Goal: Task Accomplishment & Management: Use online tool/utility

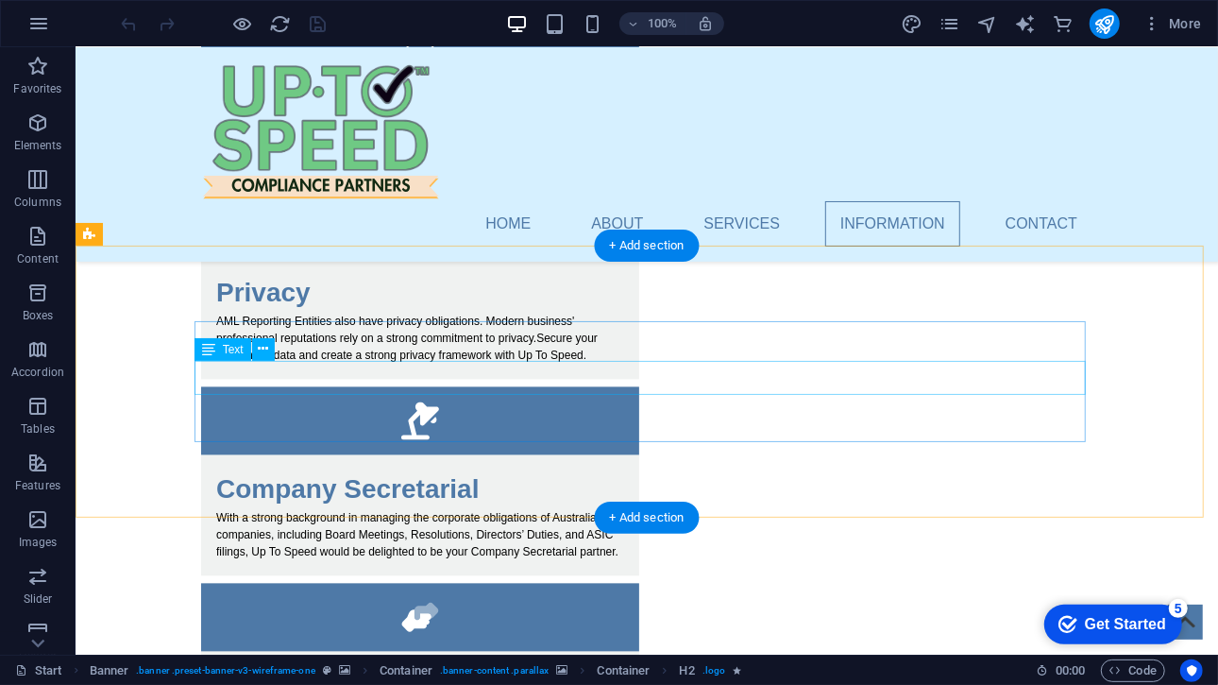
scroll to position [1836, 0]
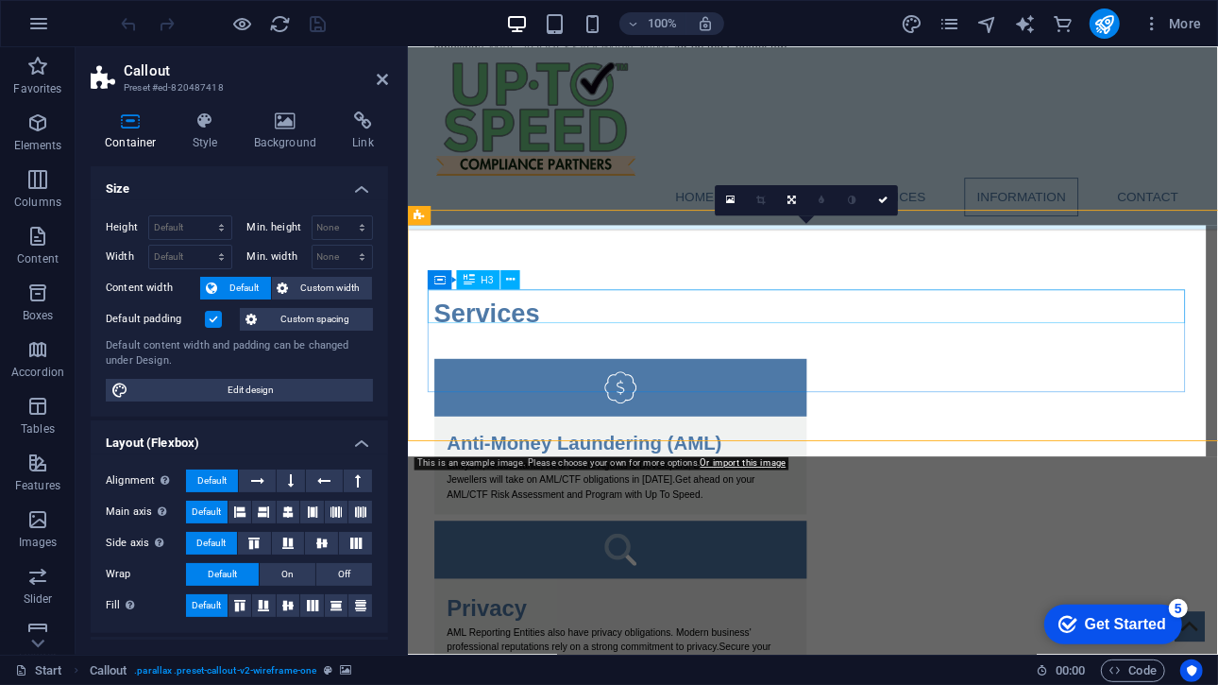
scroll to position [1854, 0]
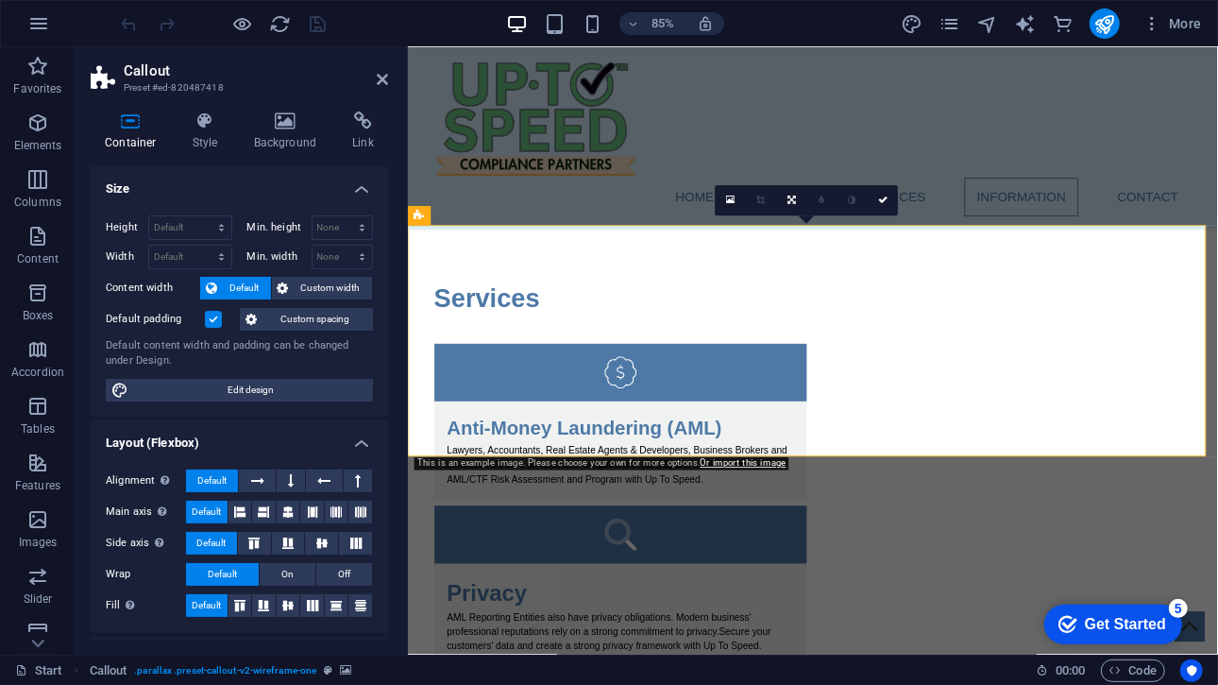
click at [277, 123] on icon at bounding box center [286, 120] width 92 height 19
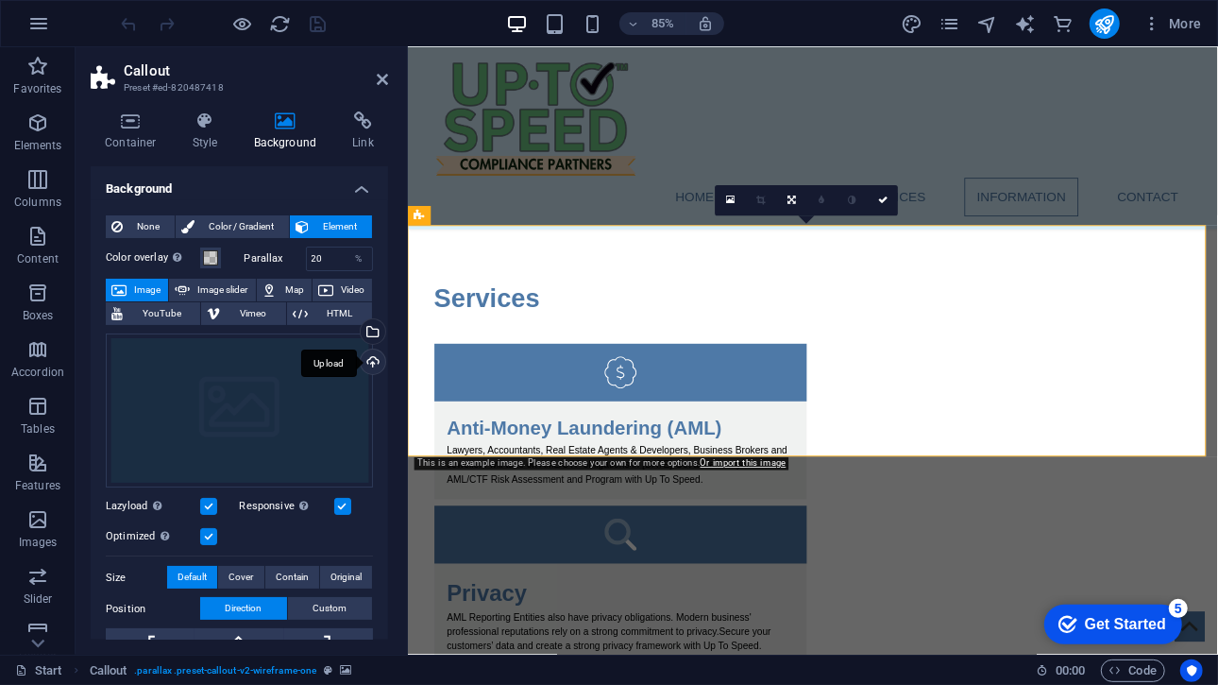
click at [365, 349] on div "Upload" at bounding box center [371, 363] width 28 height 28
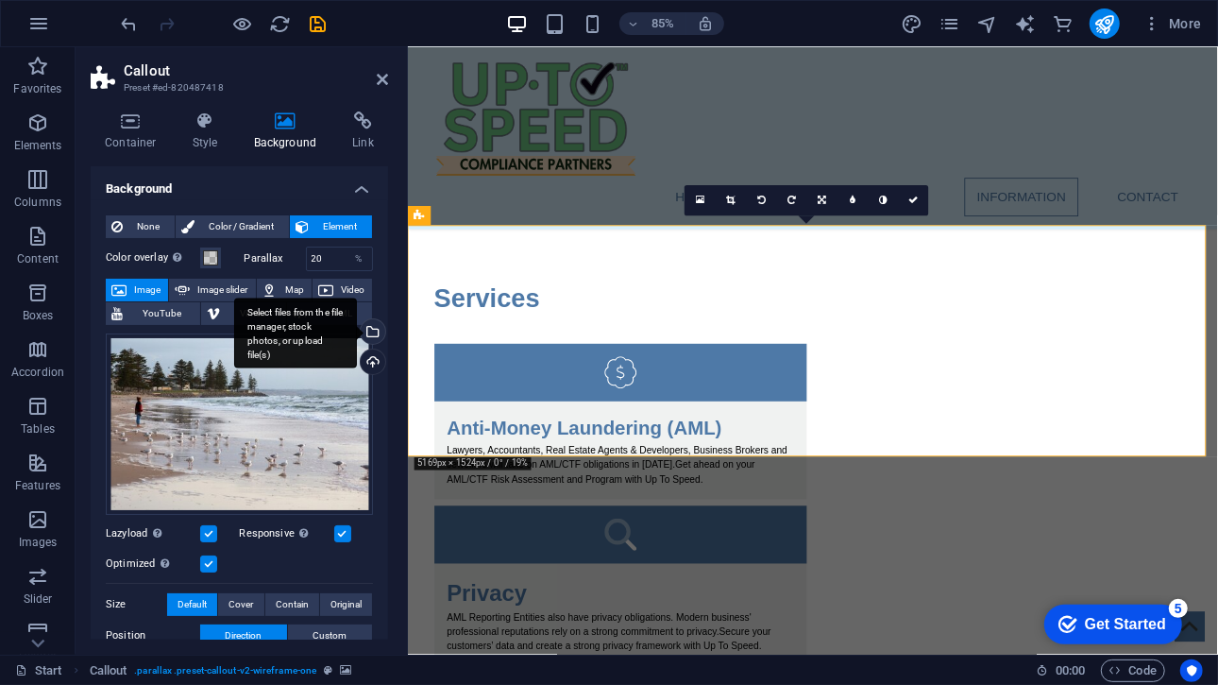
click at [366, 323] on div "Select files from the file manager, stock photos, or upload file(s)" at bounding box center [371, 333] width 28 height 28
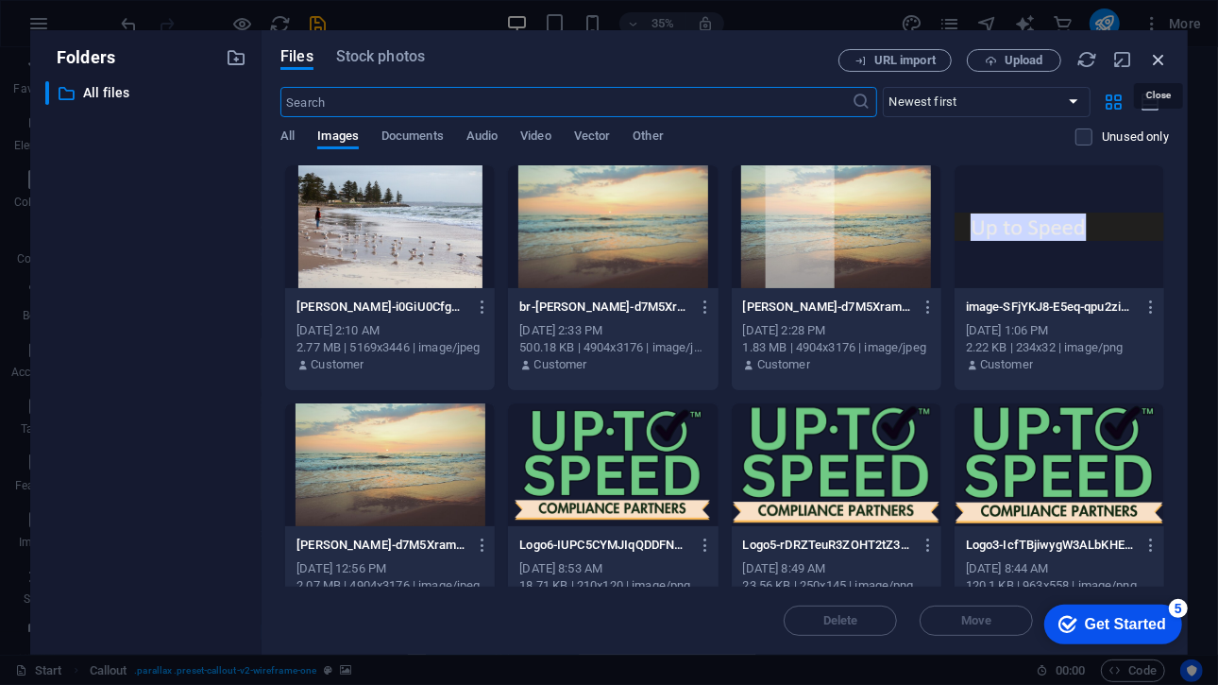
click at [1161, 53] on icon "button" at bounding box center [1158, 59] width 21 height 21
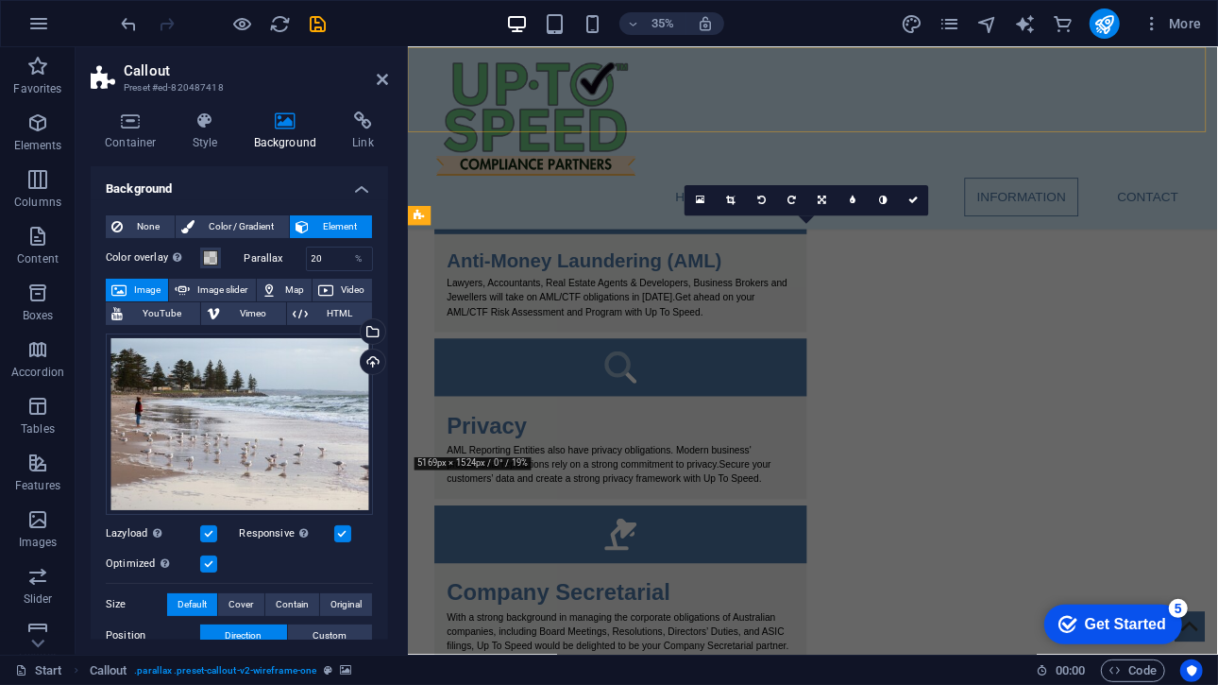
scroll to position [1854, 0]
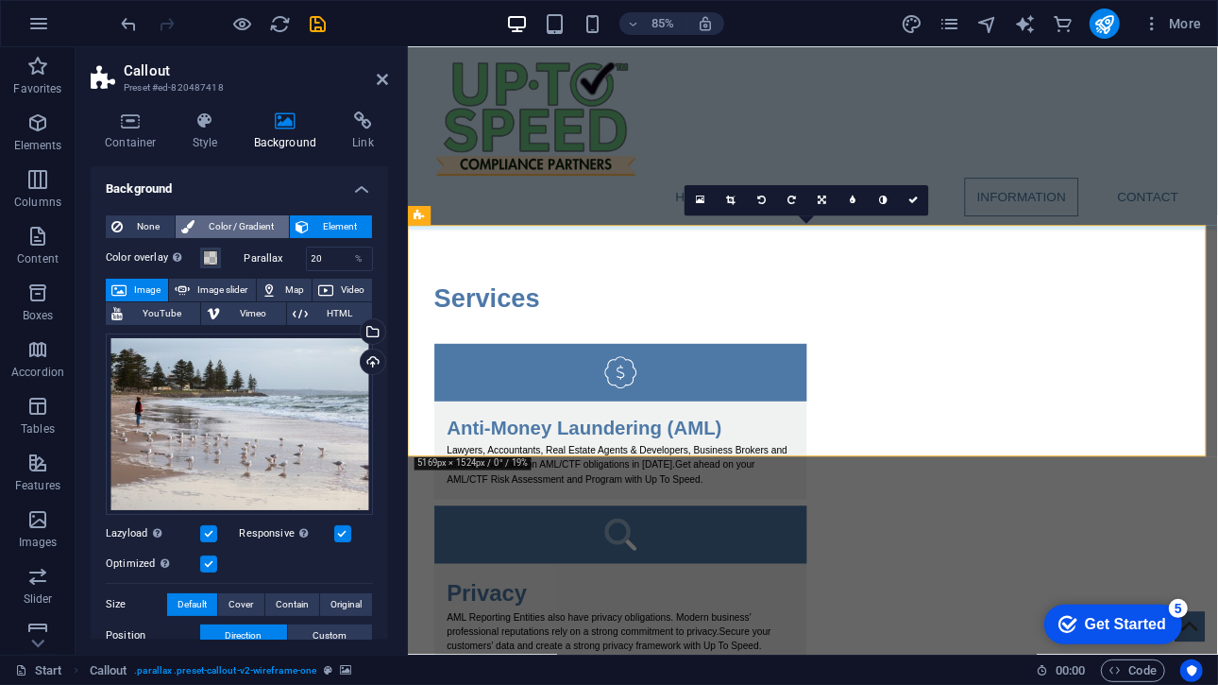
click at [269, 237] on span "Color / Gradient" at bounding box center [241, 226] width 83 height 23
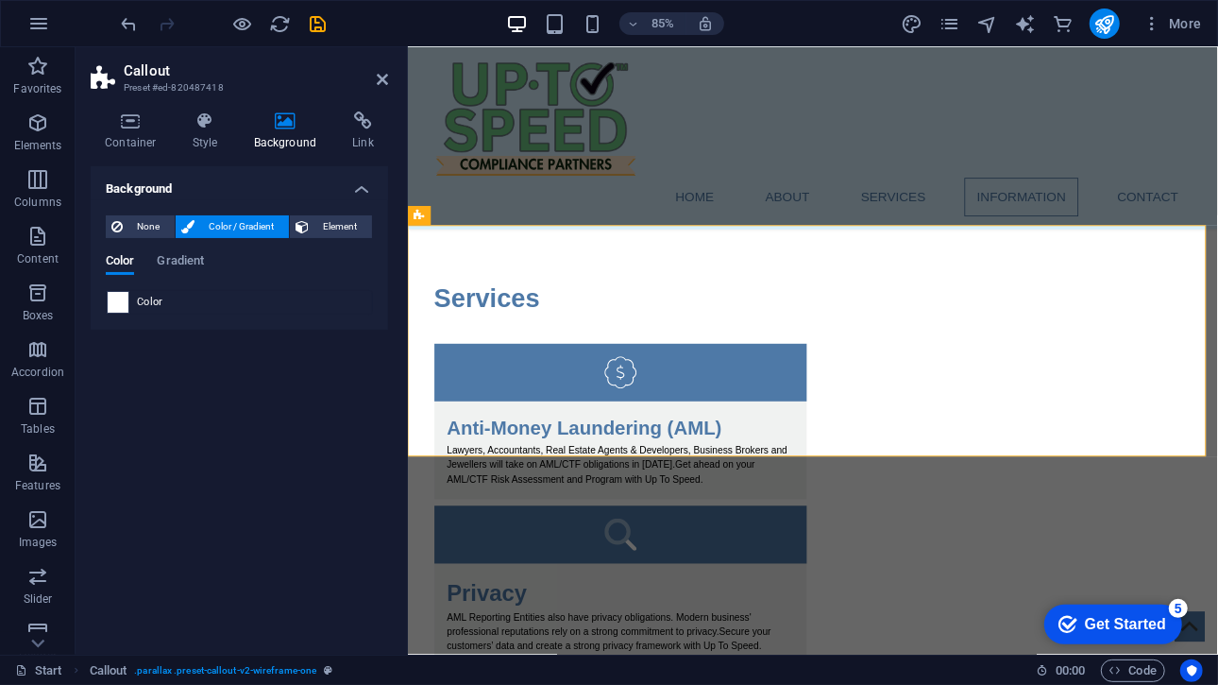
click at [126, 296] on span at bounding box center [118, 302] width 21 height 21
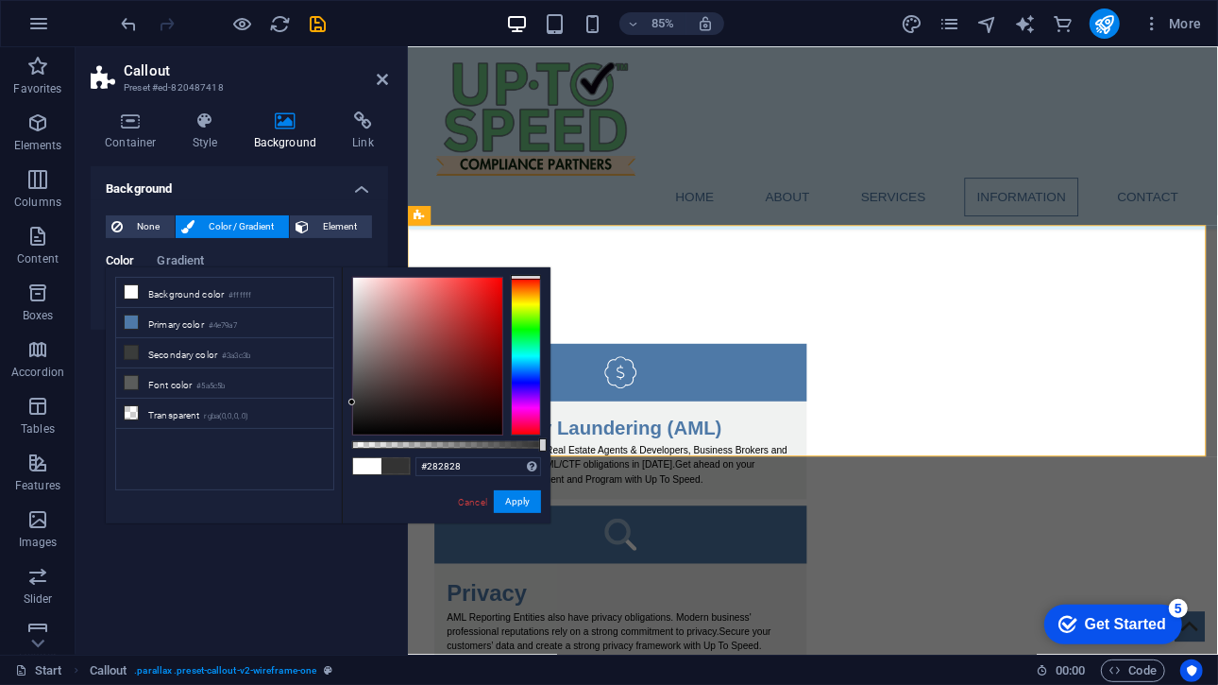
type input "#272727"
drag, startPoint x: 380, startPoint y: 342, endPoint x: 335, endPoint y: 410, distance: 81.2
click at [335, 410] on div "less Background color #ffffff Primary color #4e79a7 Secondary color #3a3c3b Fon…" at bounding box center [328, 395] width 445 height 256
click at [507, 509] on button "Apply" at bounding box center [517, 501] width 47 height 23
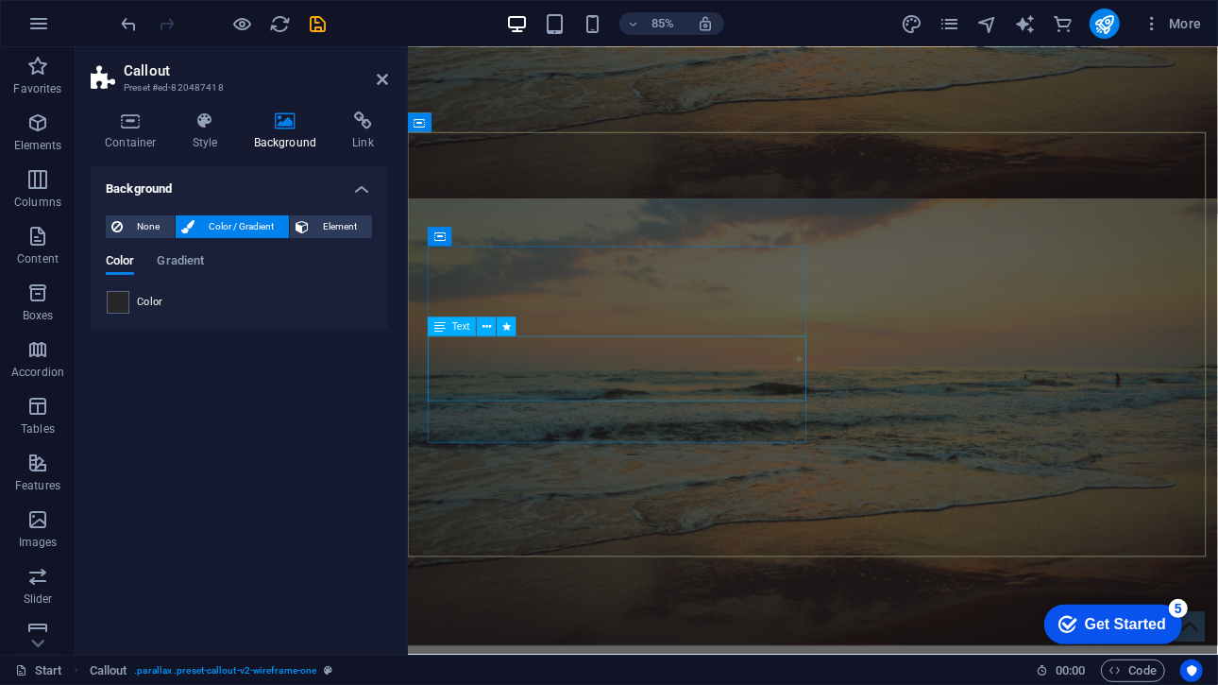
scroll to position [0, 0]
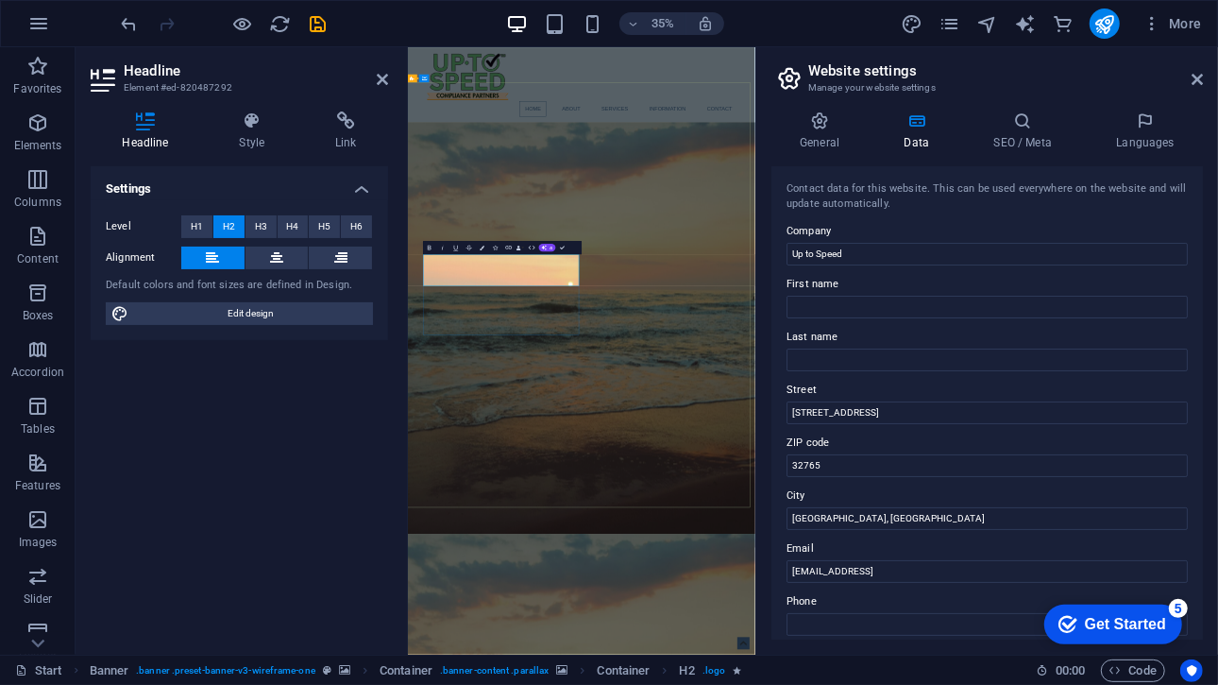
click at [840, 249] on input "Up to Speed" at bounding box center [986, 254] width 401 height 23
click at [791, 250] on input "Up to Speed" at bounding box center [986, 254] width 401 height 23
click at [915, 259] on input "Stress Less with Up to Speed" at bounding box center [986, 254] width 401 height 23
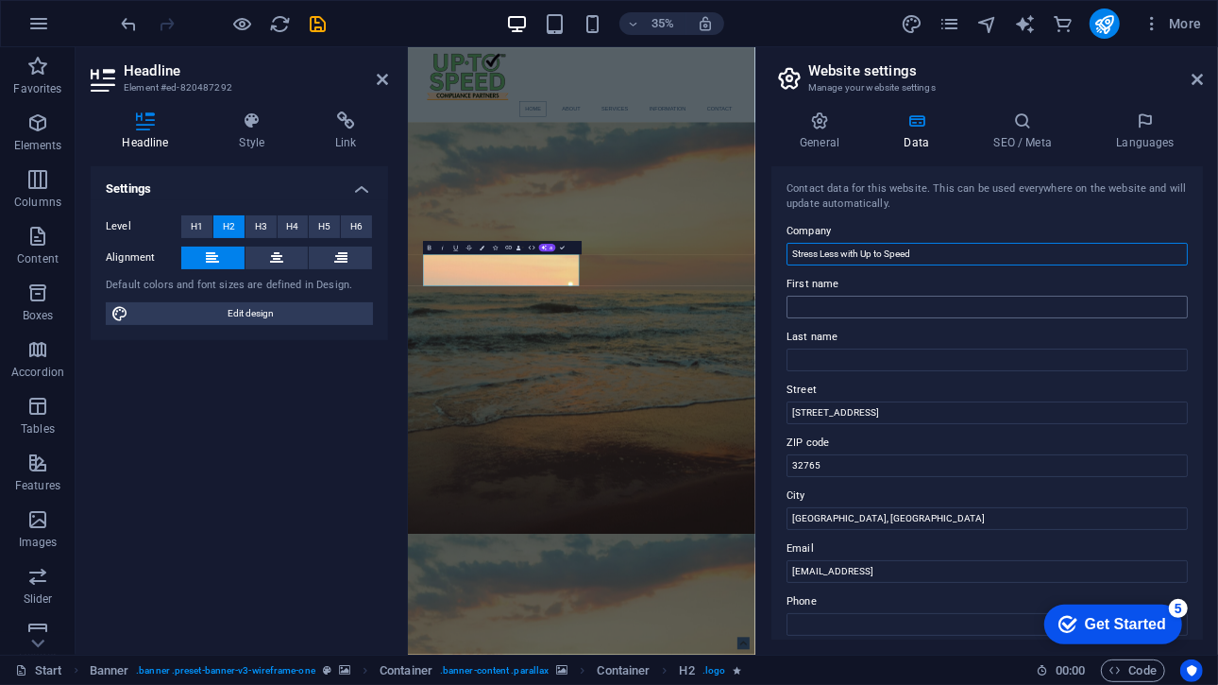
type input "Stress Less with Up to Speed"
click at [882, 300] on input "First name" at bounding box center [986, 307] width 401 height 23
type input "H"
click at [864, 251] on input "Stress Less with Up to Speed" at bounding box center [986, 254] width 401 height 23
type input "Up to Speed"
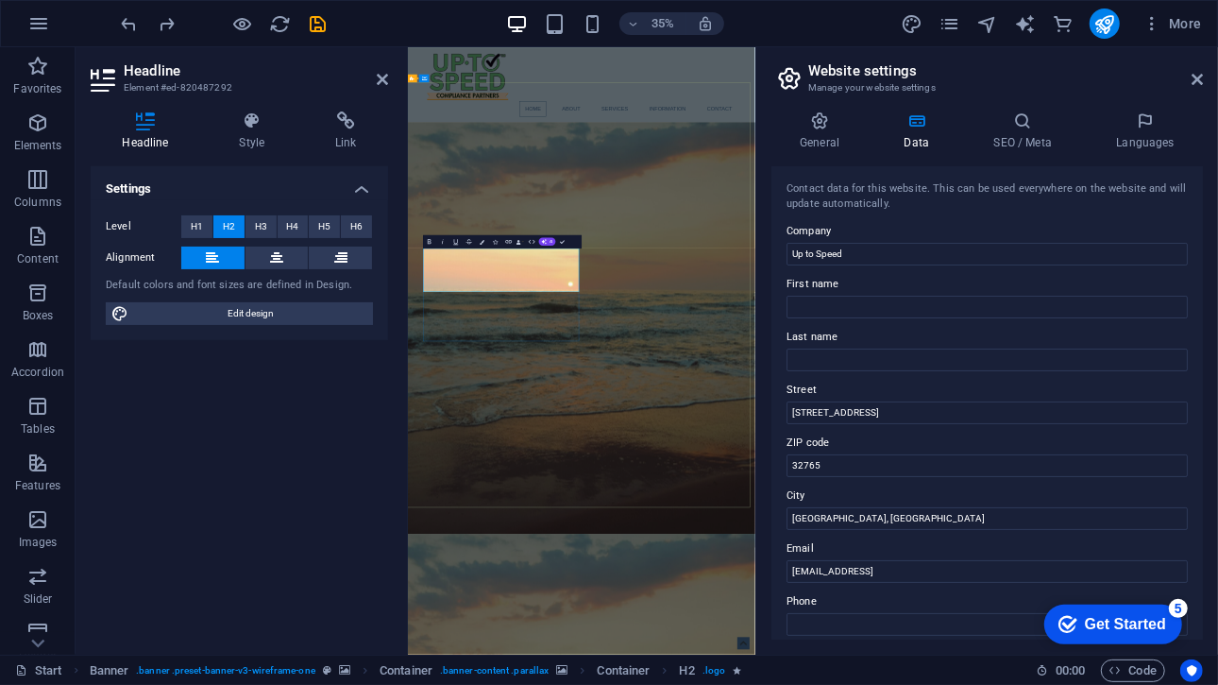
click at [388, 82] on aside "Headline Element #ed-820487292 Headline Style Link Settings Level H1 H2 H3 H4 H…" at bounding box center [242, 350] width 332 height 607
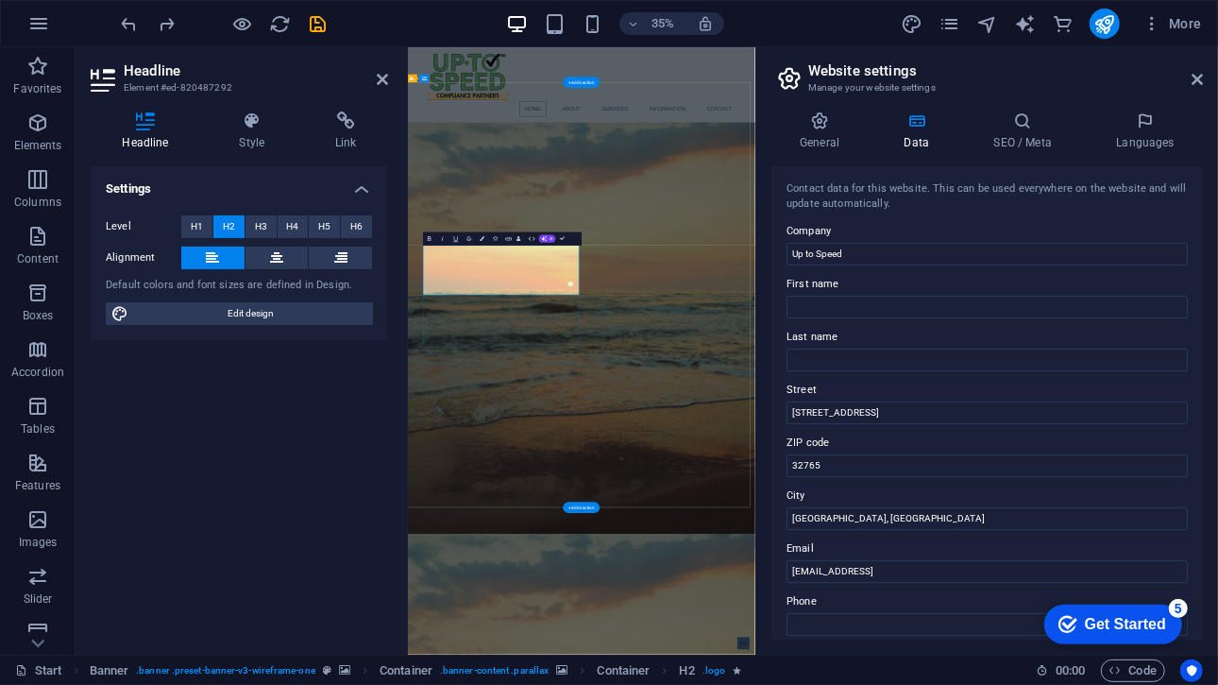
click at [103, 247] on div "Level H1 H2 H3 H4 H5 H6 Alignment Default colors and font sizes are defined in …" at bounding box center [239, 270] width 297 height 141
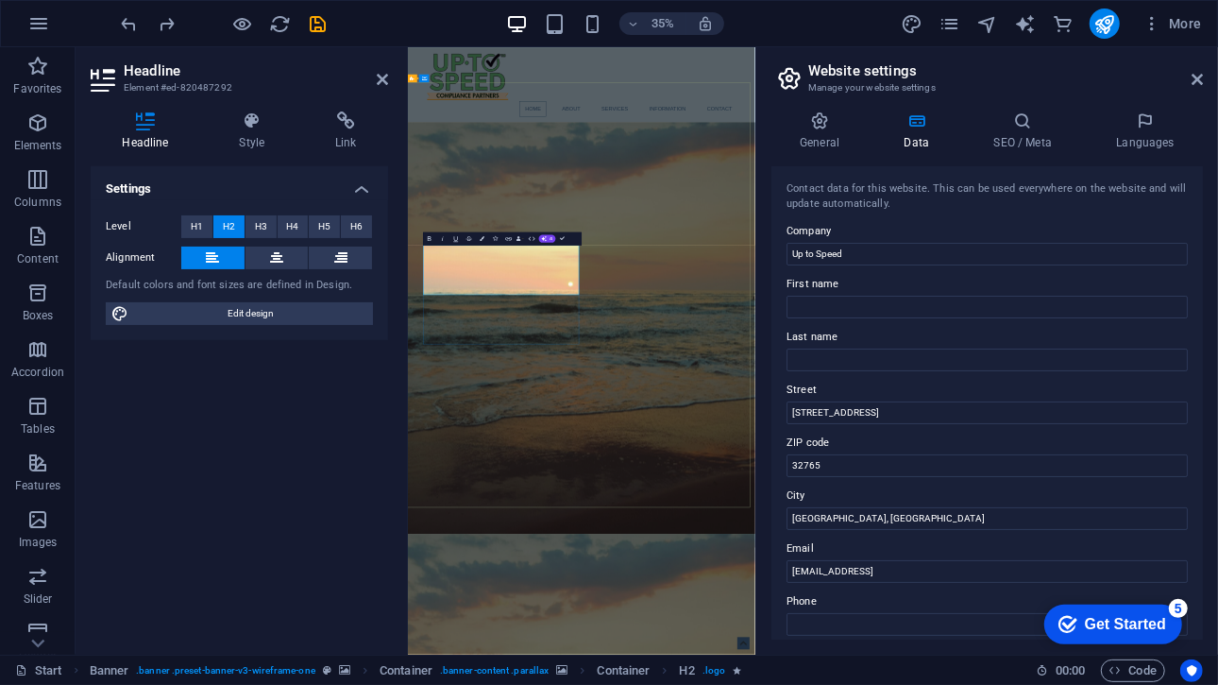
click at [793, 251] on input "Up to Speed" at bounding box center [986, 254] width 401 height 23
click at [951, 246] on input "Stress Less with Up to Speed" at bounding box center [986, 254] width 401 height 23
drag, startPoint x: 815, startPoint y: 703, endPoint x: 459, endPoint y: 720, distance: 356.3
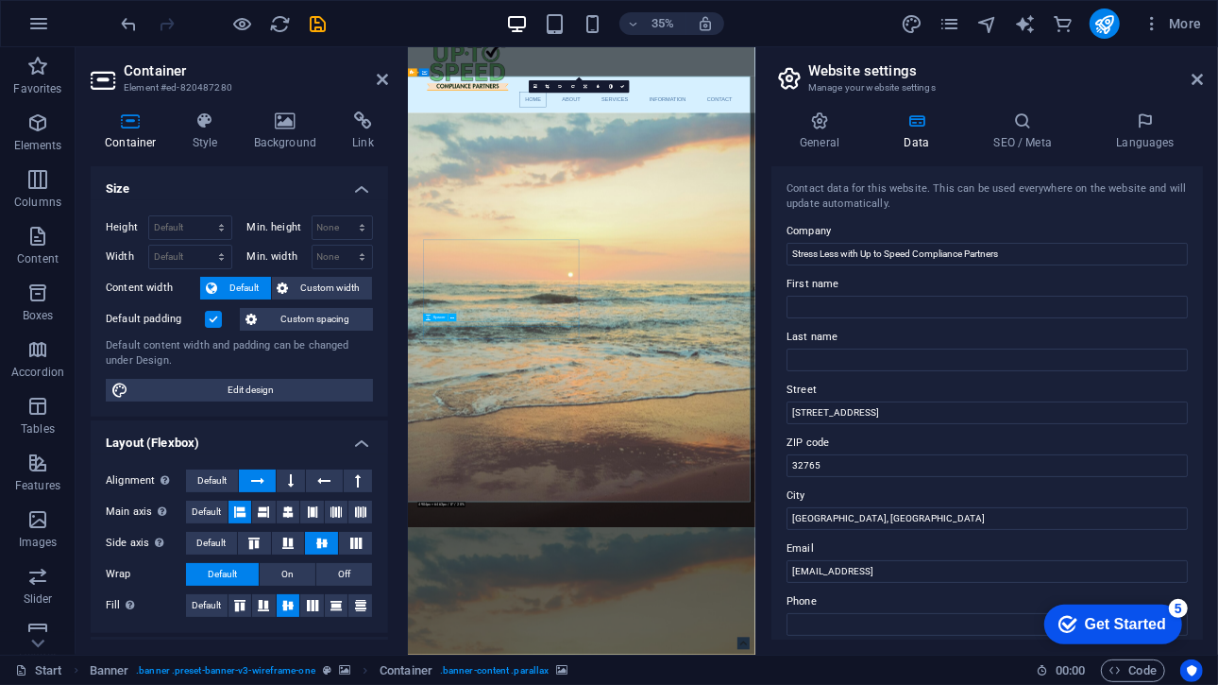
scroll to position [5, 0]
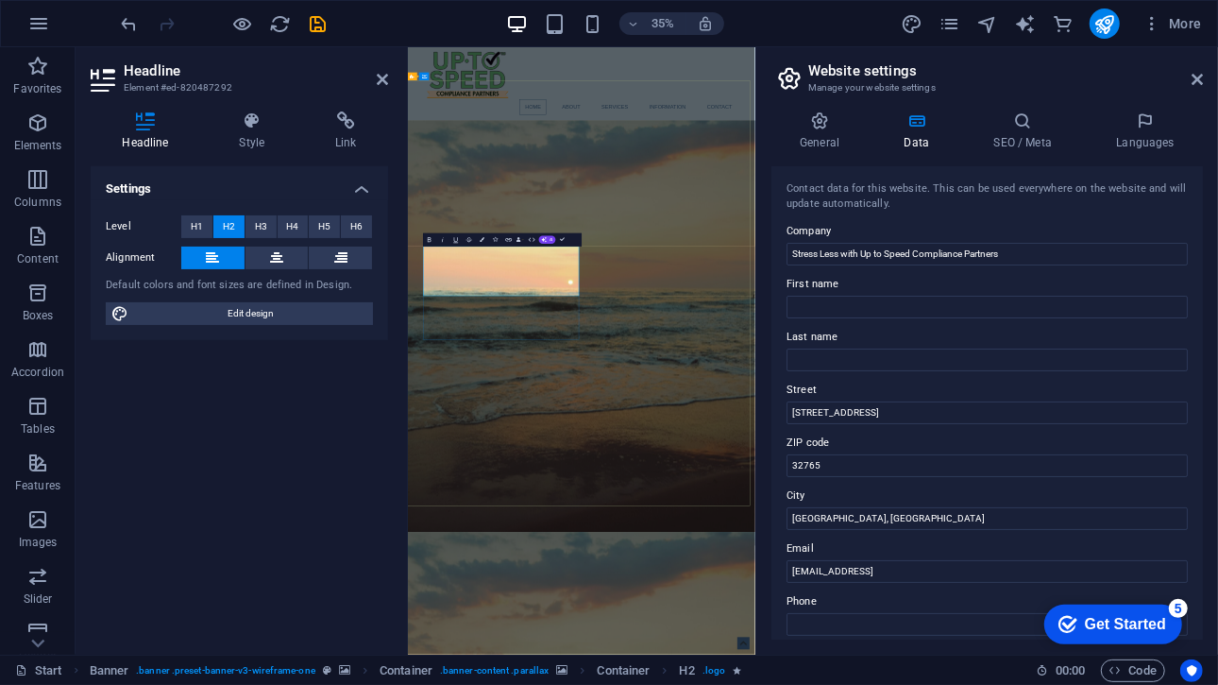
drag, startPoint x: 1022, startPoint y: 248, endPoint x: 915, endPoint y: 244, distance: 106.8
click at [915, 244] on input "Stress Less with Up to Speed Compliance Partners" at bounding box center [986, 254] width 401 height 23
type input "Stress Less with Up to Speed"
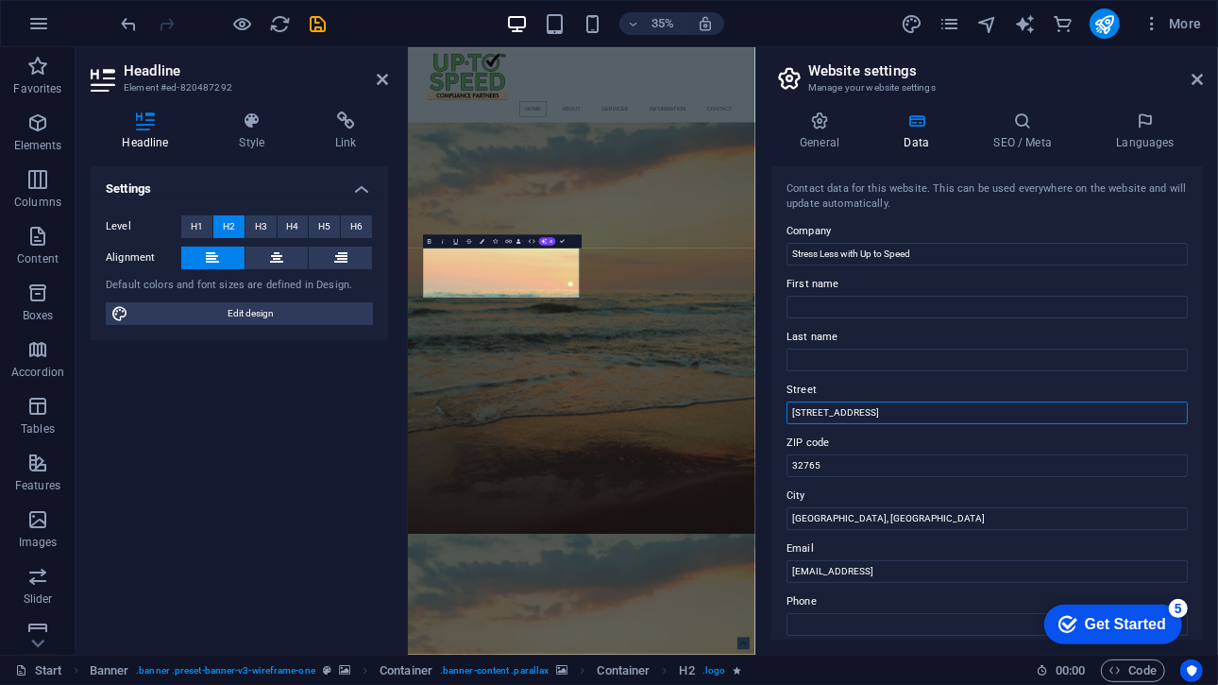
click at [876, 411] on input "[STREET_ADDRESS]" at bounding box center [986, 412] width 401 height 23
click at [839, 469] on input "32765" at bounding box center [986, 465] width 401 height 23
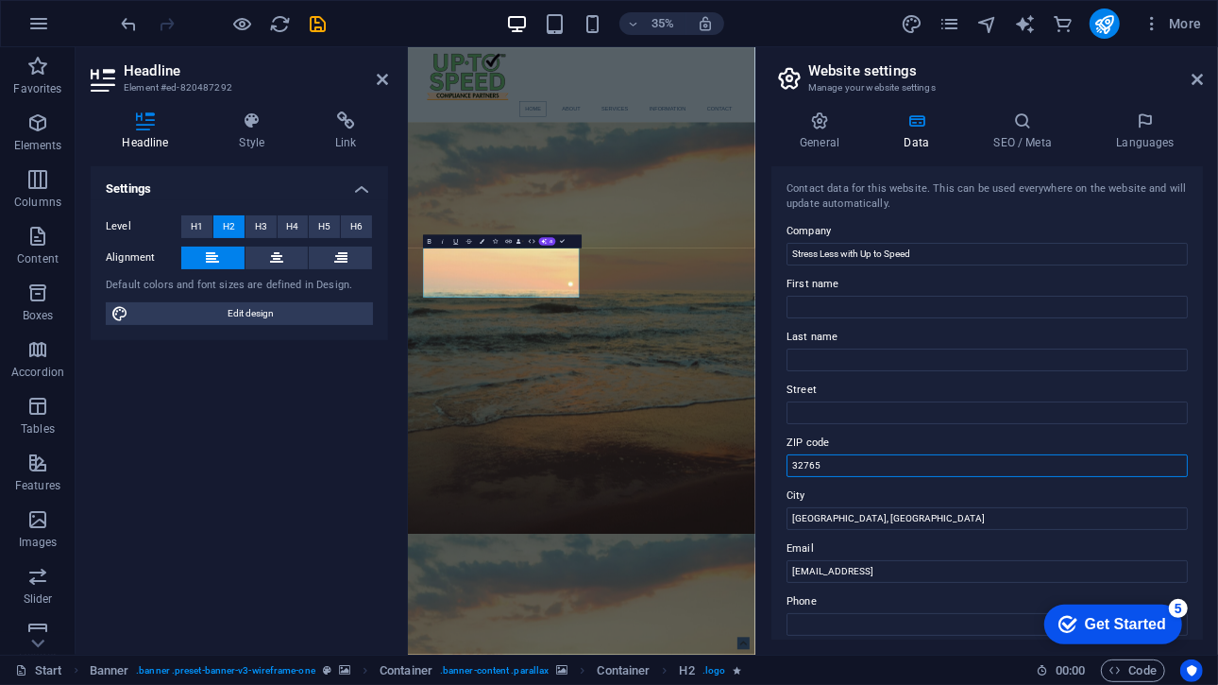
click at [839, 469] on input "32765" at bounding box center [986, 465] width 401 height 23
click at [854, 511] on input "[GEOGRAPHIC_DATA], [GEOGRAPHIC_DATA]" at bounding box center [986, 518] width 401 height 23
type input "[GEOGRAPHIC_DATA], [GEOGRAPHIC_DATA]"
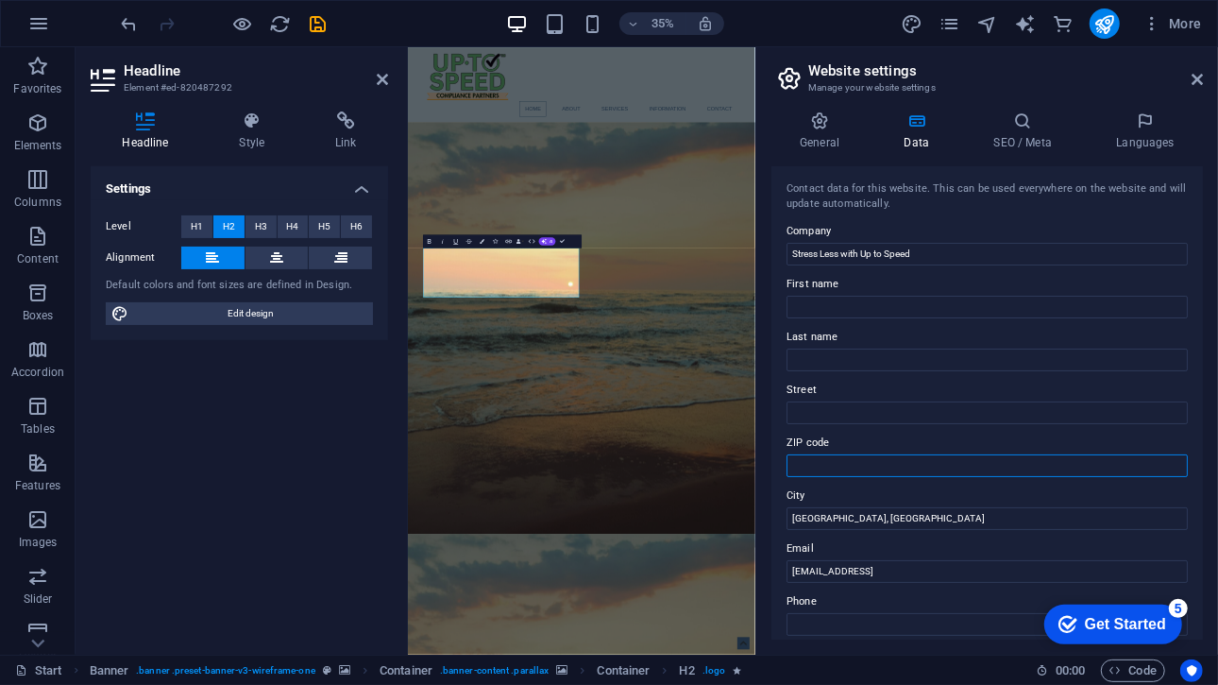
click at [861, 470] on input "ZIP code" at bounding box center [986, 465] width 401 height 23
click at [844, 537] on label "Email" at bounding box center [986, 548] width 401 height 23
click at [844, 560] on input "[EMAIL_ADDRESS]" at bounding box center [986, 571] width 401 height 23
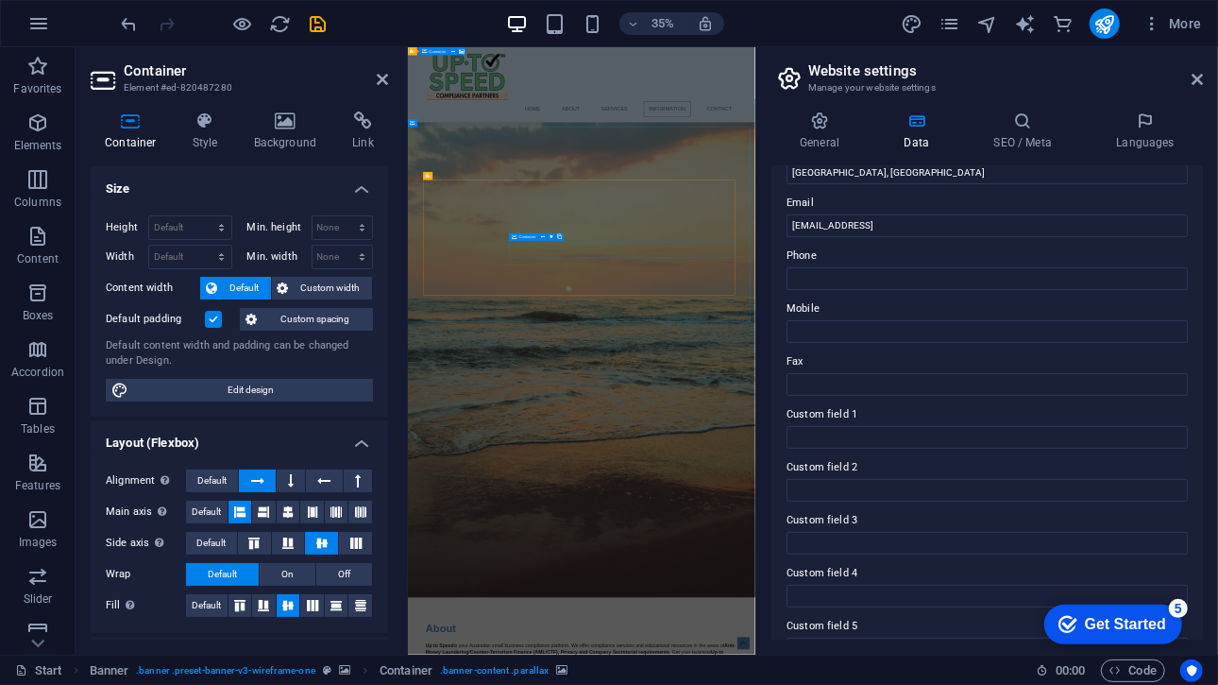
scroll to position [2051, 0]
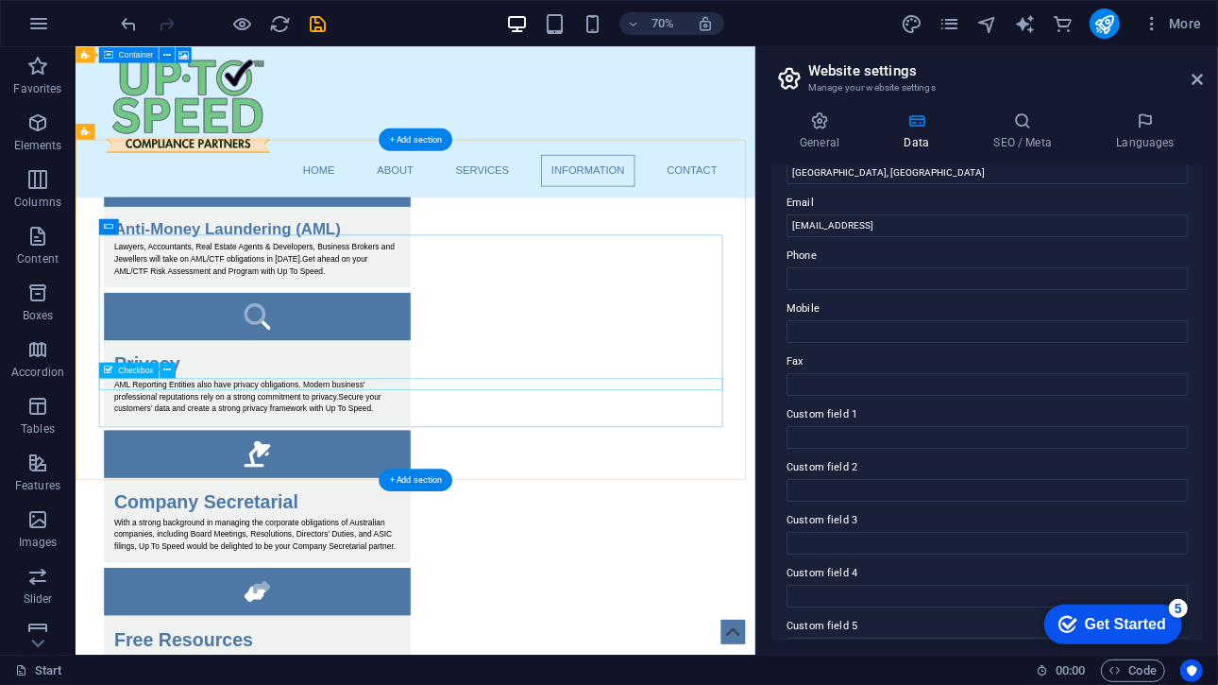
scroll to position [2026, 0]
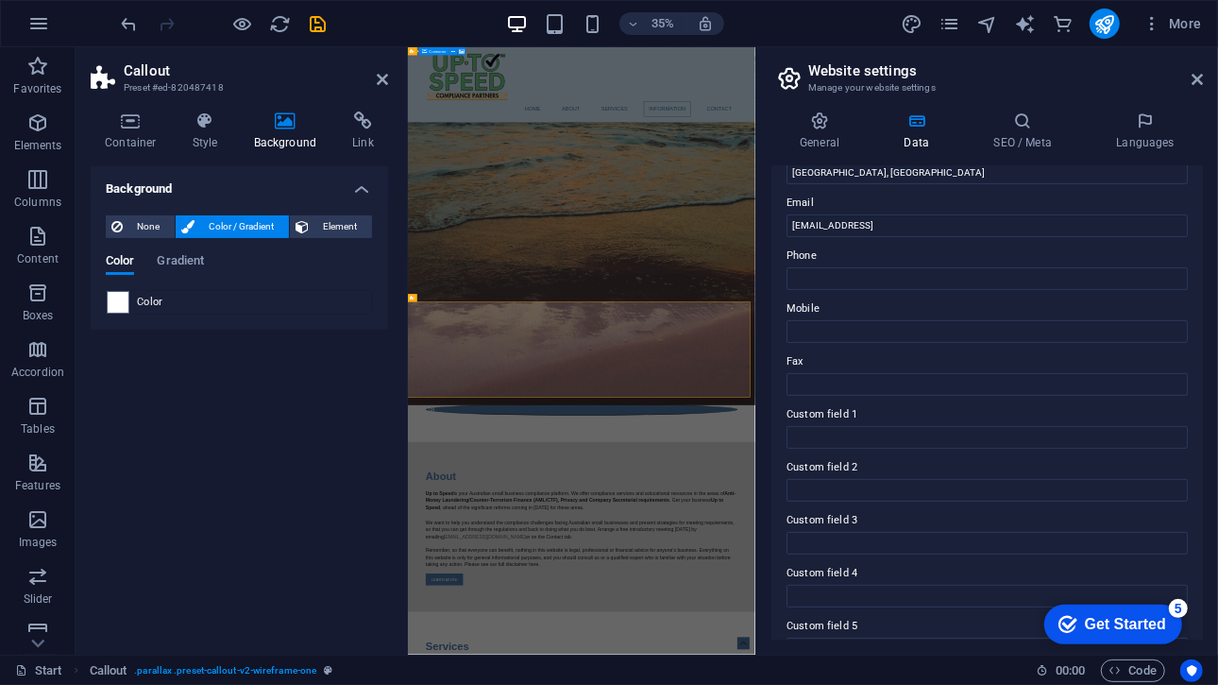
scroll to position [2051, 0]
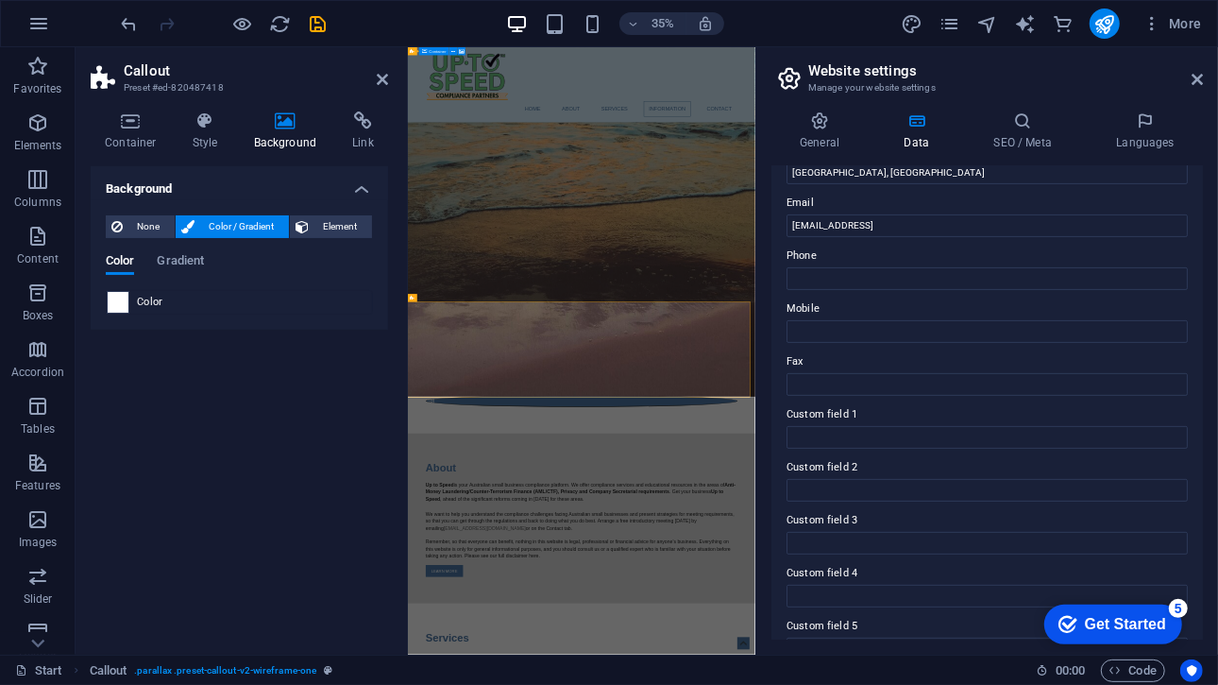
click at [119, 296] on span at bounding box center [118, 302] width 21 height 21
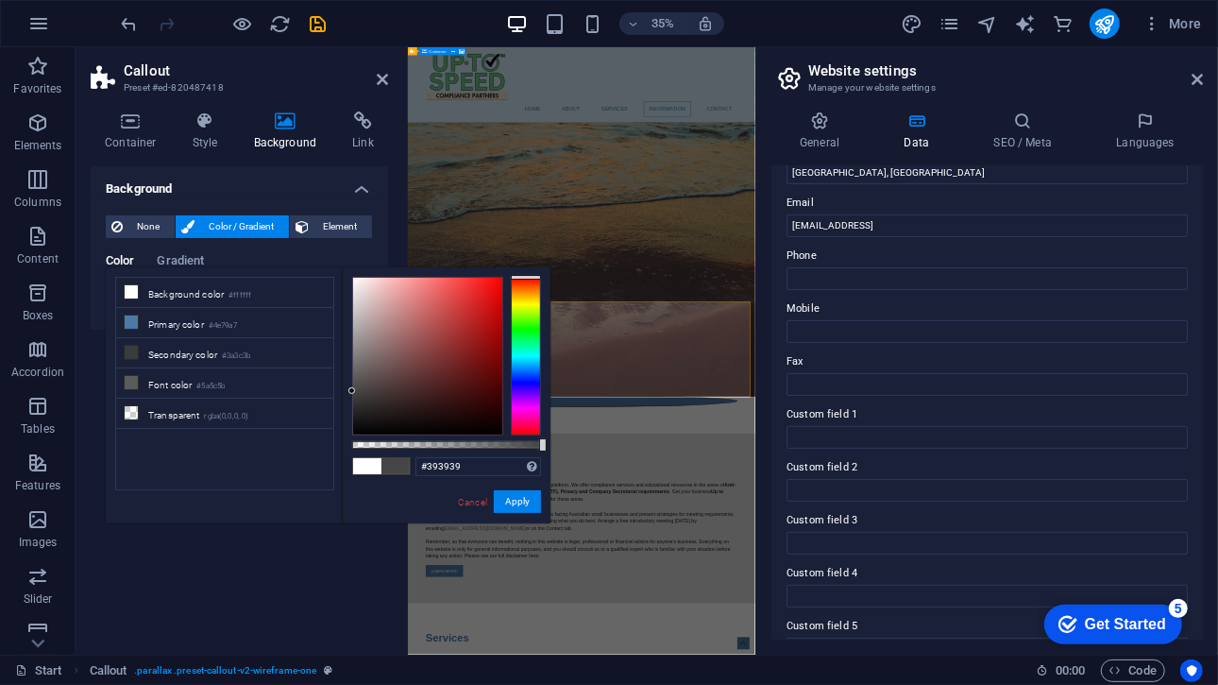
type input "#383838"
drag, startPoint x: 380, startPoint y: 347, endPoint x: 346, endPoint y: 399, distance: 62.6
click at [346, 399] on div "#383838 Supported formats #0852ed rgb(8, 82, 237) rgba(8, 82, 237, 90%) hsv(221…" at bounding box center [446, 532] width 209 height 530
click at [516, 511] on button "Apply" at bounding box center [517, 501] width 47 height 23
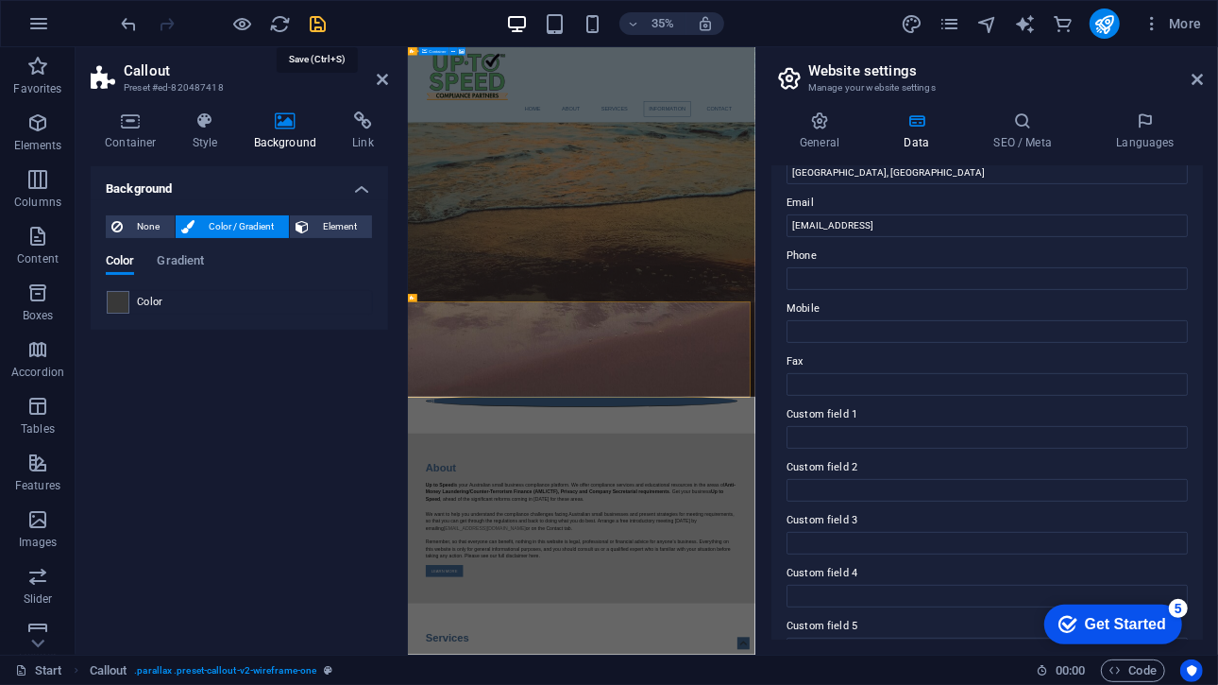
click at [311, 29] on icon "save" at bounding box center [319, 24] width 22 height 22
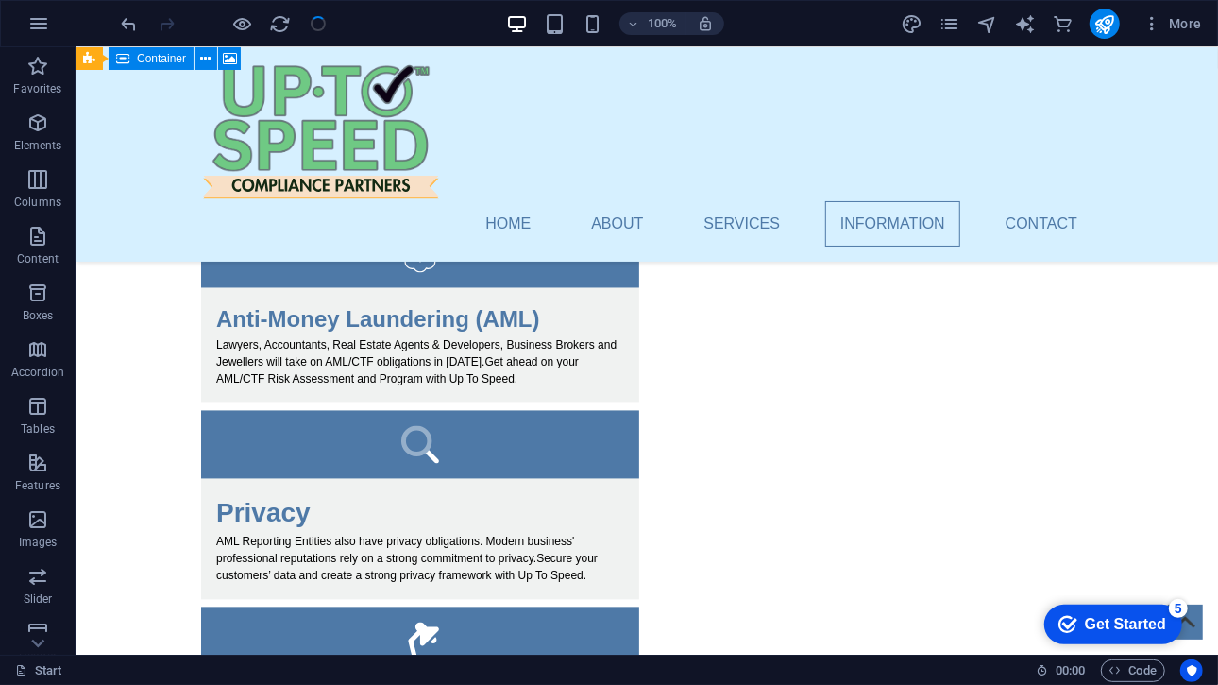
scroll to position [1937, 0]
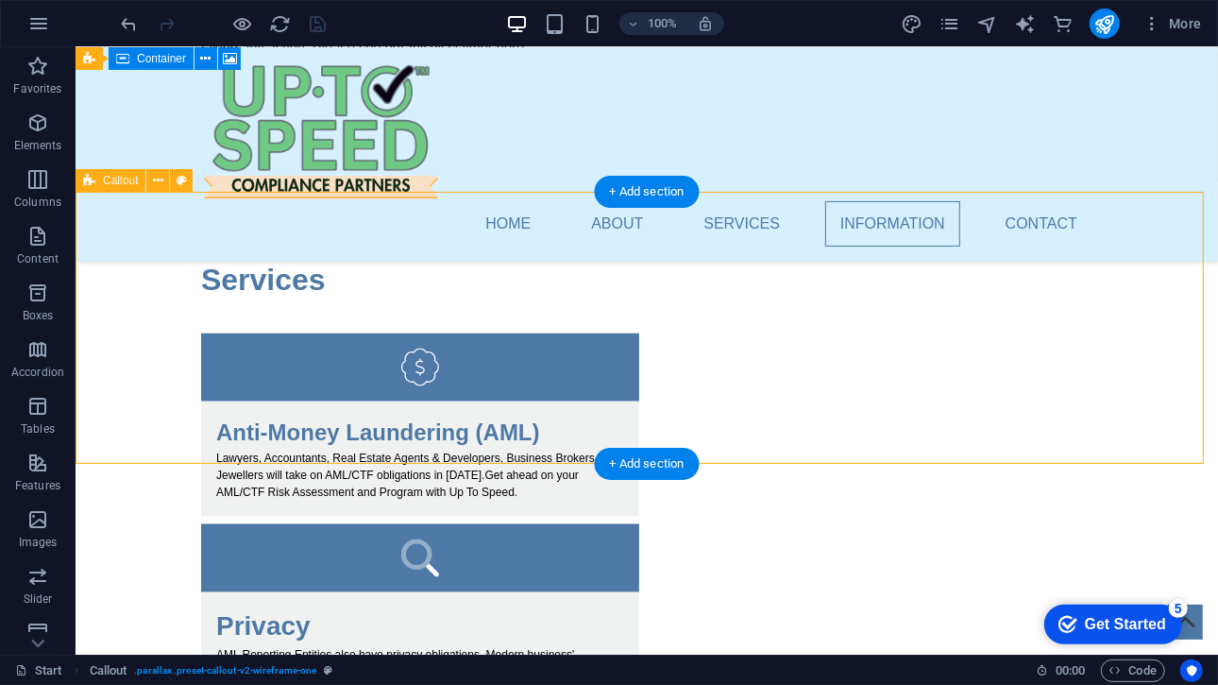
drag, startPoint x: 431, startPoint y: 242, endPoint x: 550, endPoint y: 307, distance: 136.5
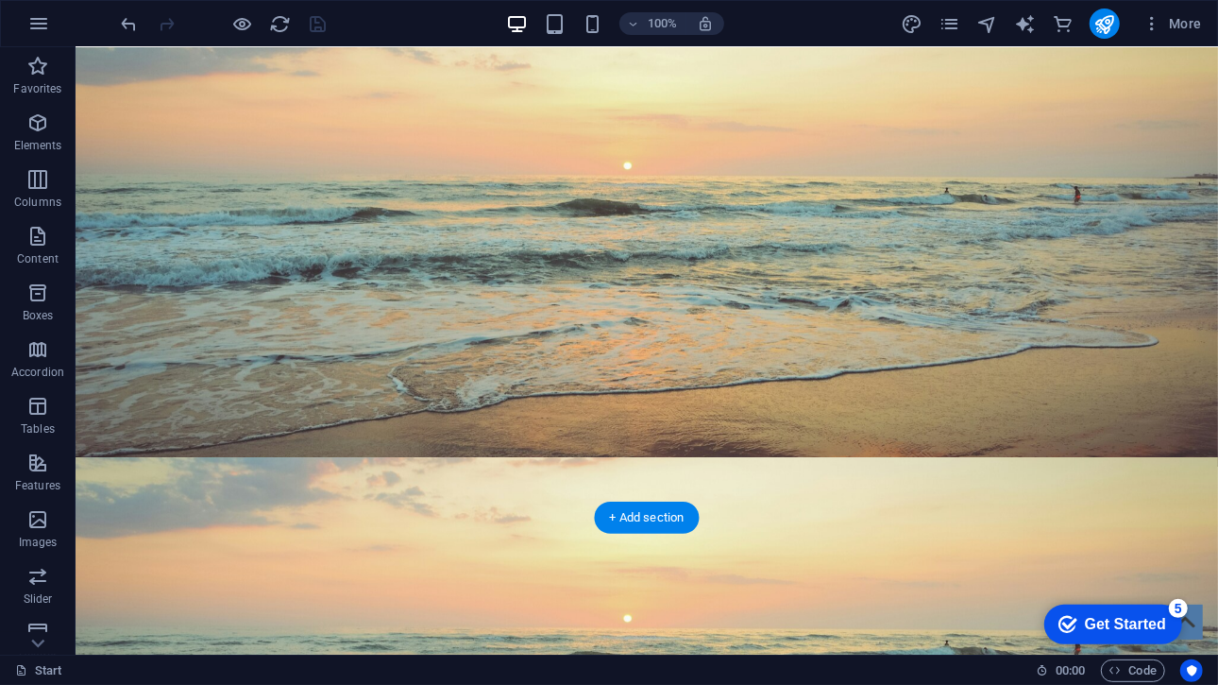
scroll to position [0, 0]
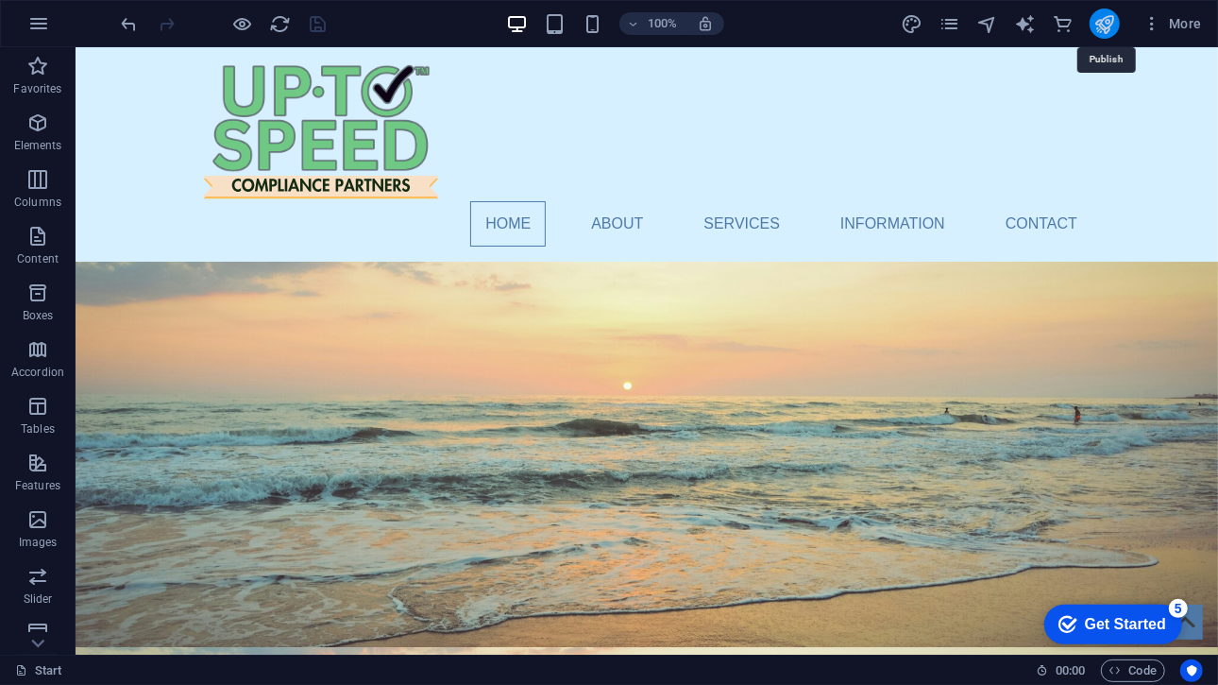
click at [1095, 20] on icon "publish" at bounding box center [1104, 24] width 22 height 22
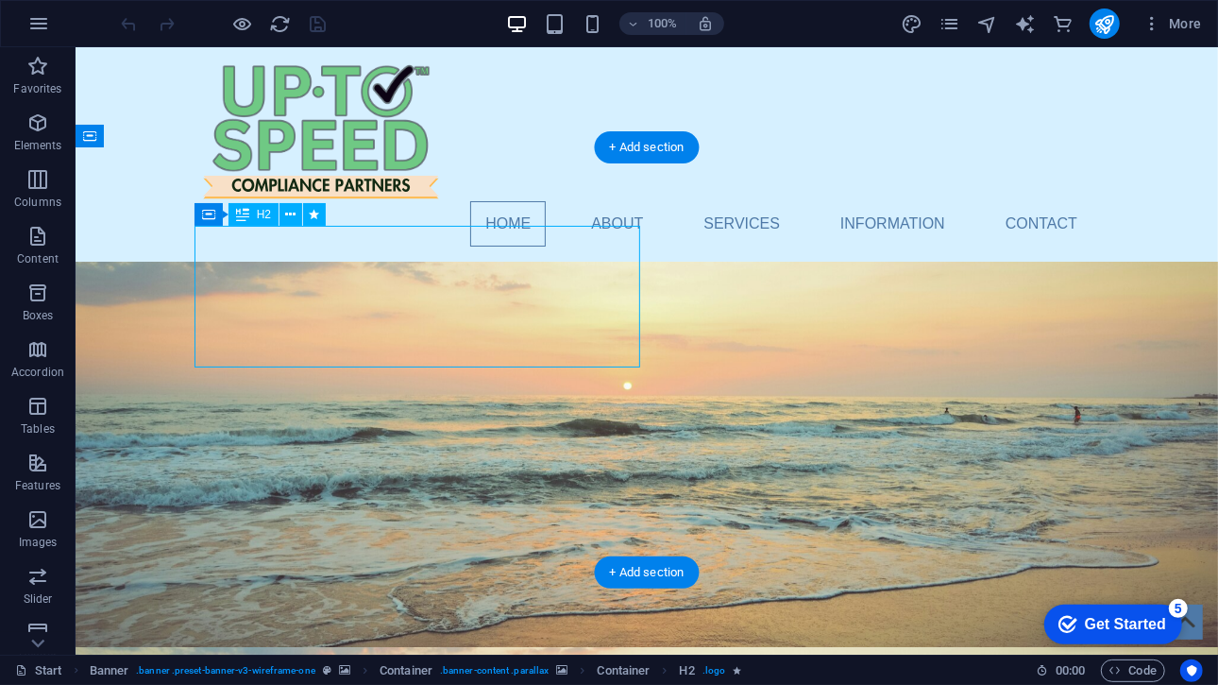
drag, startPoint x: 613, startPoint y: 363, endPoint x: 612, endPoint y: 349, distance: 14.2
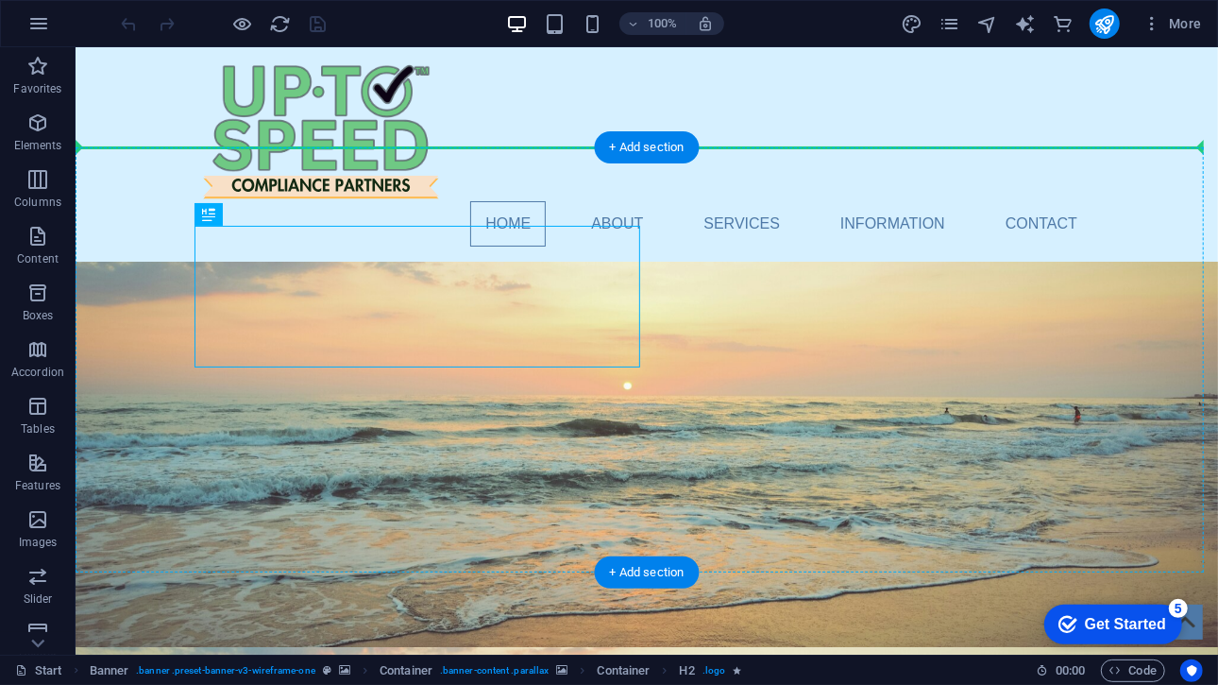
drag, startPoint x: 556, startPoint y: 291, endPoint x: 751, endPoint y: 330, distance: 198.3
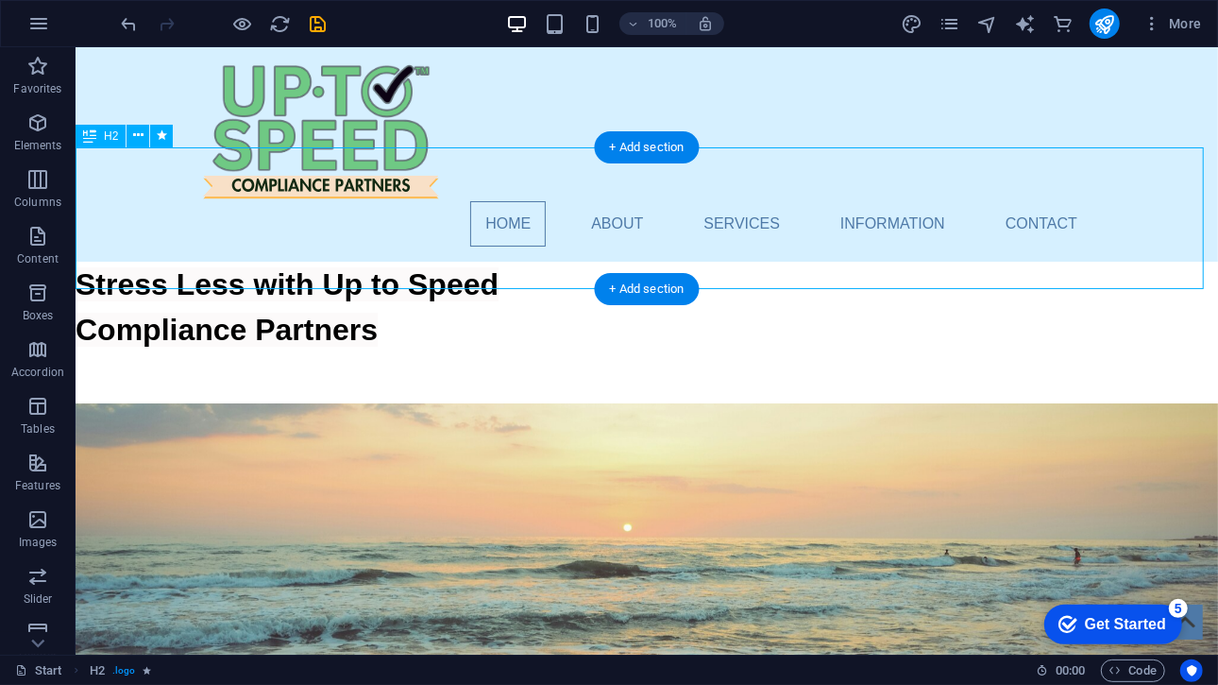
click at [308, 261] on div "Stress Less with Up to Speed Compliance Partners ‌ ‌" at bounding box center [646, 332] width 1142 height 142
click at [288, 261] on div "Stress Less with Up to Speed Compliance Partners ‌ ‌" at bounding box center [646, 332] width 1142 height 142
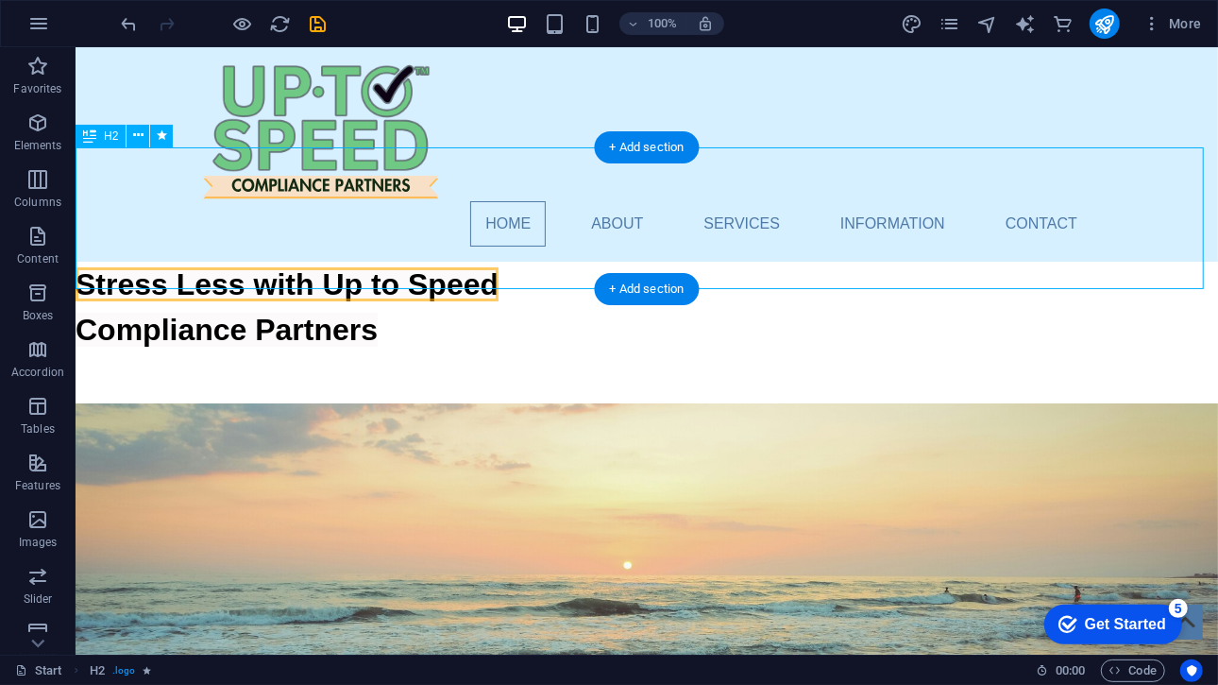
click at [289, 250] on div "Drag here to replace the existing content. Press “Ctrl” if you want to create a…" at bounding box center [647, 350] width 1142 height 607
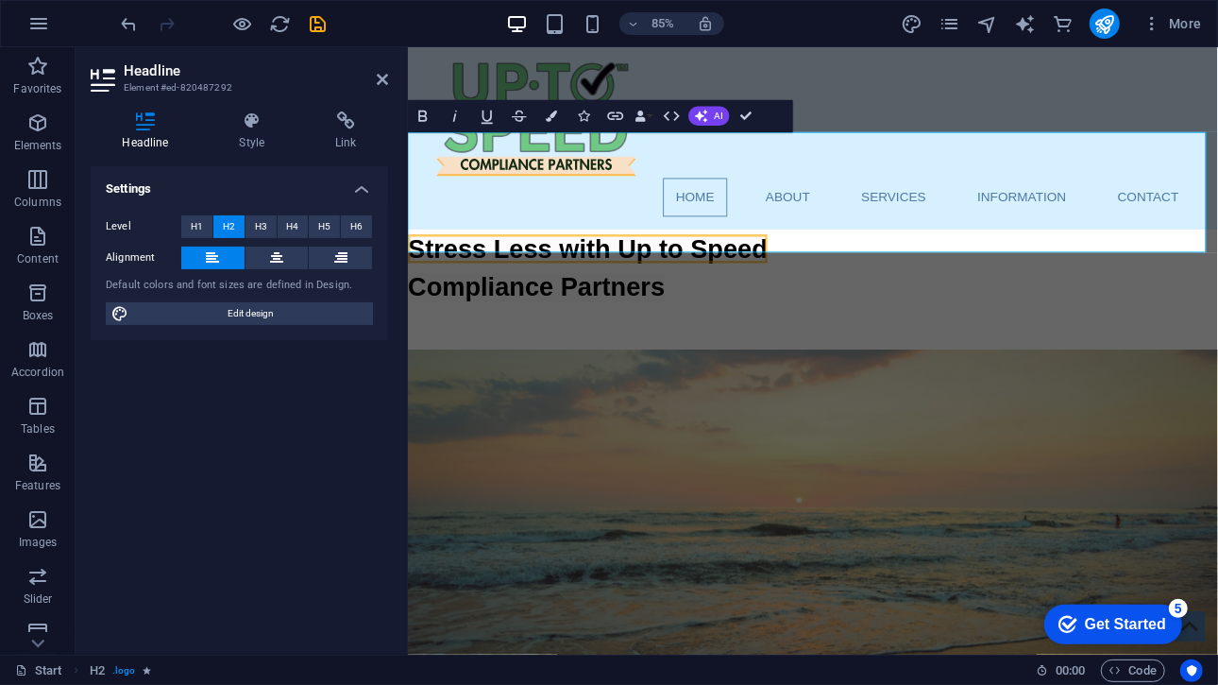
click at [555, 261] on div "Stress Less with Up to Speed Compliance Partners ‌ ‌" at bounding box center [883, 332] width 953 height 142
click at [544, 261] on div "Stress Less with Up to Speed Compliance Partners ‌ ‌" at bounding box center [883, 332] width 953 height 142
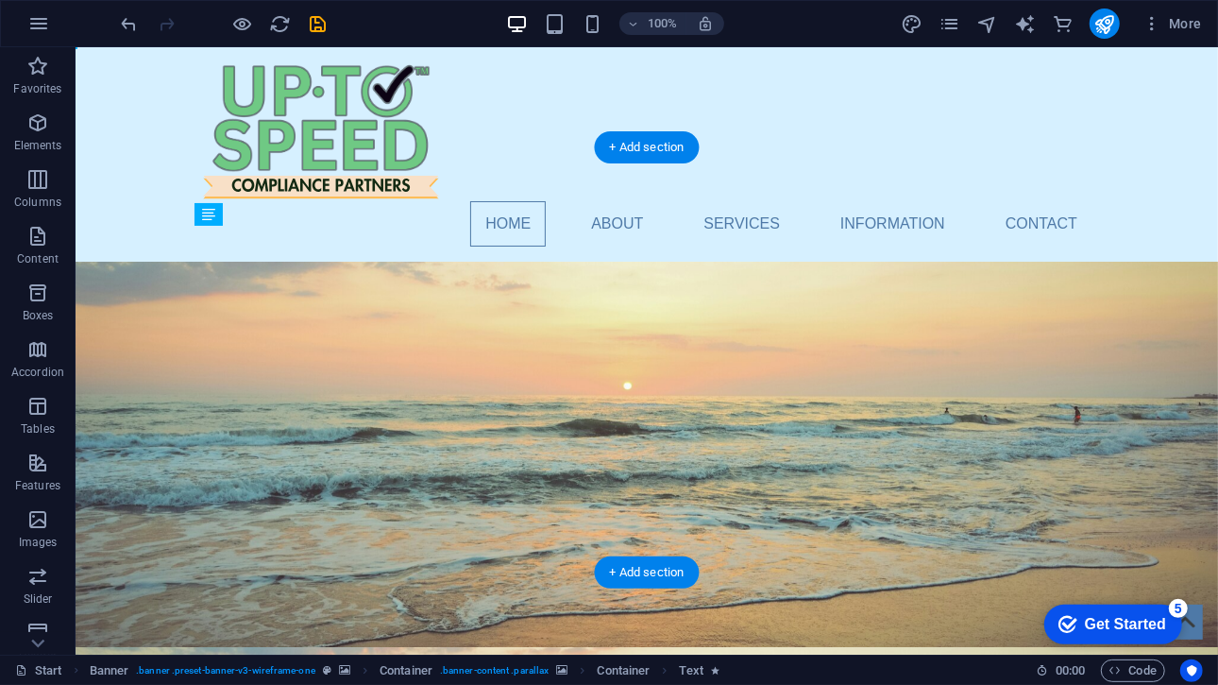
drag, startPoint x: 337, startPoint y: 425, endPoint x: 590, endPoint y: 370, distance: 258.9
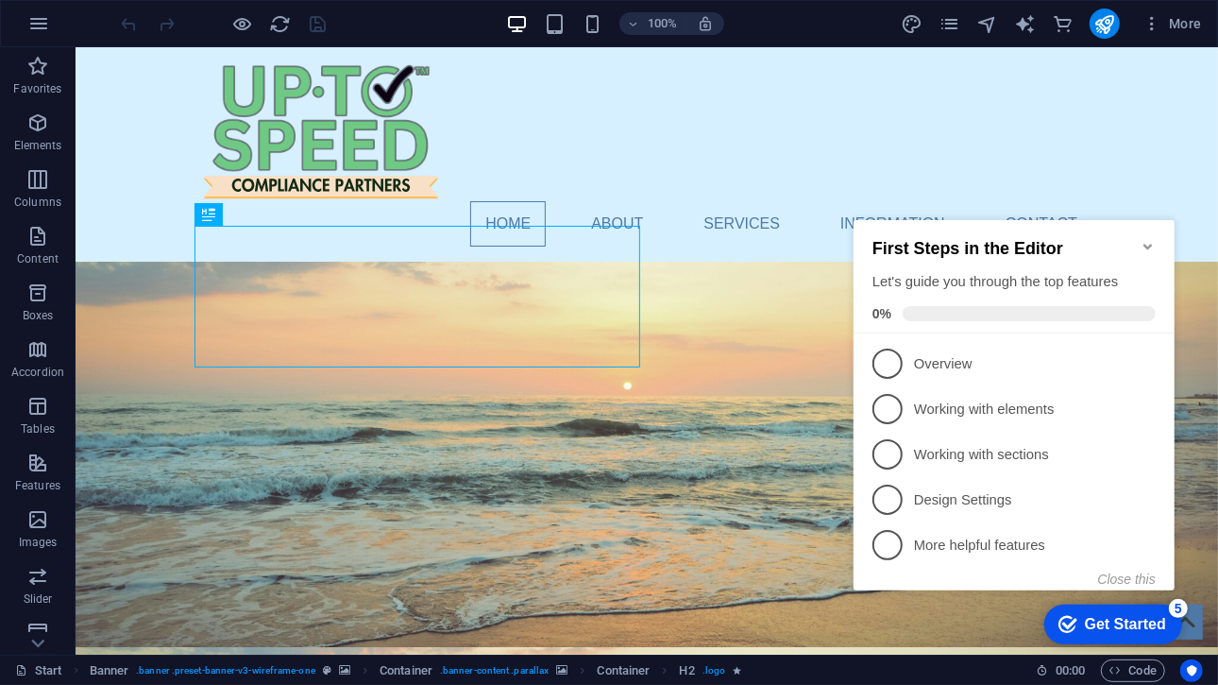
click at [1147, 242] on icon "Minimize checklist" at bounding box center [1147, 245] width 15 height 15
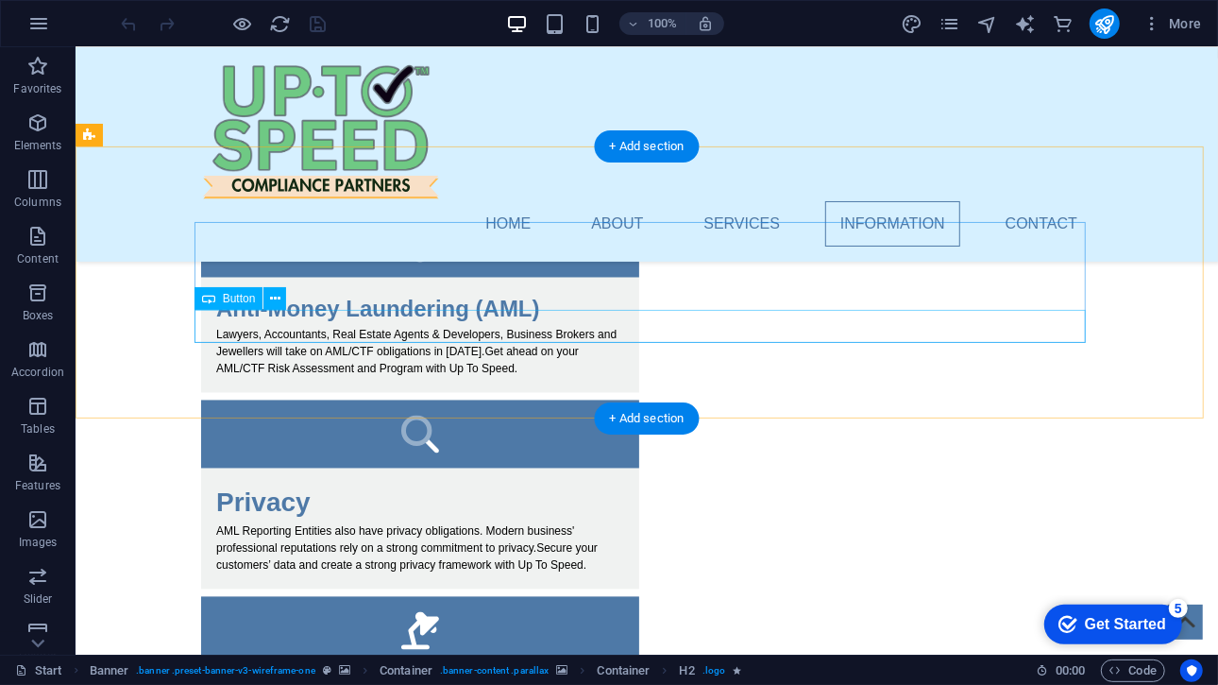
scroll to position [1983, 0]
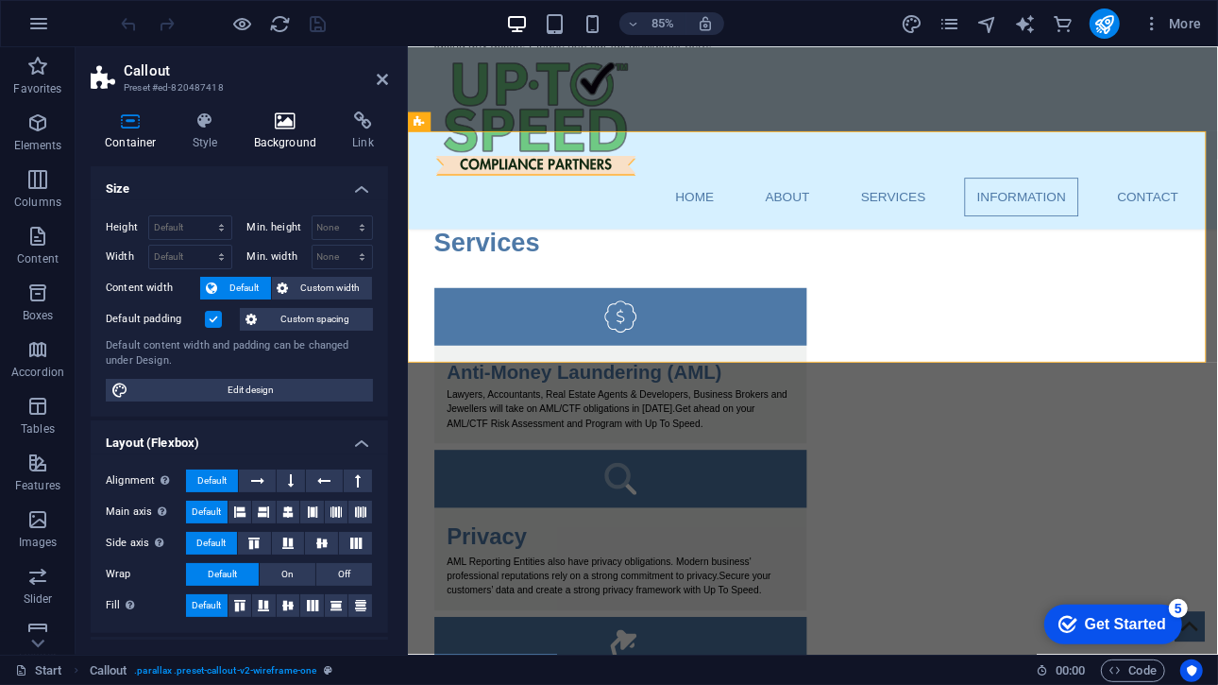
click at [298, 139] on h4 "Background" at bounding box center [289, 131] width 99 height 40
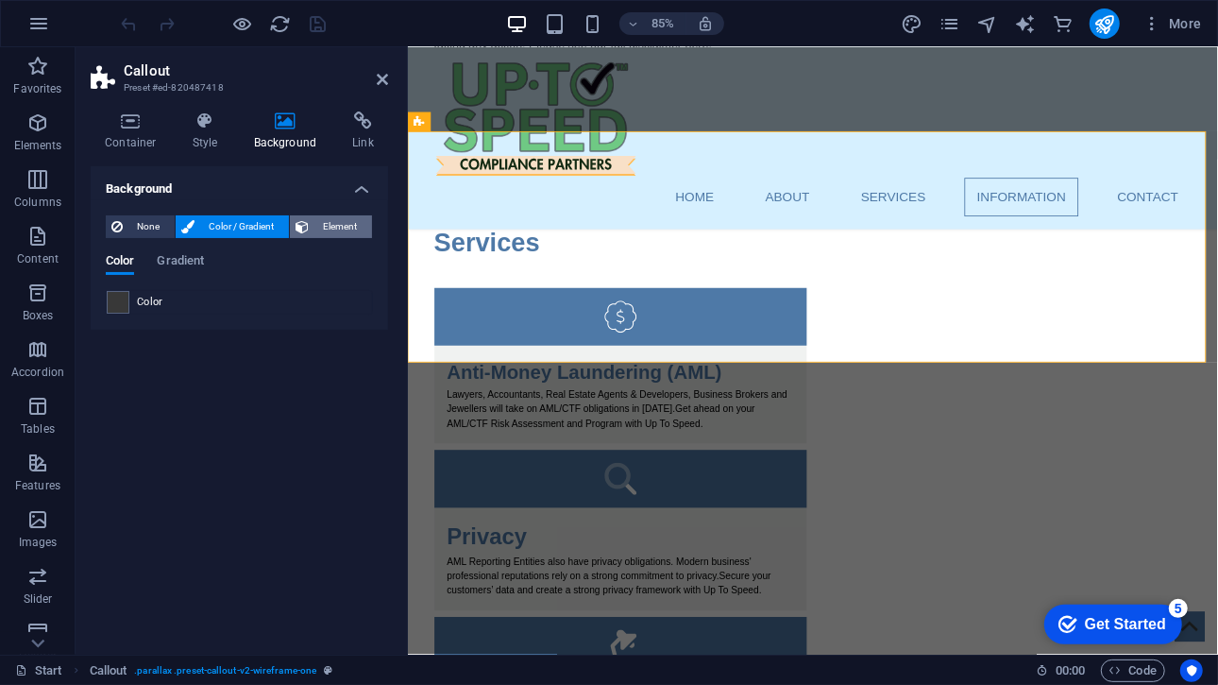
click at [330, 222] on span "Element" at bounding box center [340, 226] width 52 height 23
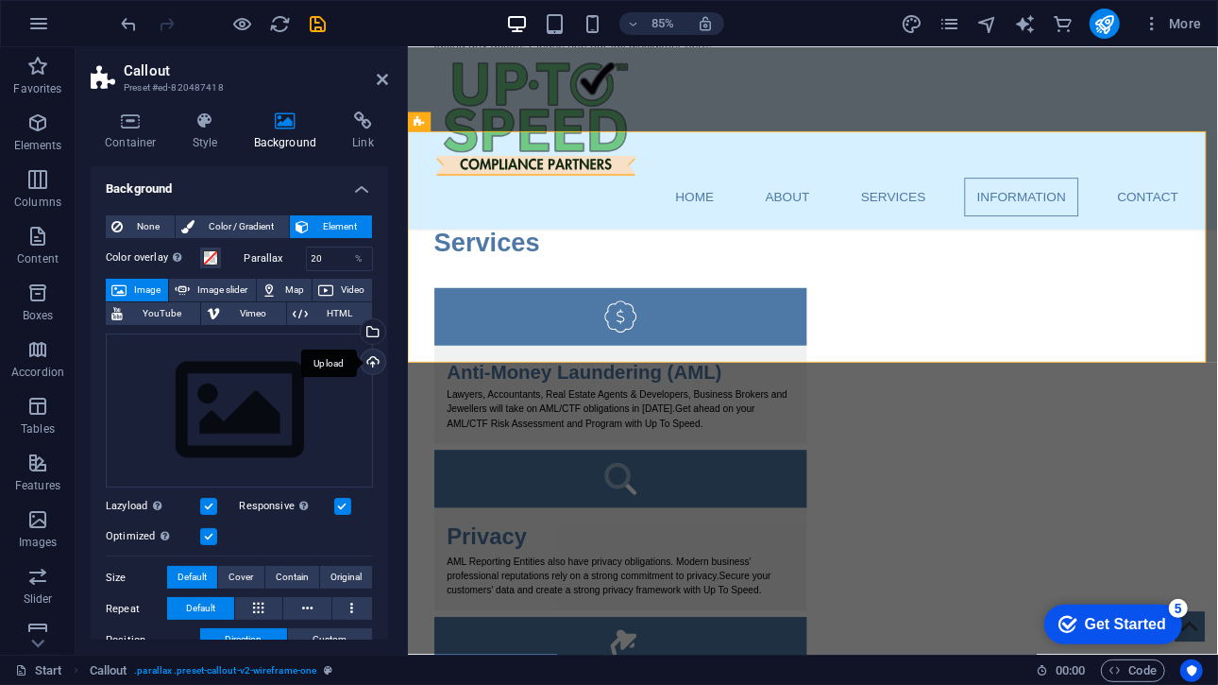
click at [364, 357] on div "Upload" at bounding box center [371, 363] width 28 height 28
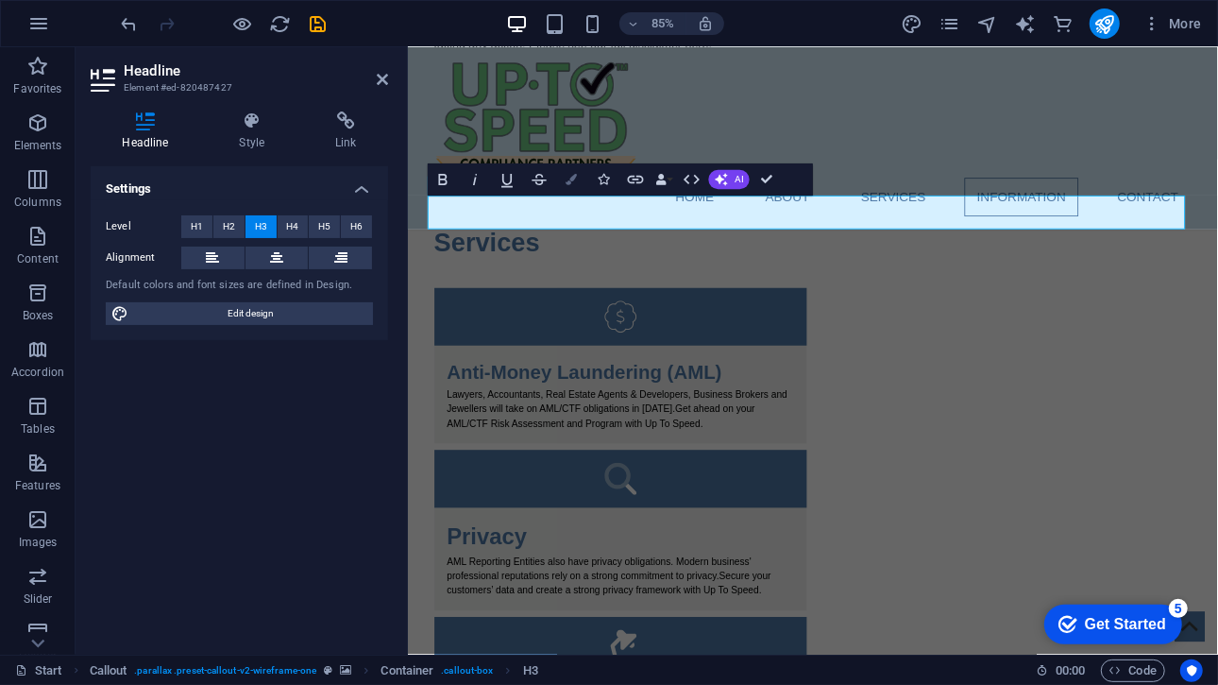
click at [563, 180] on button "Colors" at bounding box center [572, 179] width 30 height 32
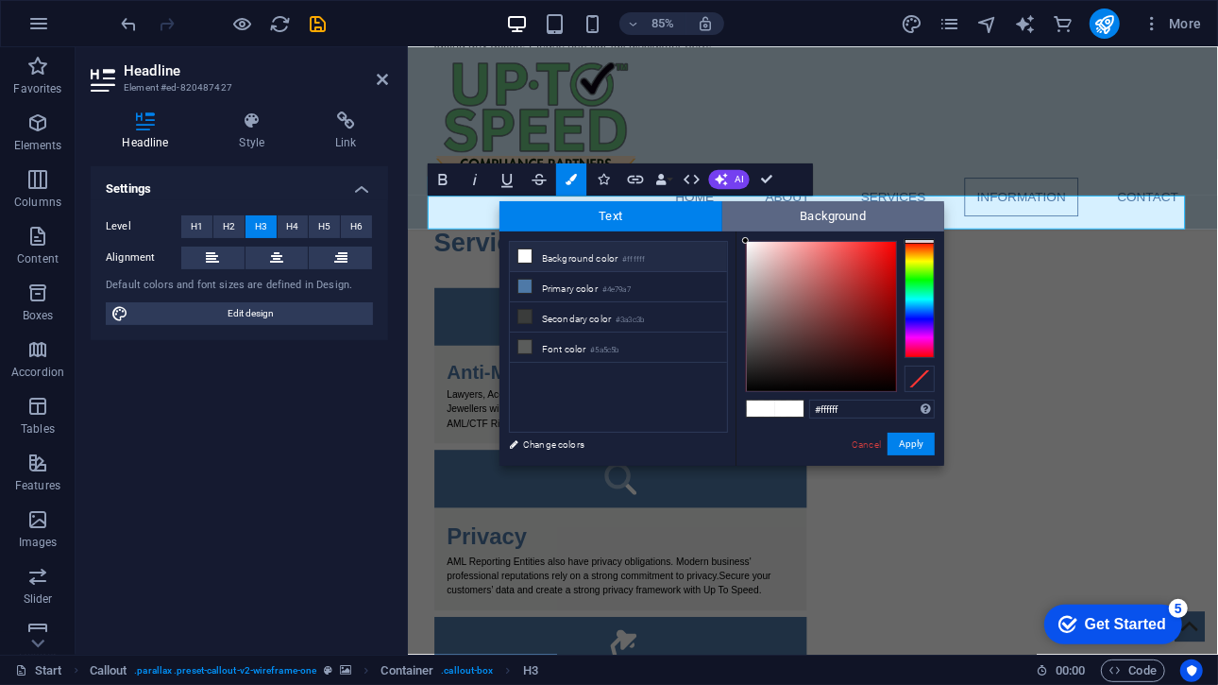
click at [766, 220] on span "Background" at bounding box center [833, 216] width 223 height 30
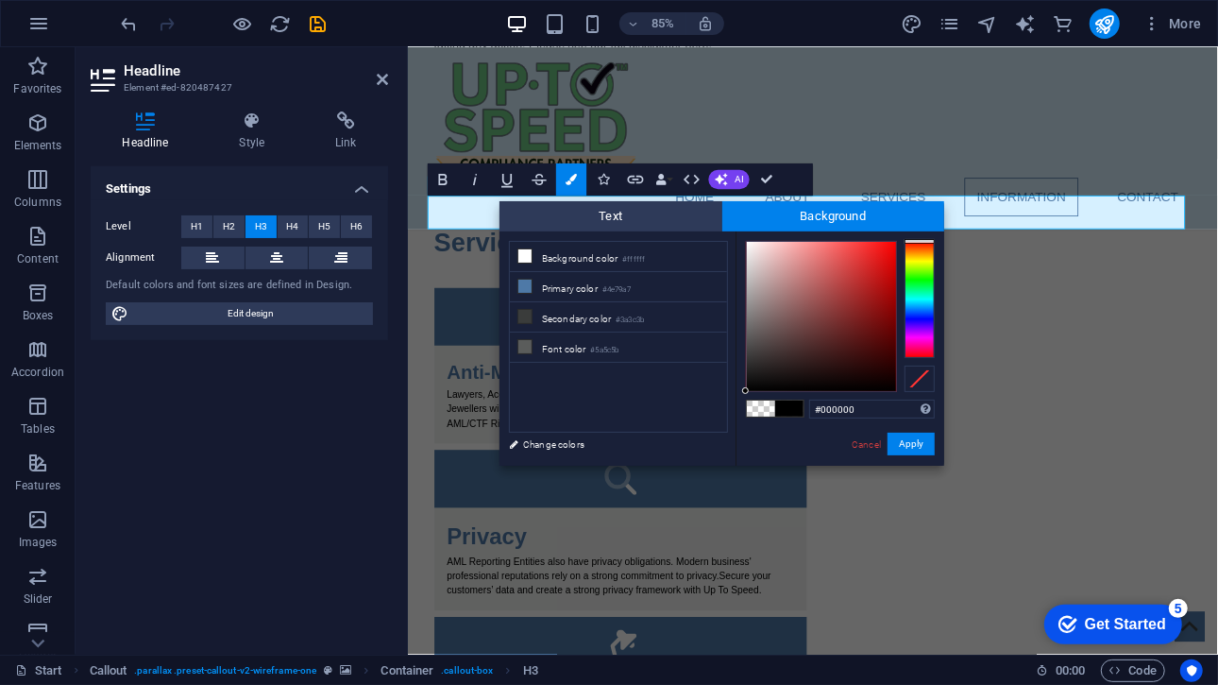
drag, startPoint x: 772, startPoint y: 337, endPoint x: 724, endPoint y: 408, distance: 85.6
click at [724, 408] on div "less Background color #ffffff Primary color #4e79a7 Secondary color #3a3c3b Fon…" at bounding box center [721, 348] width 445 height 234
type input "#000000"
click at [744, 391] on div at bounding box center [745, 390] width 7 height 7
click at [903, 448] on button "Apply" at bounding box center [910, 443] width 47 height 23
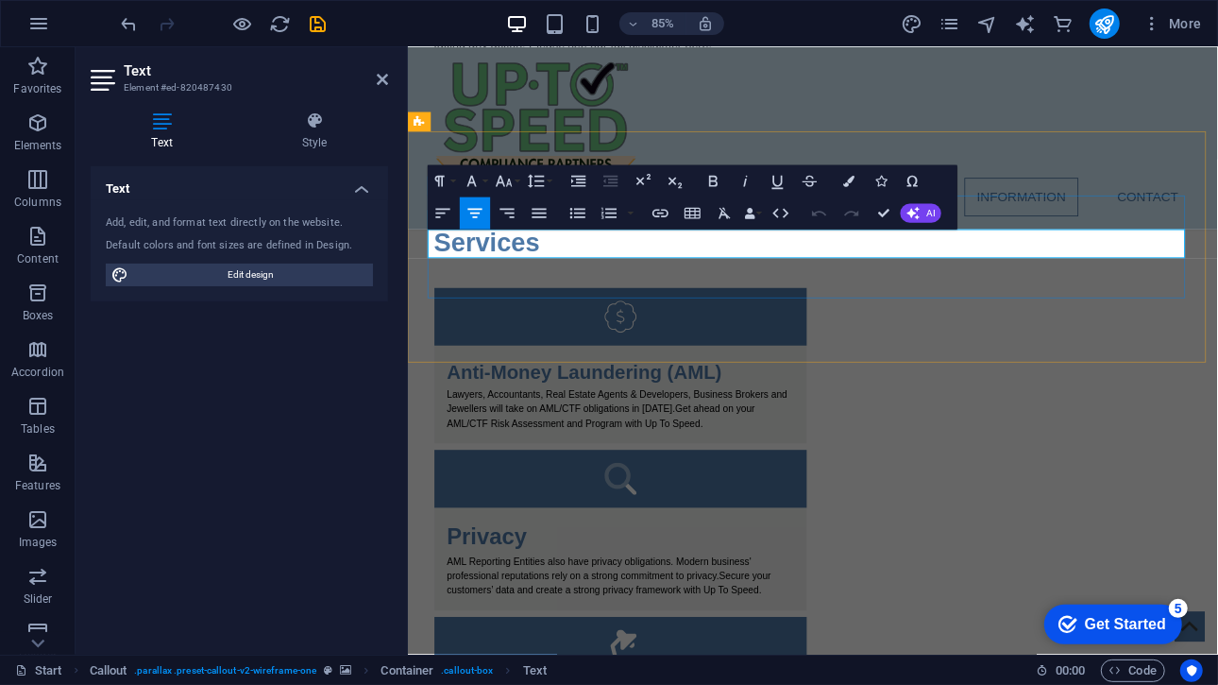
drag, startPoint x: 1062, startPoint y: 286, endPoint x: 699, endPoint y: 270, distance: 363.8
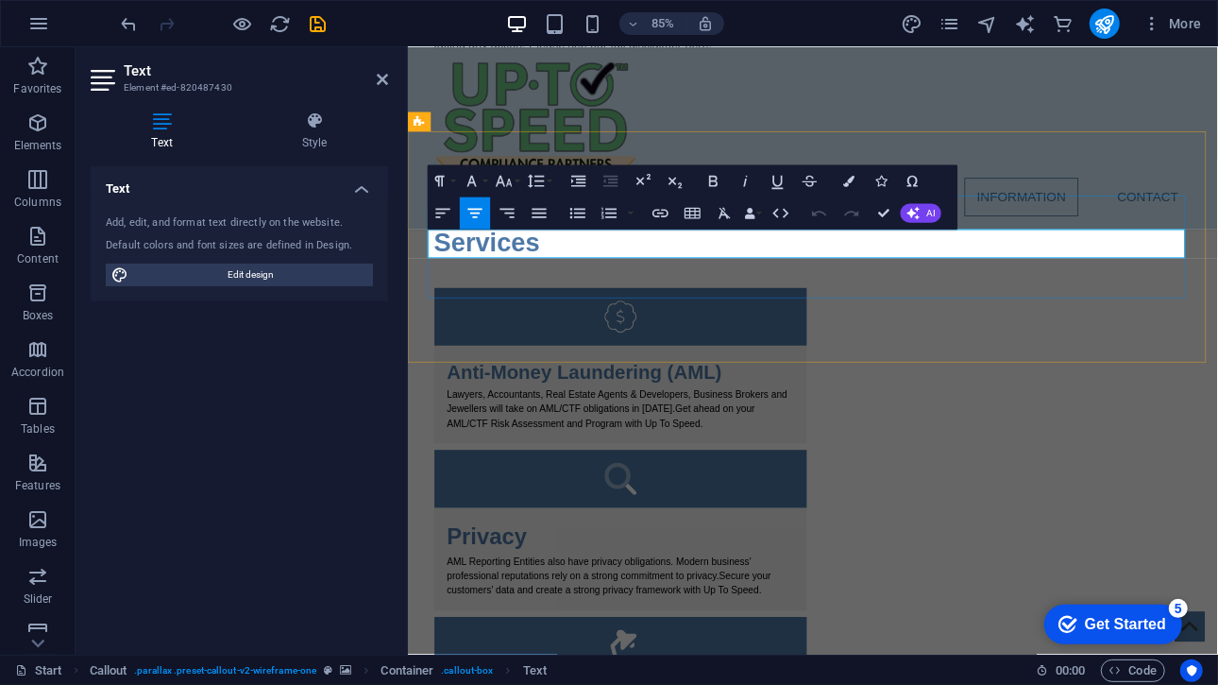
drag, startPoint x: 1056, startPoint y: 279, endPoint x: 696, endPoint y: 269, distance: 360.8
click at [838, 183] on button "Colors" at bounding box center [849, 181] width 30 height 32
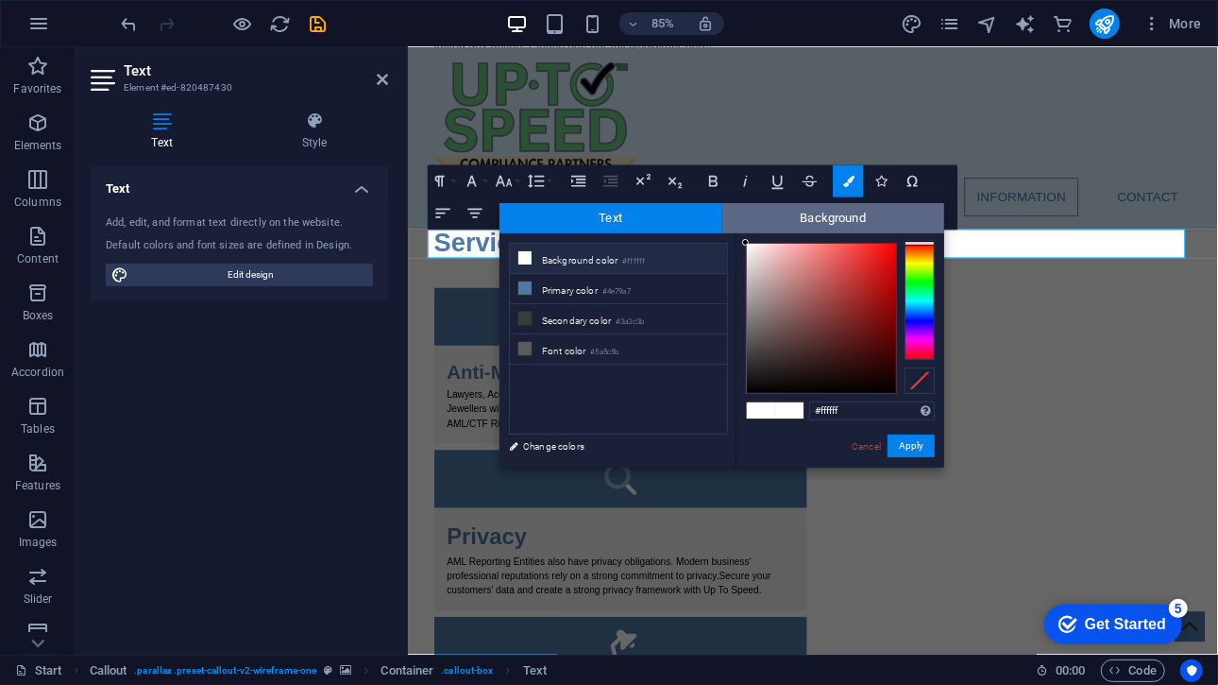
click at [810, 212] on span "Background" at bounding box center [833, 218] width 223 height 30
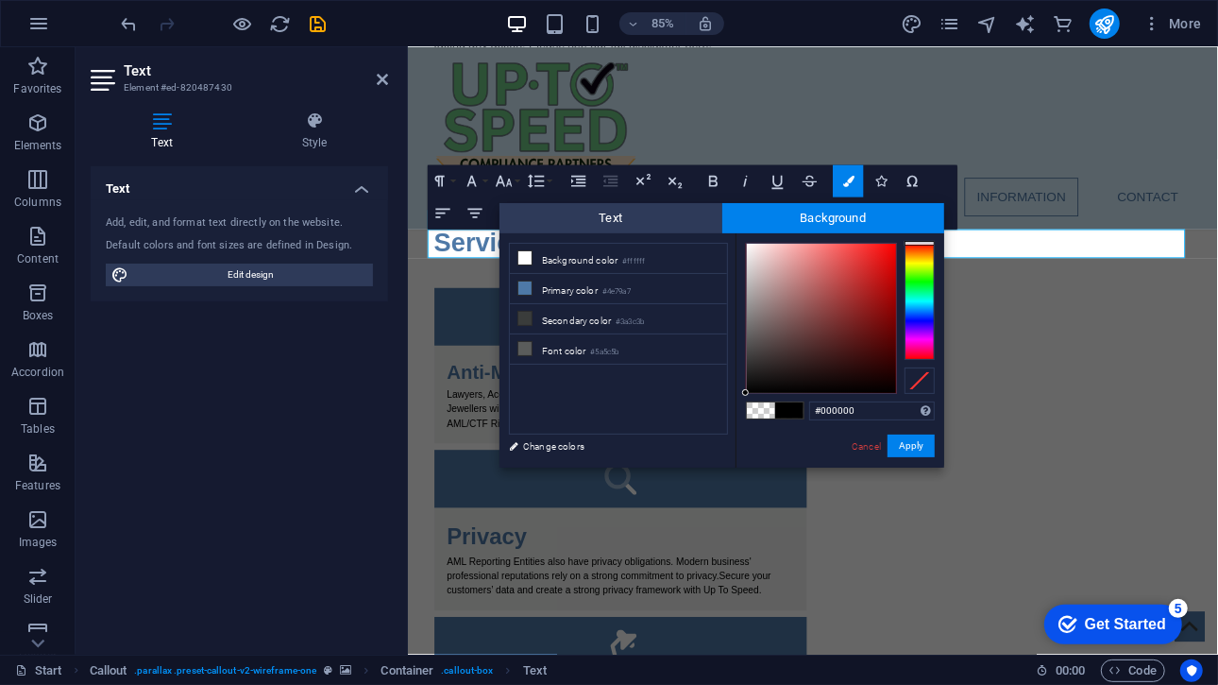
drag, startPoint x: 774, startPoint y: 368, endPoint x: 730, endPoint y: 413, distance: 62.8
click at [730, 413] on div "less Background color #ffffff Primary color #4e79a7 Secondary color #3a3c3b Fon…" at bounding box center [721, 350] width 445 height 234
click at [744, 391] on div at bounding box center [745, 390] width 7 height 7
drag, startPoint x: 854, startPoint y: 405, endPoint x: 818, endPoint y: 409, distance: 36.1
click at [818, 409] on input "#030303" at bounding box center [872, 410] width 126 height 19
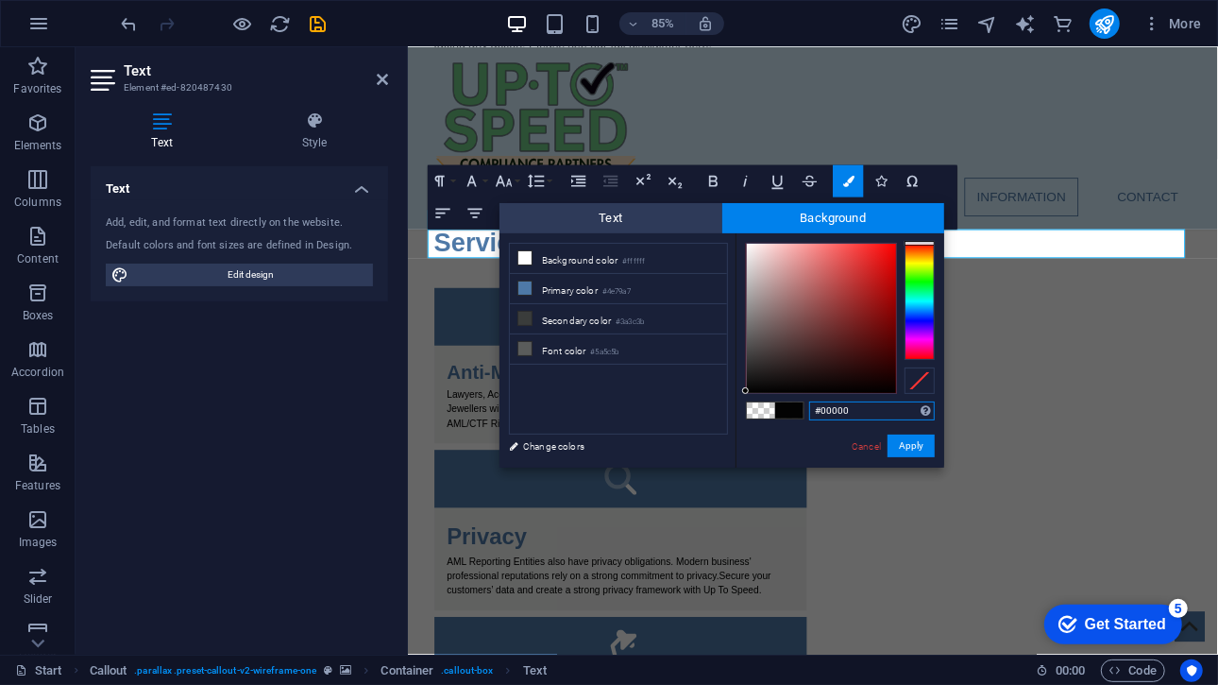
type input "#000000"
click at [922, 450] on button "Apply" at bounding box center [910, 445] width 47 height 23
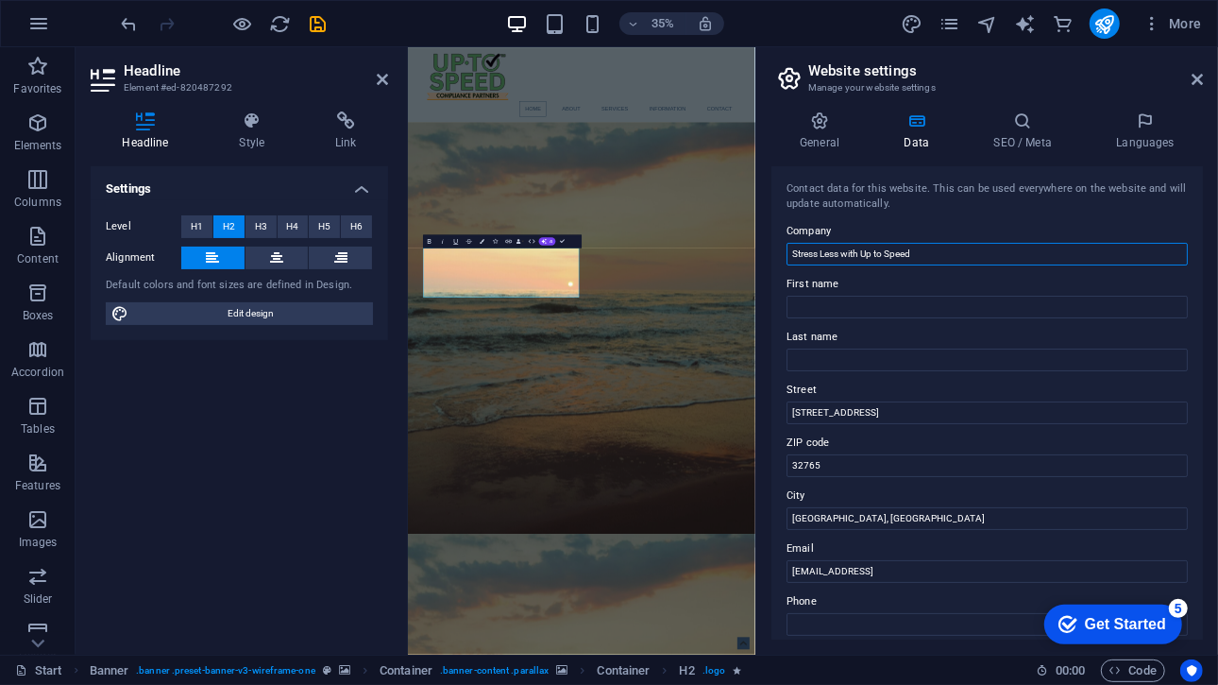
click at [866, 248] on input "Stress Less with Up to Speed" at bounding box center [986, 254] width 401 height 23
drag, startPoint x: 863, startPoint y: 248, endPoint x: 780, endPoint y: 245, distance: 83.2
click at [780, 245] on div "Contact data for this website. This can be used everywhere on the website and w…" at bounding box center [986, 402] width 431 height 473
click at [895, 244] on input "Up to Speed" at bounding box center [986, 254] width 401 height 23
type input "Up to Speed means Less Stress"
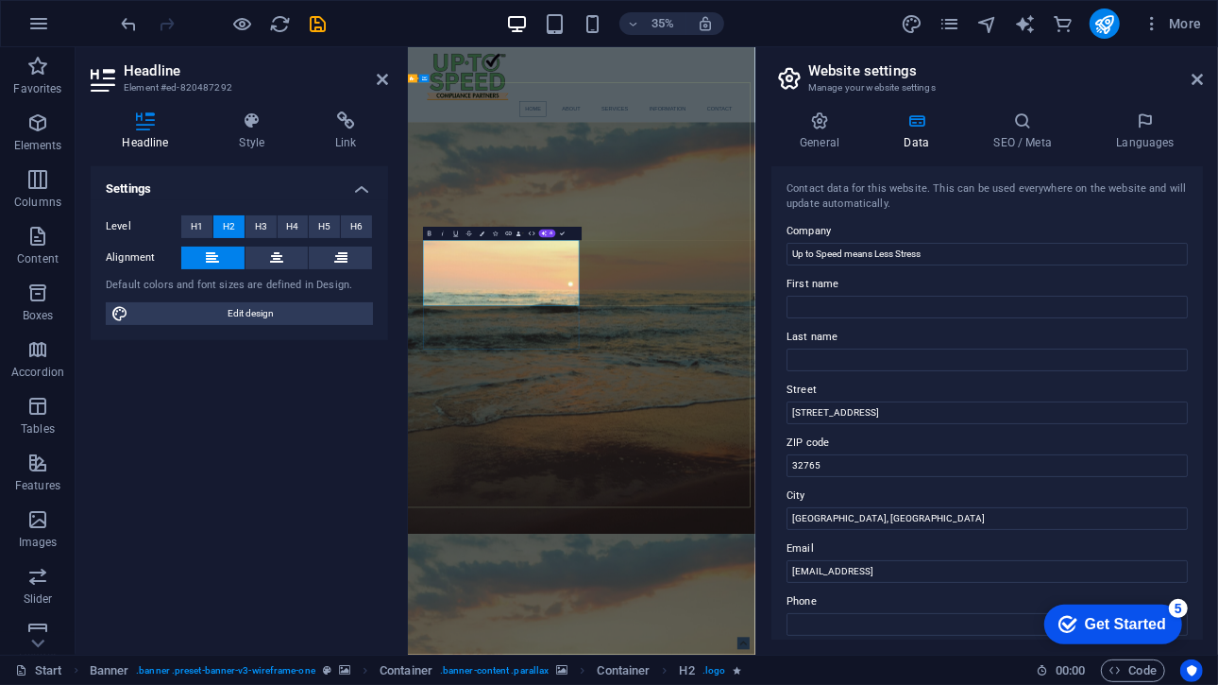
drag, startPoint x: 557, startPoint y: 667, endPoint x: 451, endPoint y: 611, distance: 119.5
click at [263, 221] on span "H3" at bounding box center [261, 226] width 12 height 23
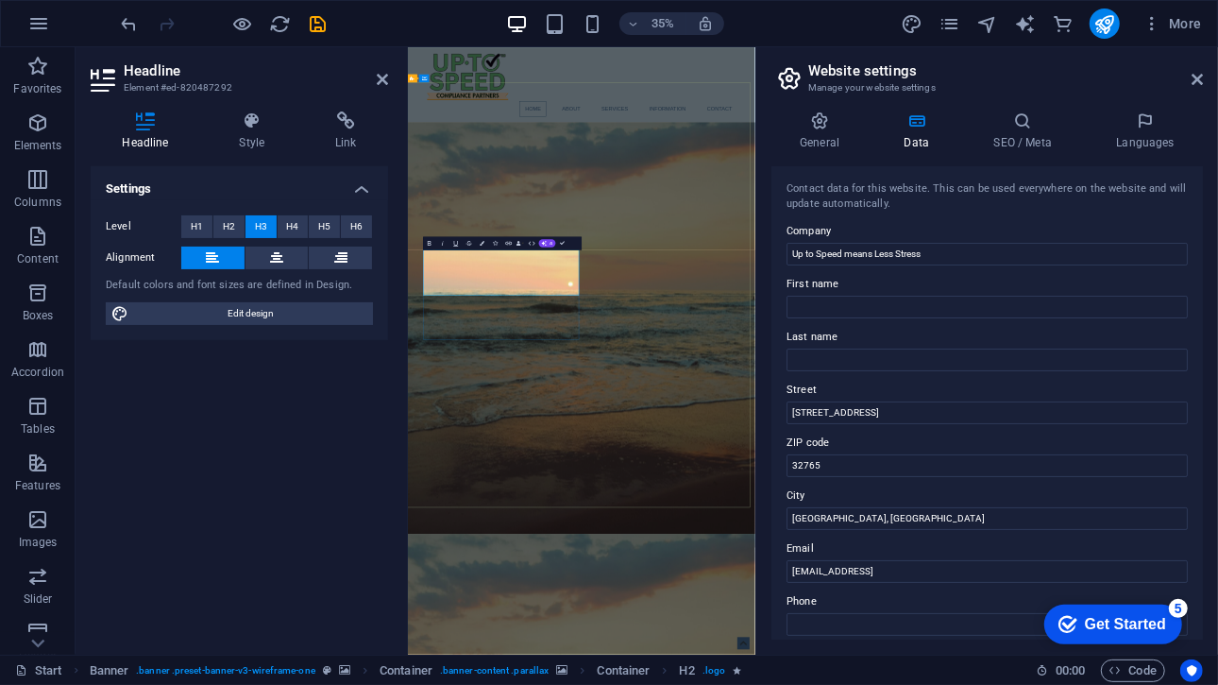
drag, startPoint x: 751, startPoint y: 688, endPoint x: 432, endPoint y: 671, distance: 318.6
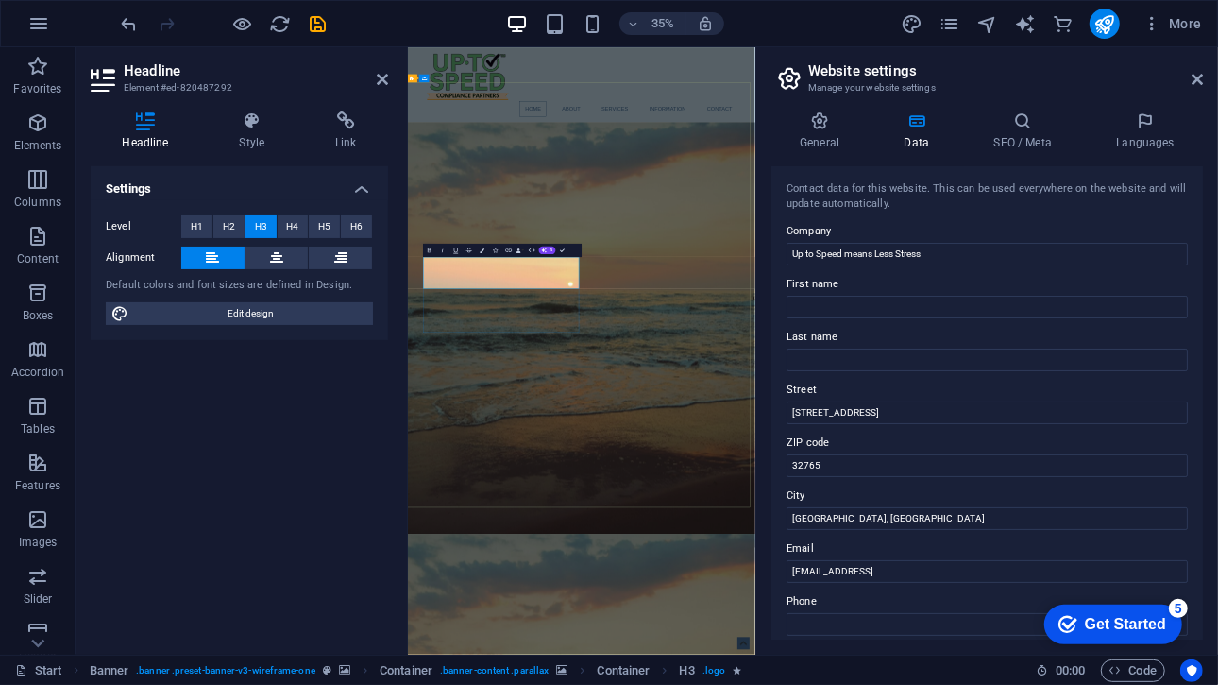
click at [941, 257] on input "Up to Speed means Less Stress" at bounding box center [986, 254] width 401 height 23
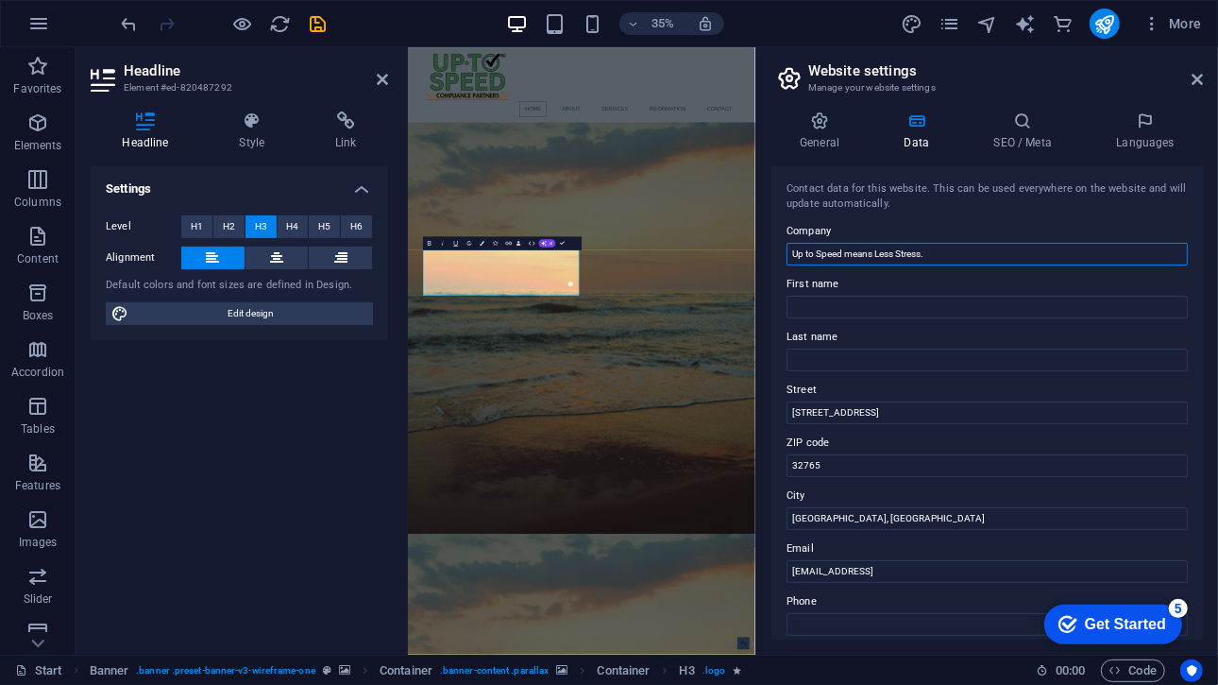
type input "Up to Speed means Less Stress."
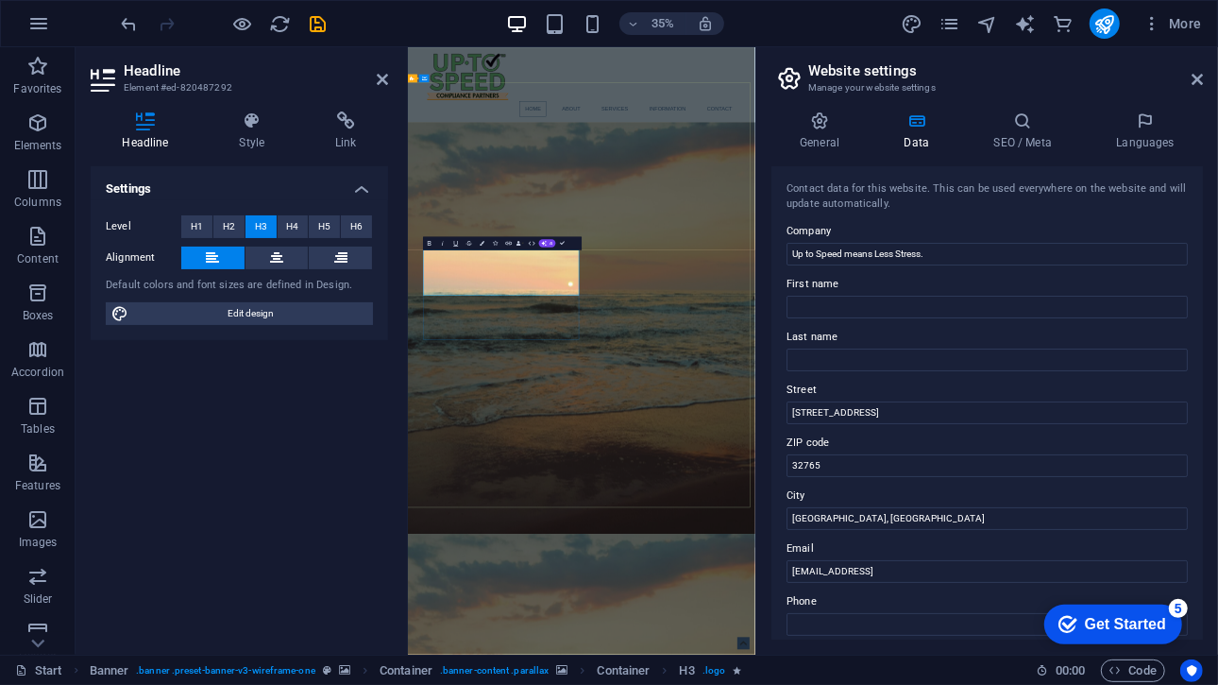
drag, startPoint x: 895, startPoint y: 683, endPoint x: 459, endPoint y: 701, distance: 436.6
click at [300, 228] on button "H4" at bounding box center [293, 226] width 31 height 23
click at [276, 222] on button "H3" at bounding box center [260, 226] width 31 height 23
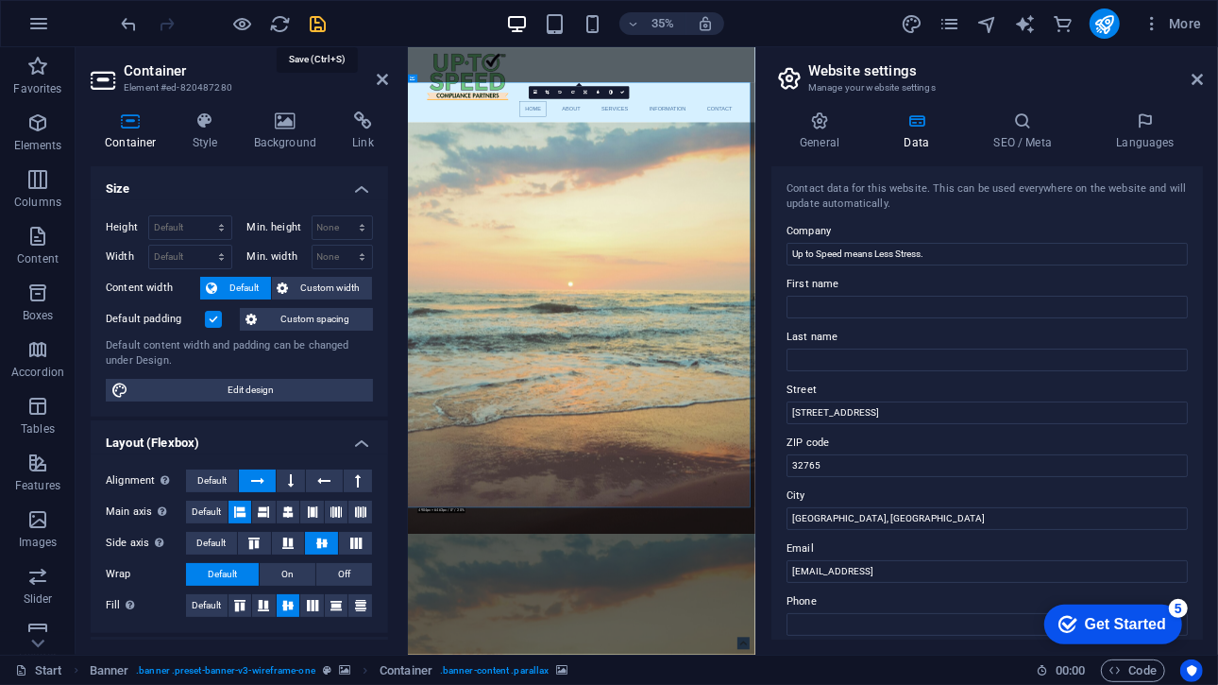
click at [309, 19] on icon "save" at bounding box center [319, 24] width 22 height 22
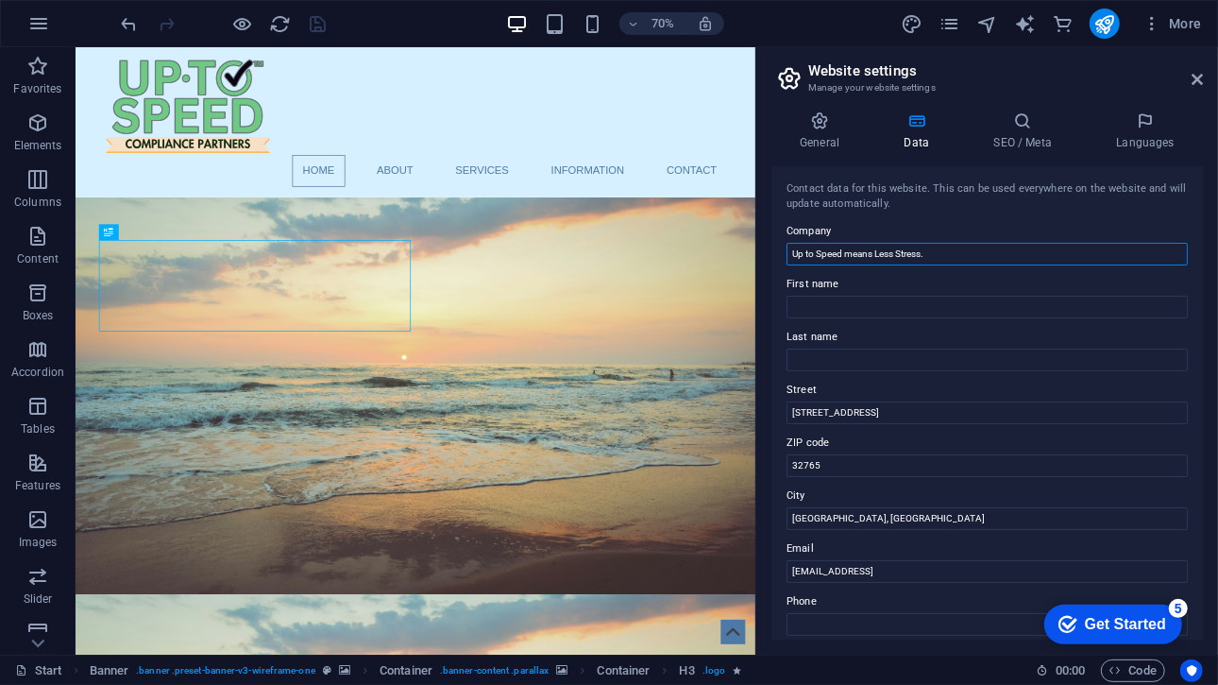
click at [880, 253] on input "Up to Speed means Less Stress." at bounding box center [986, 254] width 401 height 23
type input "Up to Speed means less stress."
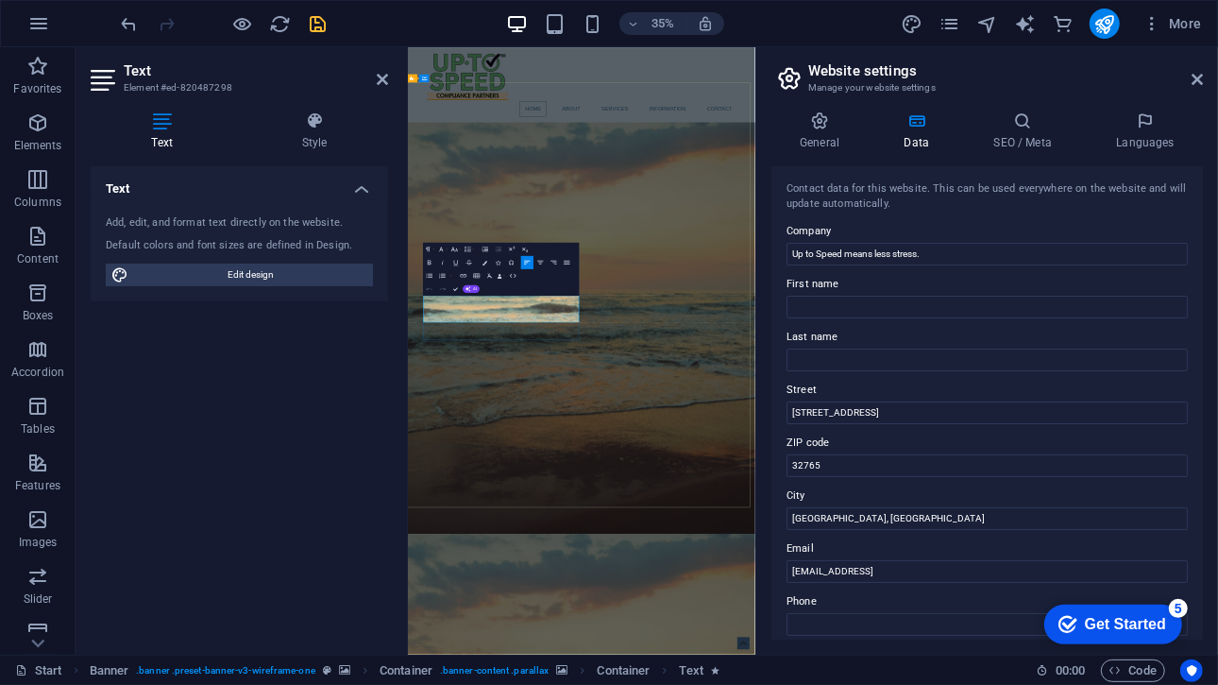
drag, startPoint x: 736, startPoint y: 815, endPoint x: 456, endPoint y: 749, distance: 288.1
click at [490, 261] on button "Colors" at bounding box center [485, 262] width 12 height 13
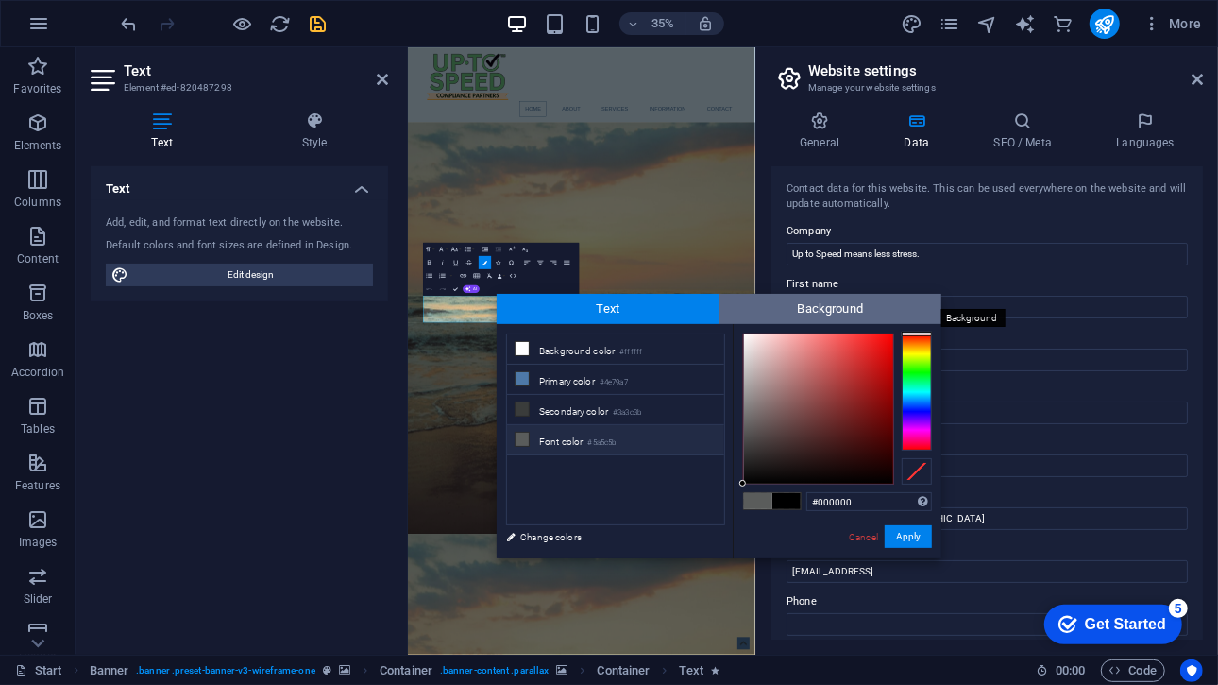
click at [786, 306] on span "Background" at bounding box center [830, 309] width 223 height 30
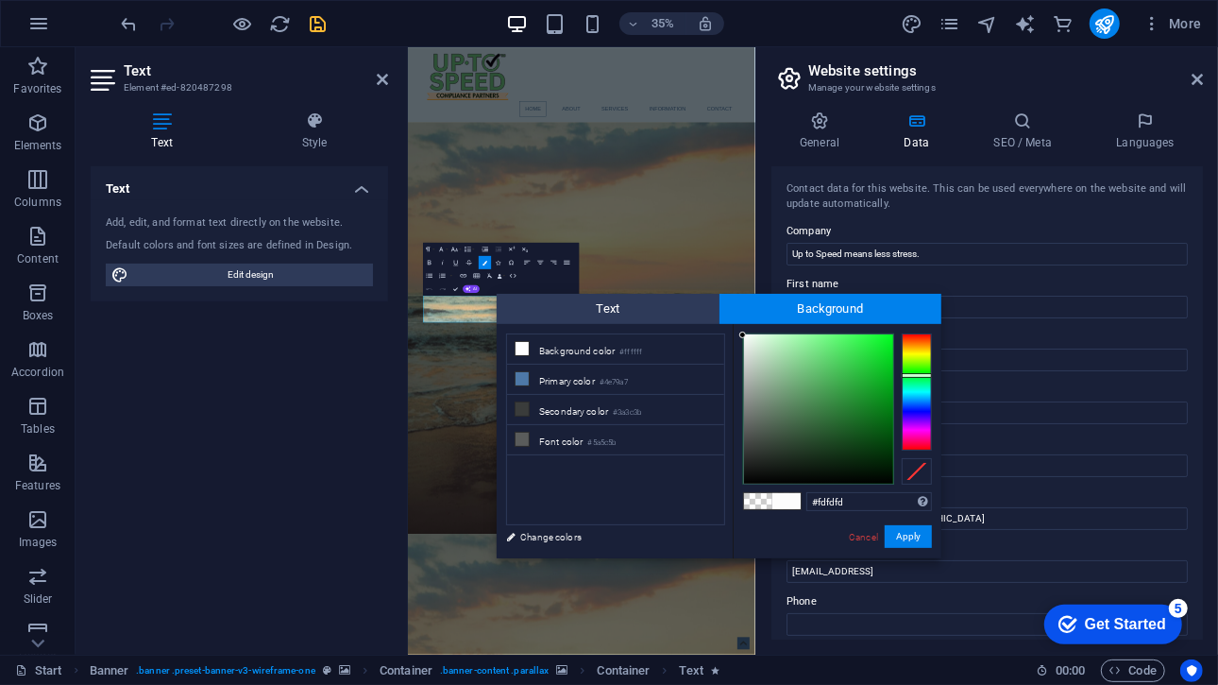
type input "#ffffff"
drag, startPoint x: 764, startPoint y: 350, endPoint x: 738, endPoint y: 332, distance: 31.2
click at [744, 334] on div at bounding box center [818, 408] width 149 height 149
click at [907, 531] on button "Apply" at bounding box center [908, 536] width 47 height 23
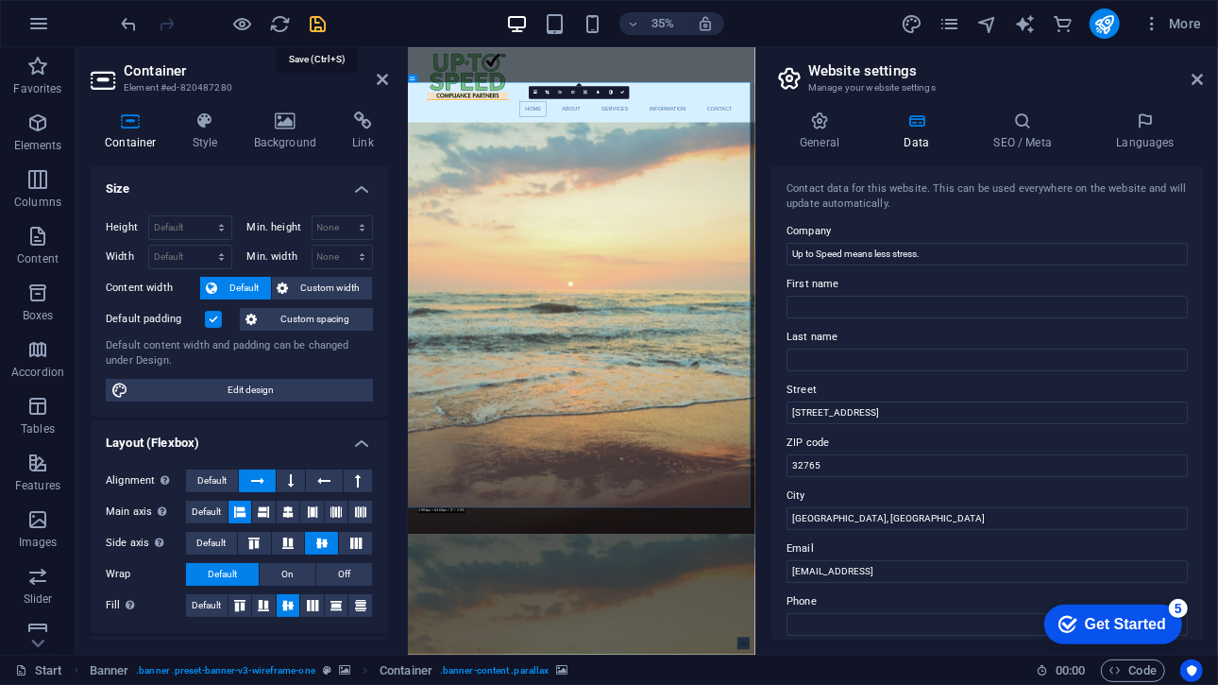
click at [317, 27] on icon "save" at bounding box center [319, 24] width 22 height 22
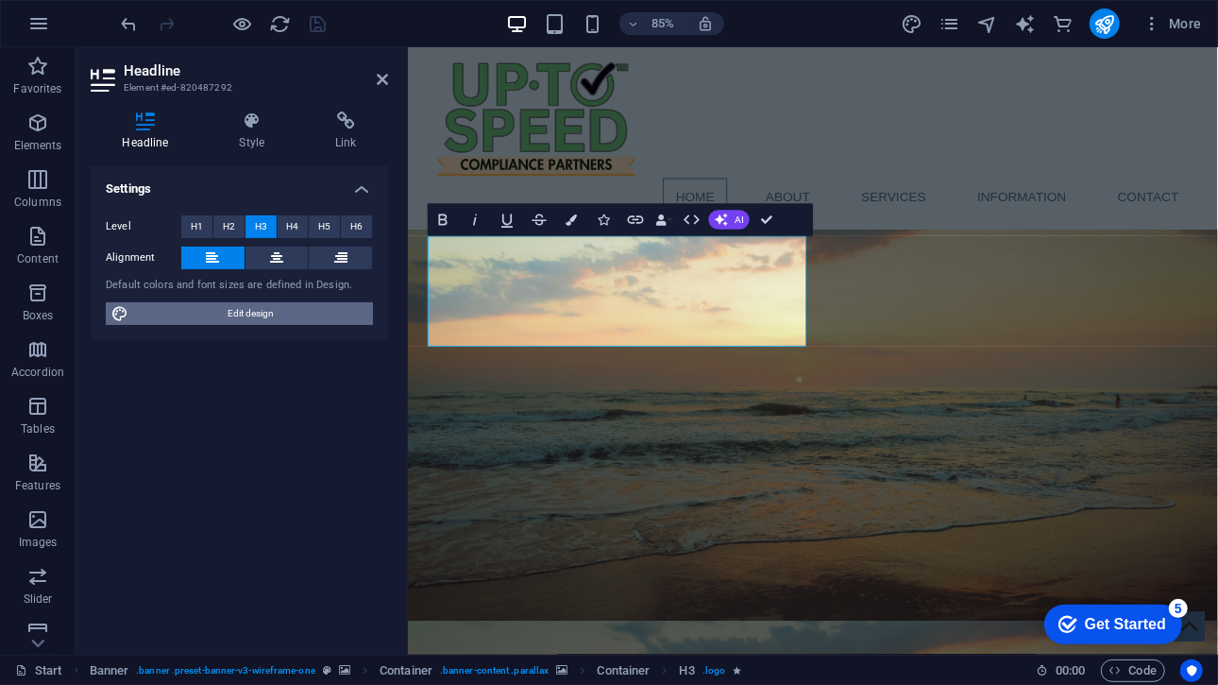
click at [314, 314] on span "Edit design" at bounding box center [250, 313] width 233 height 23
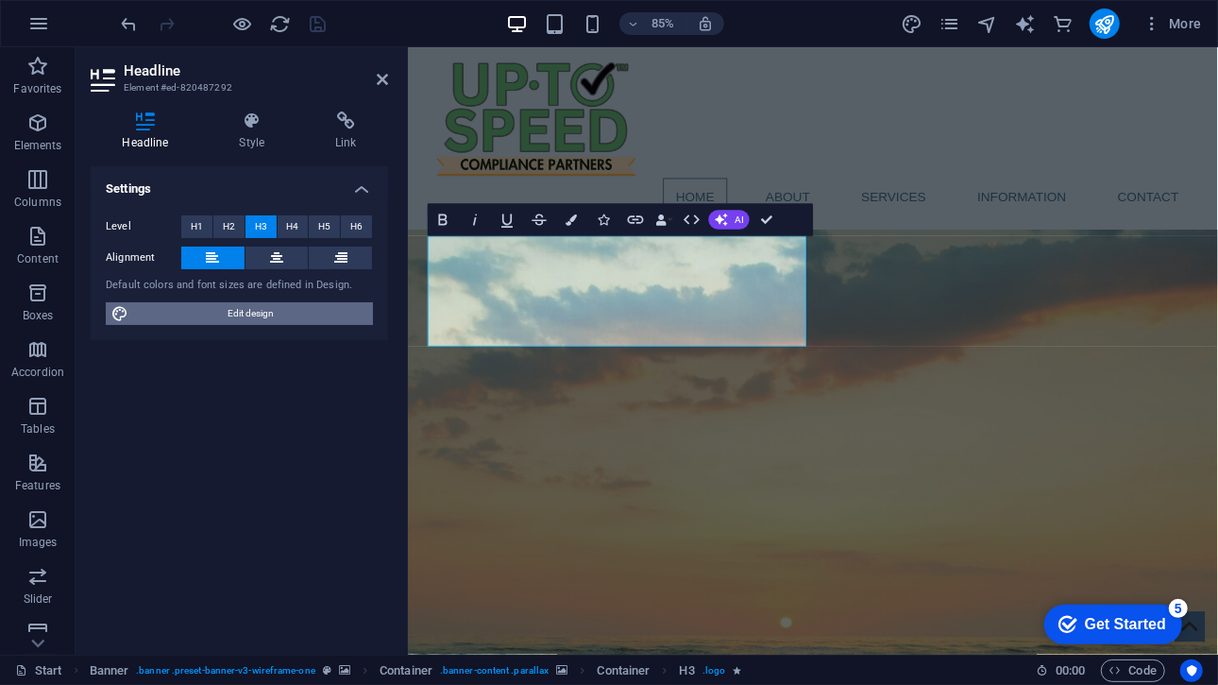
select select "px"
select select "400"
select select "px"
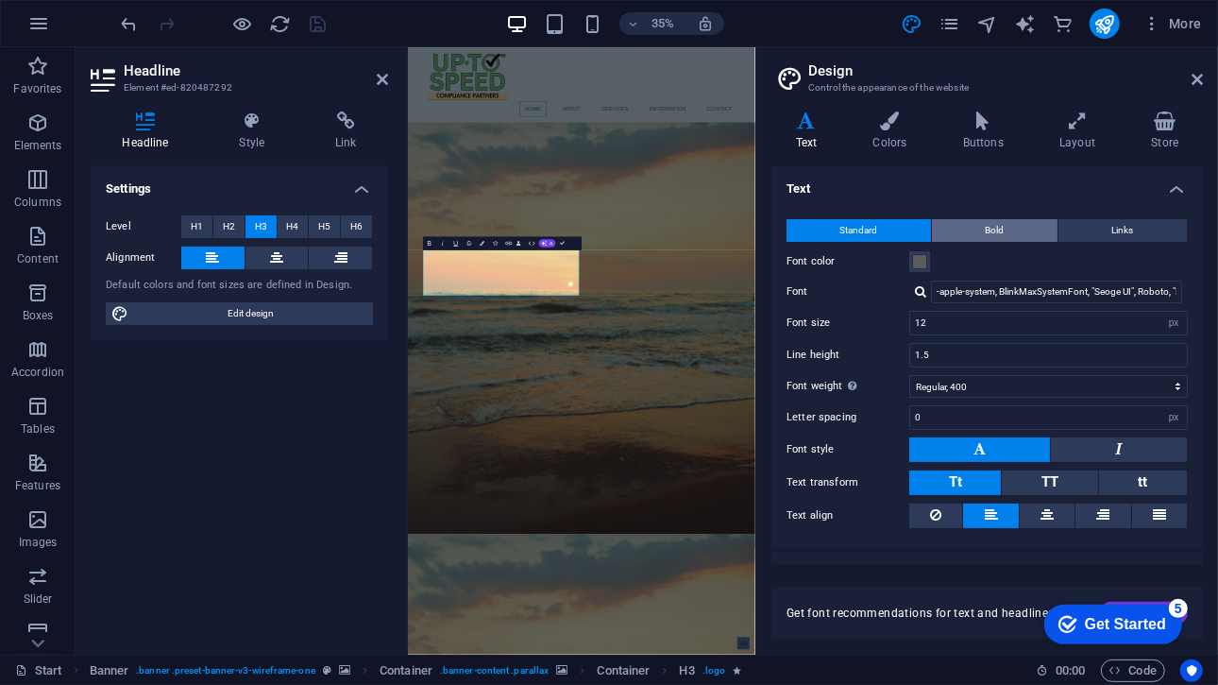
click at [988, 235] on span "Bold" at bounding box center [995, 230] width 19 height 23
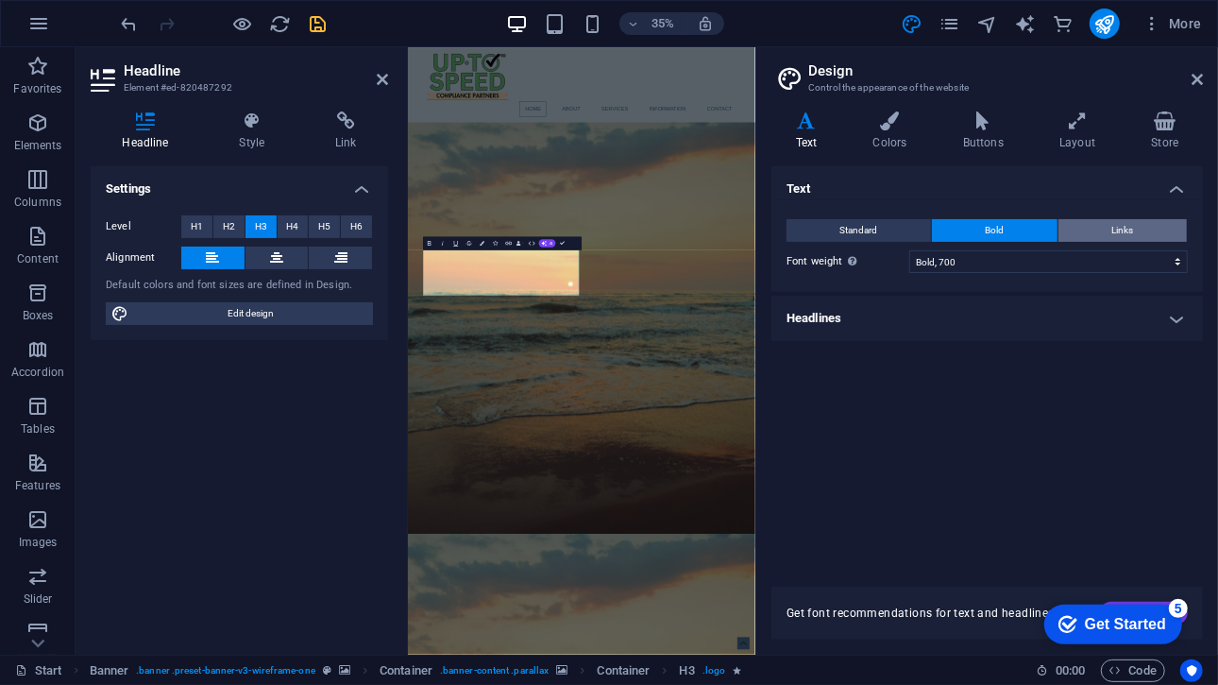
click at [1089, 222] on button "Links" at bounding box center [1122, 230] width 128 height 23
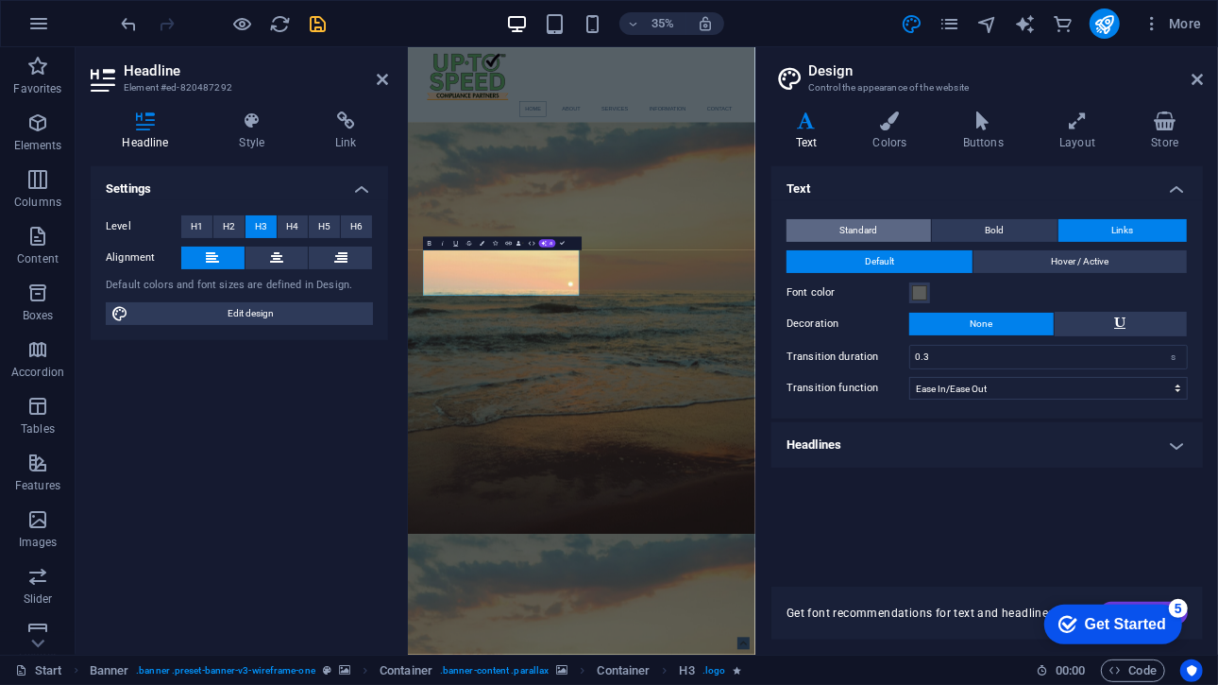
click at [862, 232] on span "Standard" at bounding box center [859, 230] width 38 height 23
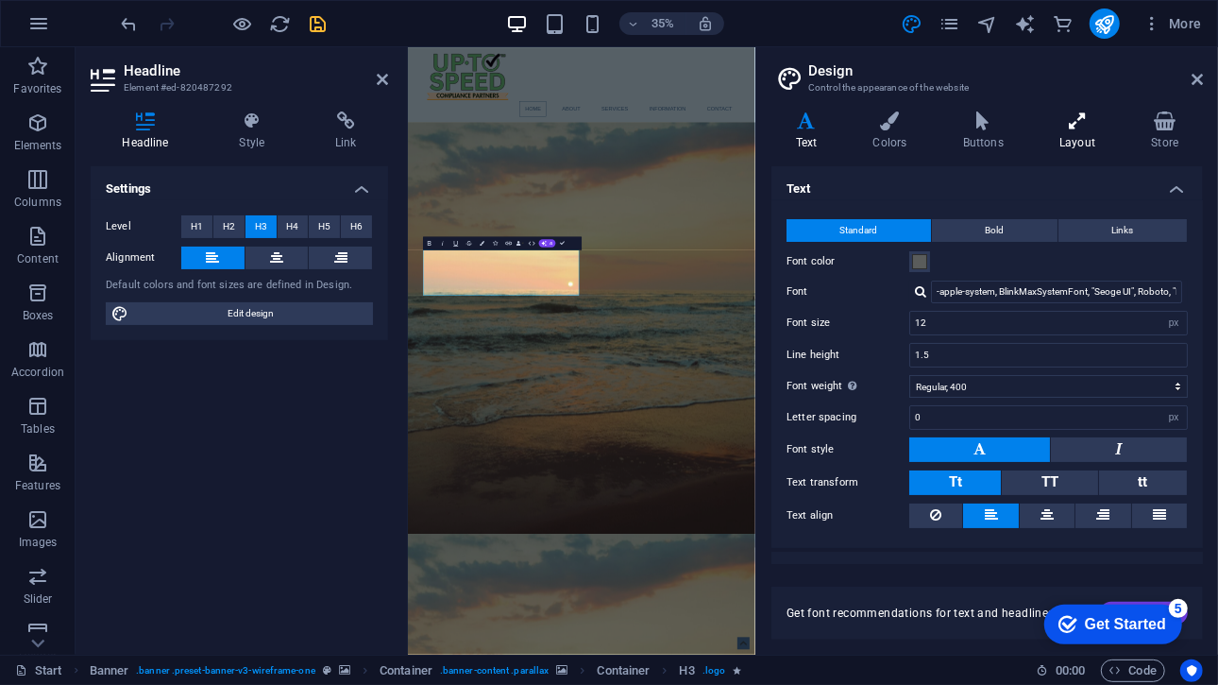
click at [1066, 143] on h4 "Layout" at bounding box center [1082, 131] width 92 height 40
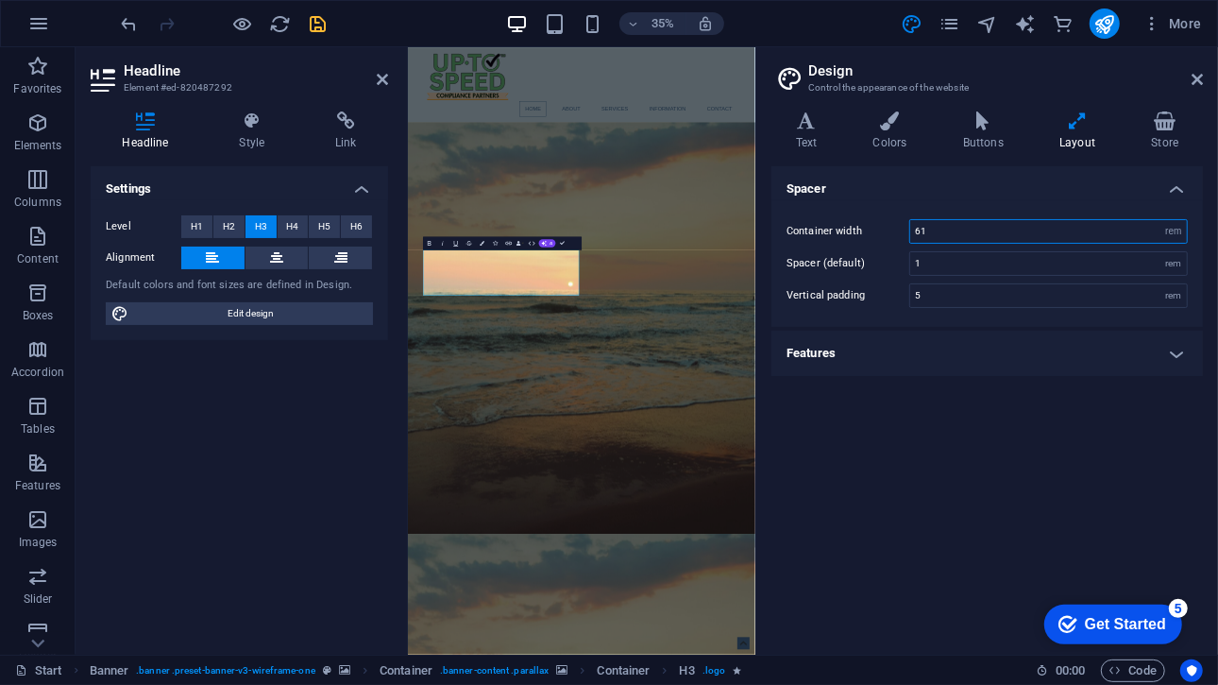
drag, startPoint x: 937, startPoint y: 233, endPoint x: 908, endPoint y: 230, distance: 28.5
click at [908, 230] on div "Container width 61 rem px" at bounding box center [986, 231] width 401 height 25
type input "65"
drag, startPoint x: 964, startPoint y: 264, endPoint x: 897, endPoint y: 270, distance: 67.3
click at [897, 270] on div "Spacer (default) 1 rem" at bounding box center [986, 263] width 401 height 25
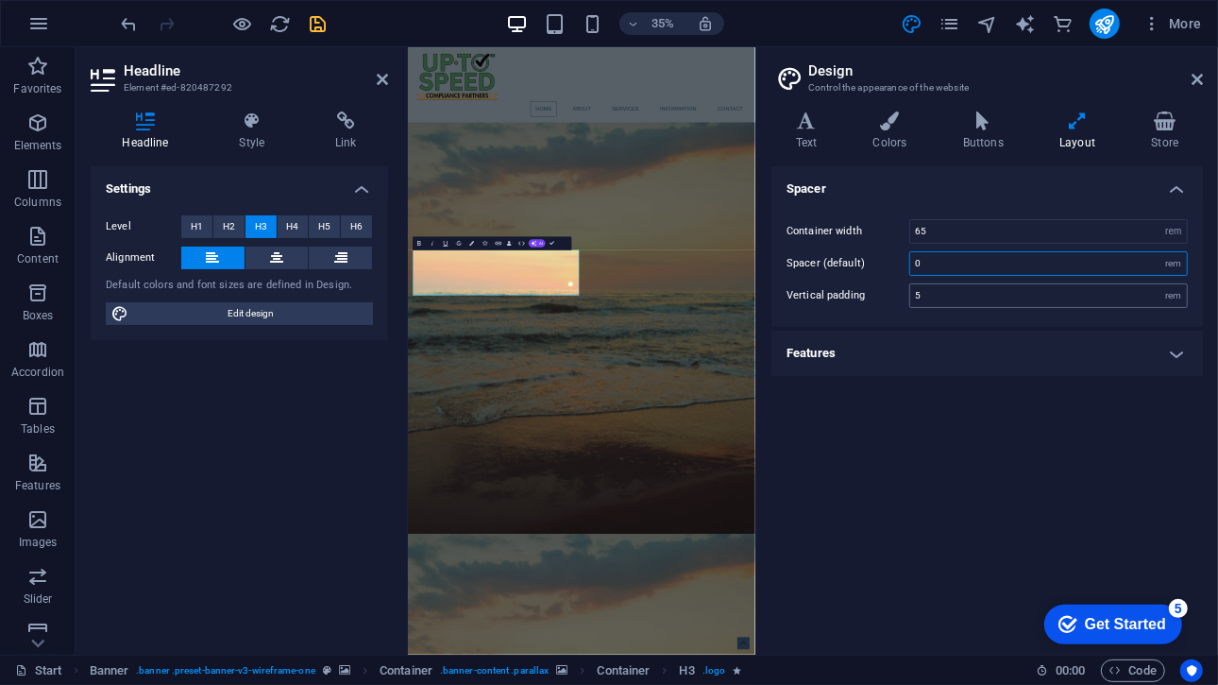
type input "0"
drag, startPoint x: 962, startPoint y: 292, endPoint x: 904, endPoint y: 285, distance: 58.0
click at [904, 285] on div "Vertical padding 5 rem" at bounding box center [986, 295] width 401 height 25
click at [951, 259] on input "0" at bounding box center [1048, 263] width 277 height 23
type input "5"
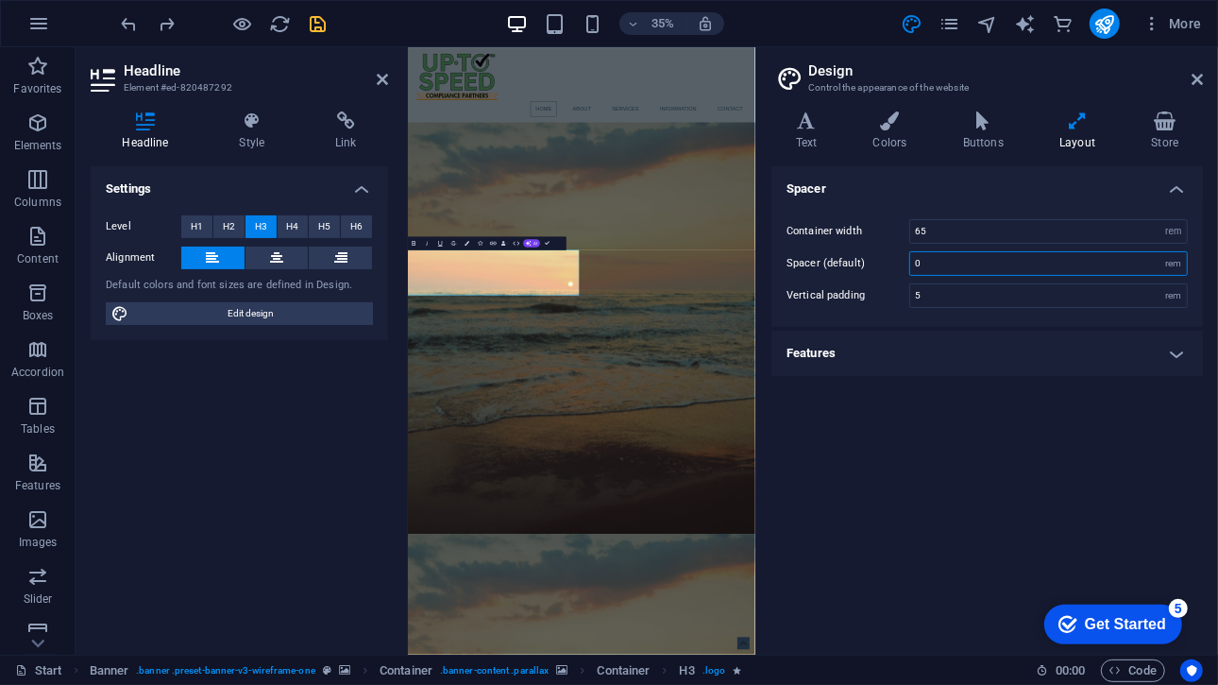
type input "1"
type input "61"
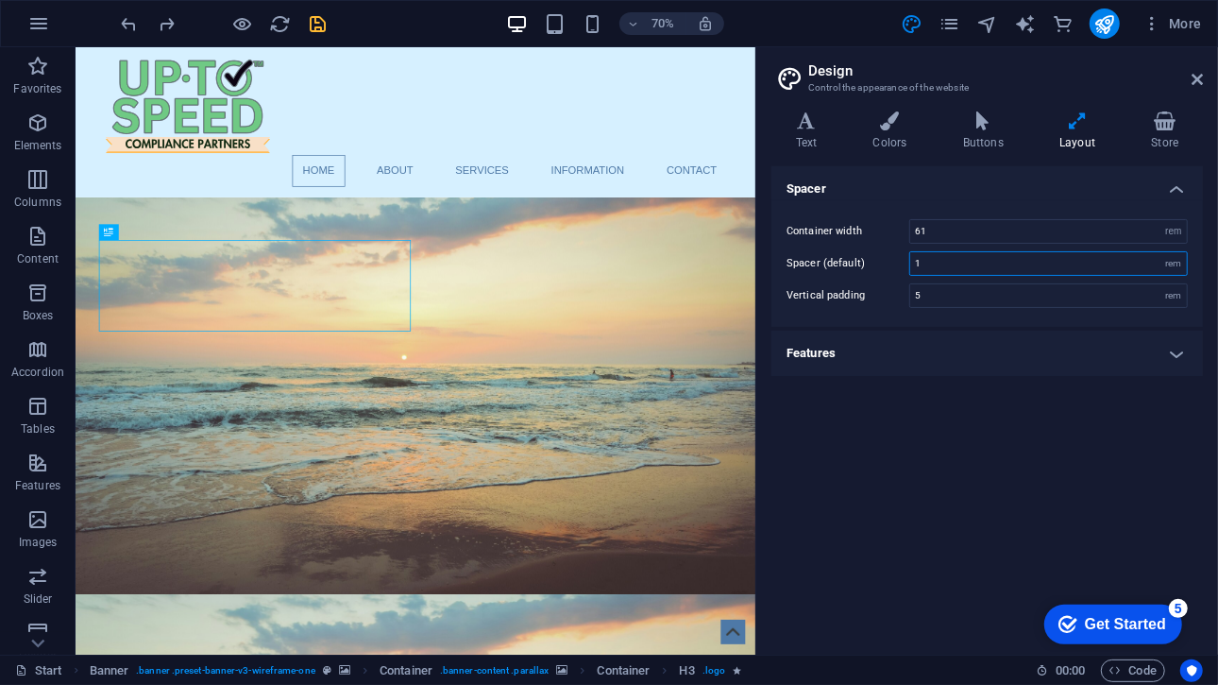
drag, startPoint x: 945, startPoint y: 262, endPoint x: 932, endPoint y: 259, distance: 13.5
click at [932, 259] on input "1" at bounding box center [1048, 263] width 277 height 23
click at [1025, 326] on ul "Spacer Container width 61 rem px Spacer (default) 1 rem Vertical padding 5 rem …" at bounding box center [986, 271] width 431 height 210
click at [1022, 340] on h4 "Features" at bounding box center [986, 352] width 431 height 45
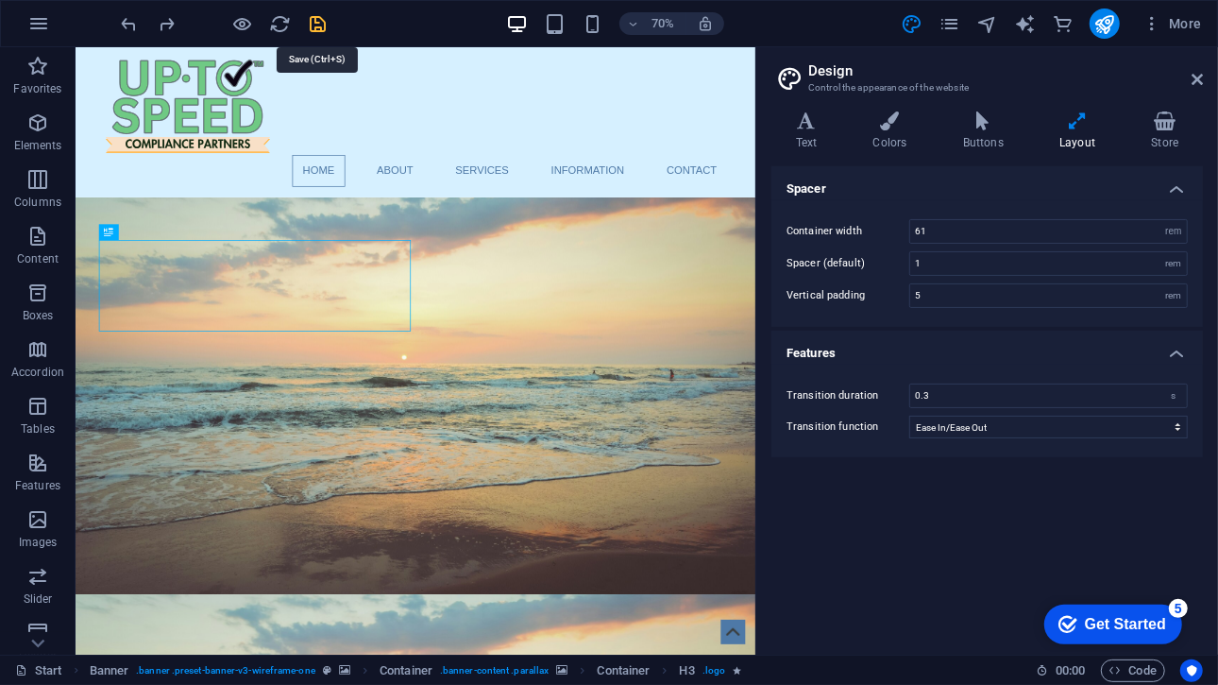
click at [314, 28] on icon "save" at bounding box center [319, 24] width 22 height 22
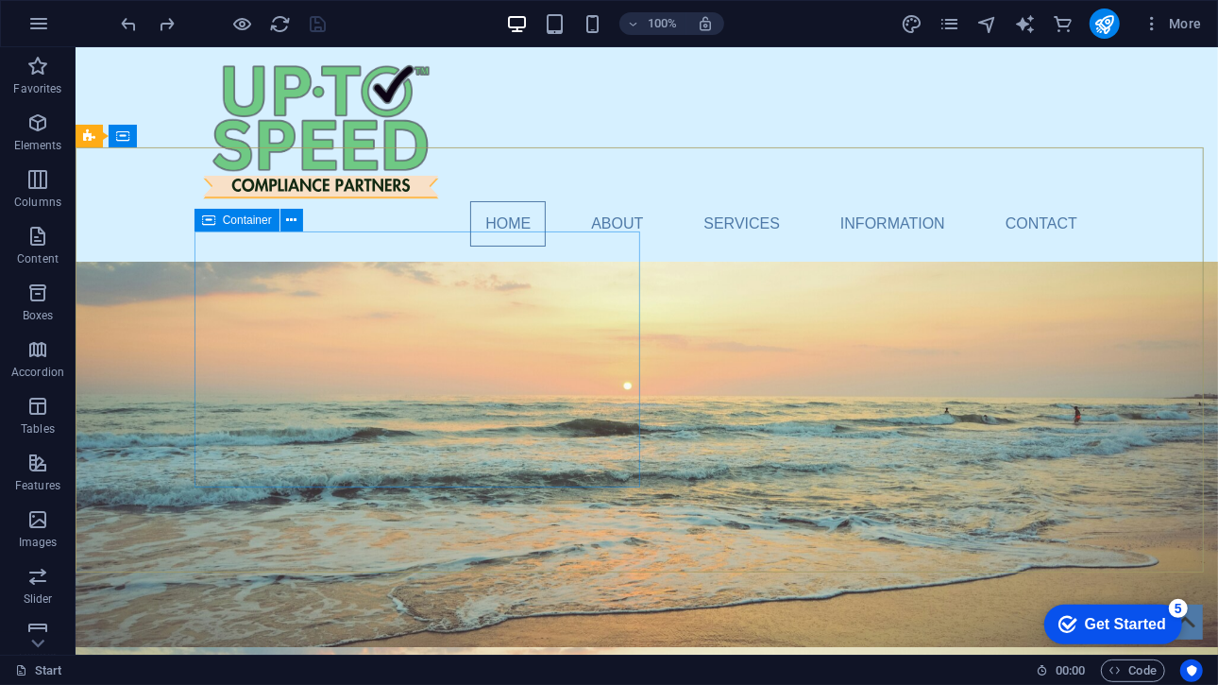
click at [236, 217] on span "Container" at bounding box center [247, 219] width 49 height 11
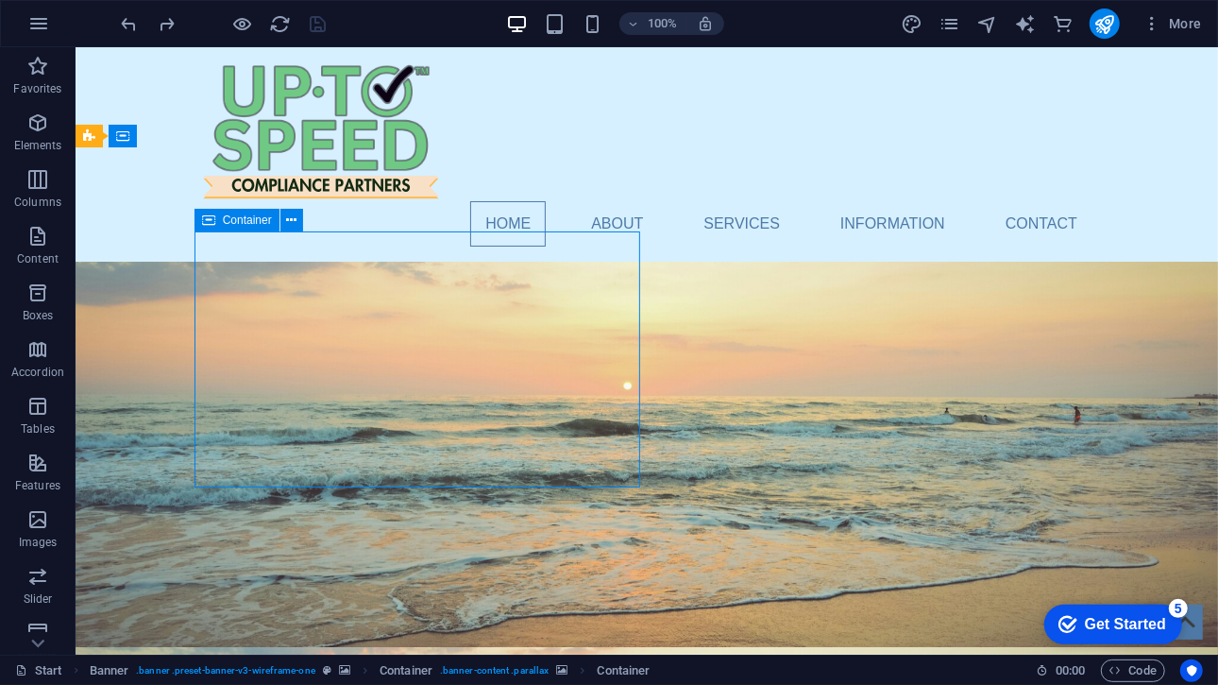
click at [236, 217] on span "Container" at bounding box center [247, 219] width 49 height 11
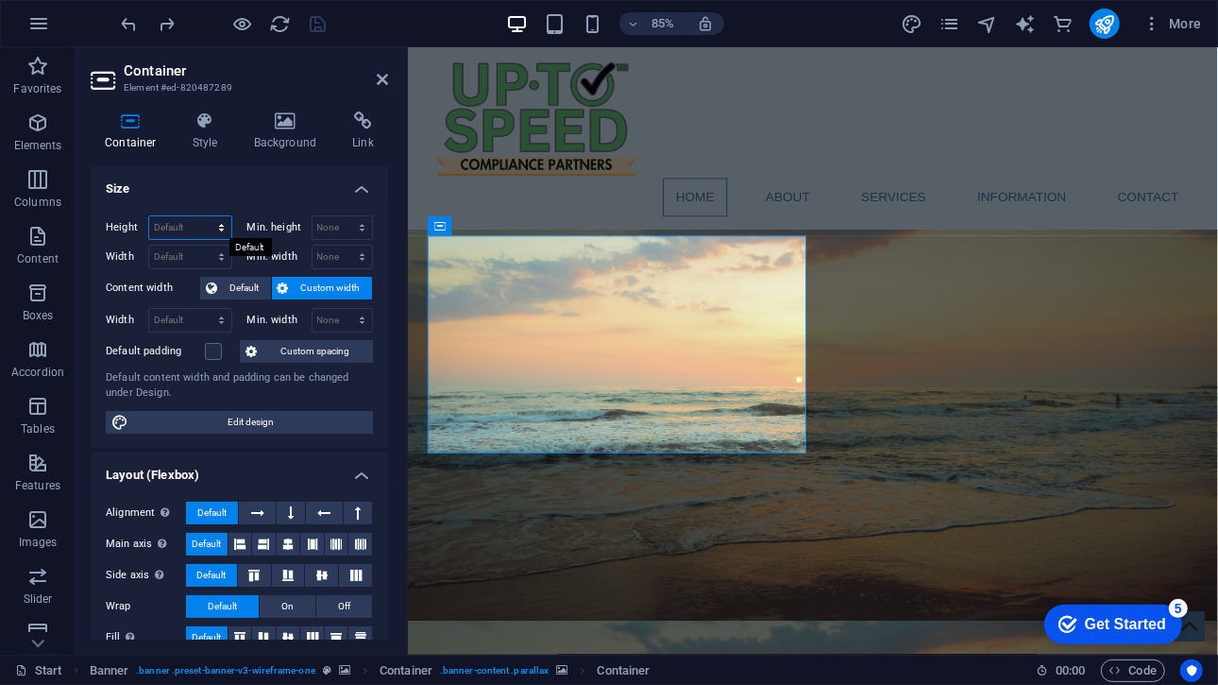
click at [218, 229] on select "Default px rem % vh vw" at bounding box center [190, 227] width 82 height 23
click at [149, 216] on select "Default px rem % vh vw" at bounding box center [190, 227] width 82 height 23
select select "DISABLED_OPTION_VALUE"
click at [341, 228] on select "None px rem % vh vw" at bounding box center [343, 227] width 60 height 23
click at [292, 197] on h4 "Size" at bounding box center [239, 183] width 297 height 34
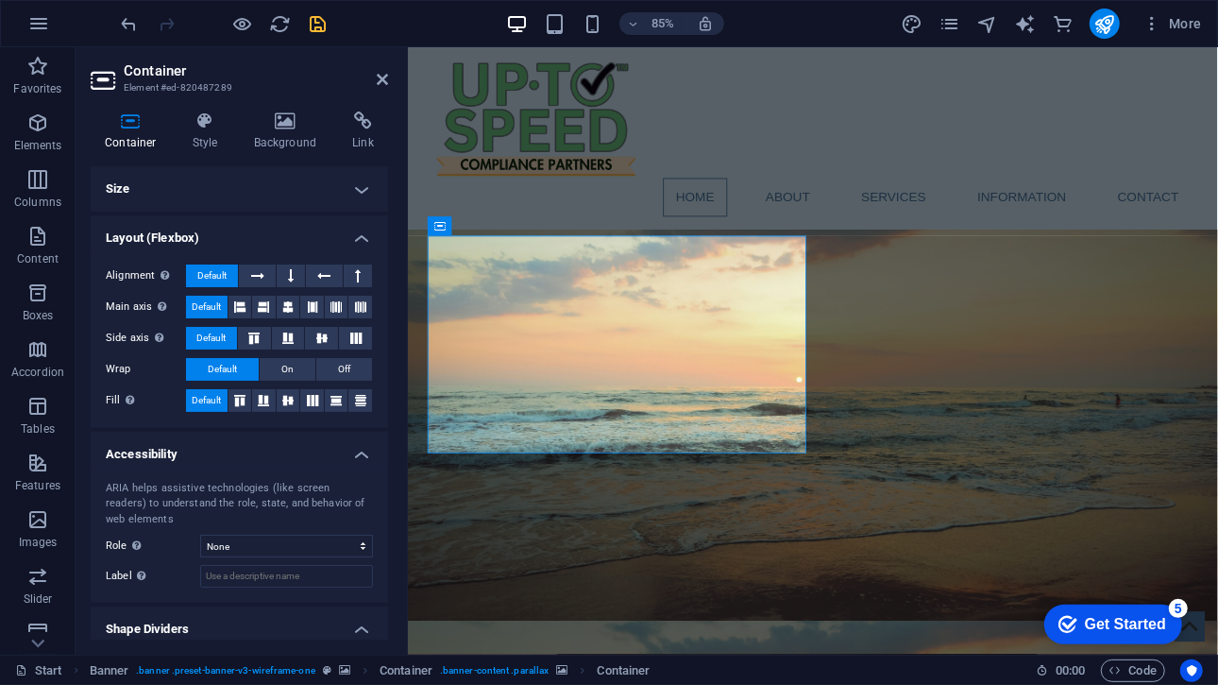
click at [276, 194] on h4 "Size" at bounding box center [239, 188] width 297 height 45
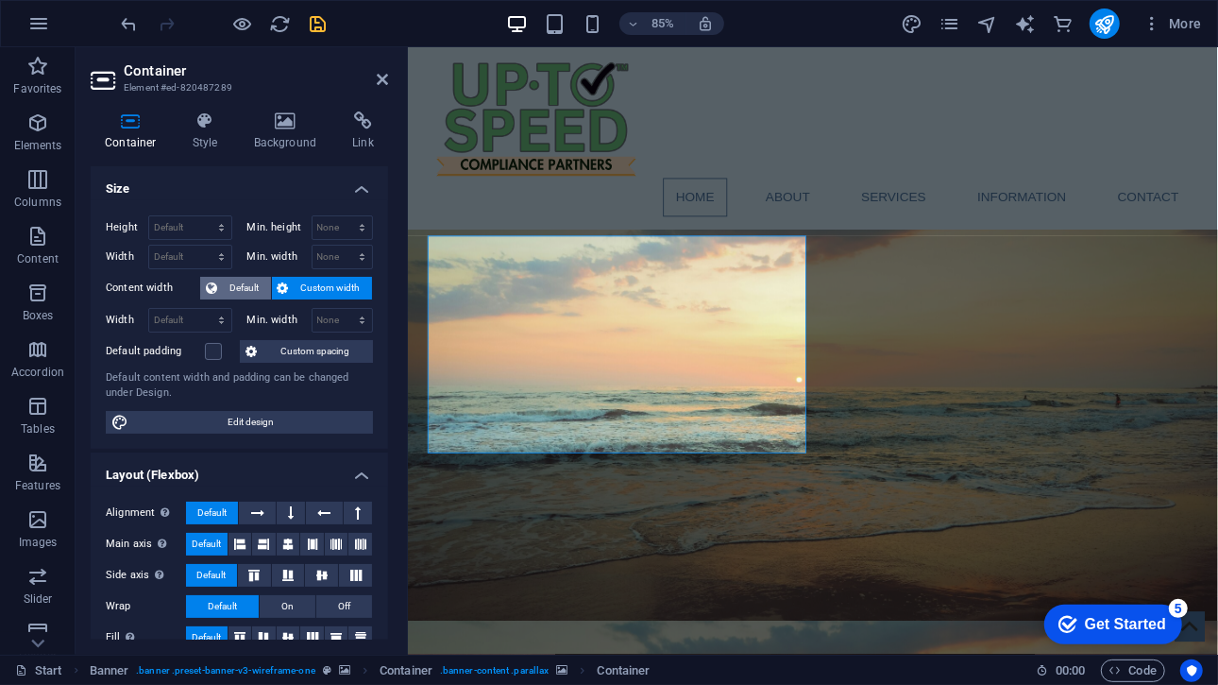
click at [247, 294] on span "Default" at bounding box center [244, 288] width 42 height 23
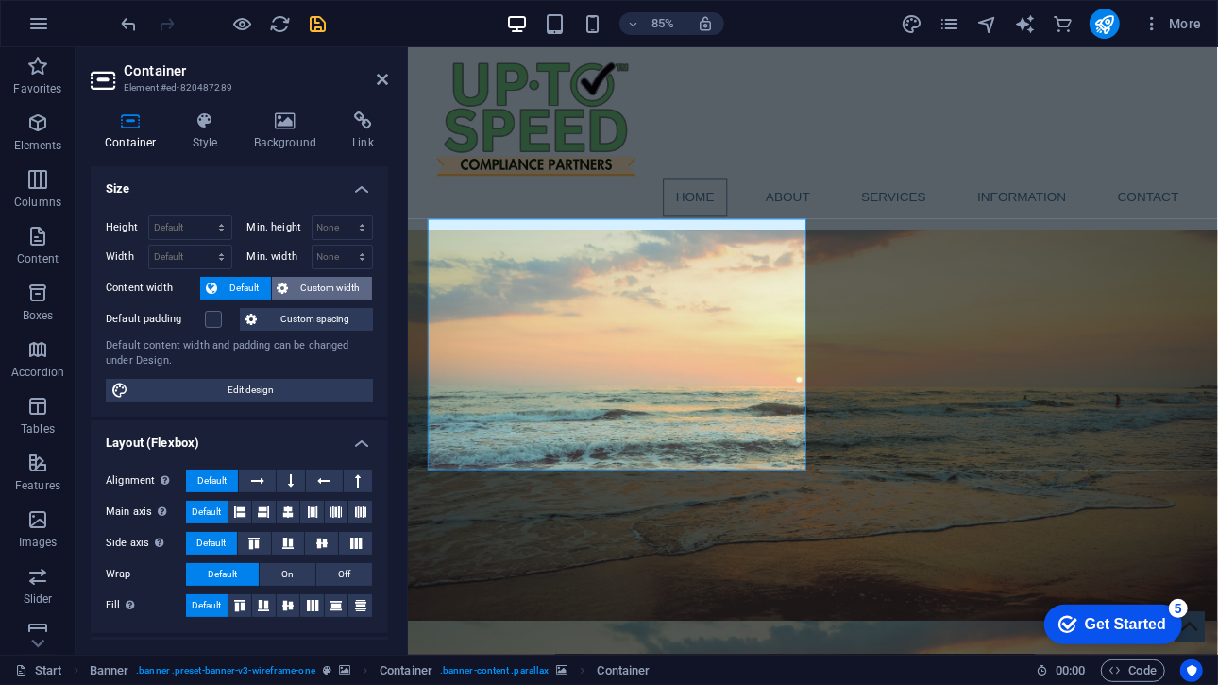
click at [332, 279] on span "Custom width" at bounding box center [331, 288] width 73 height 23
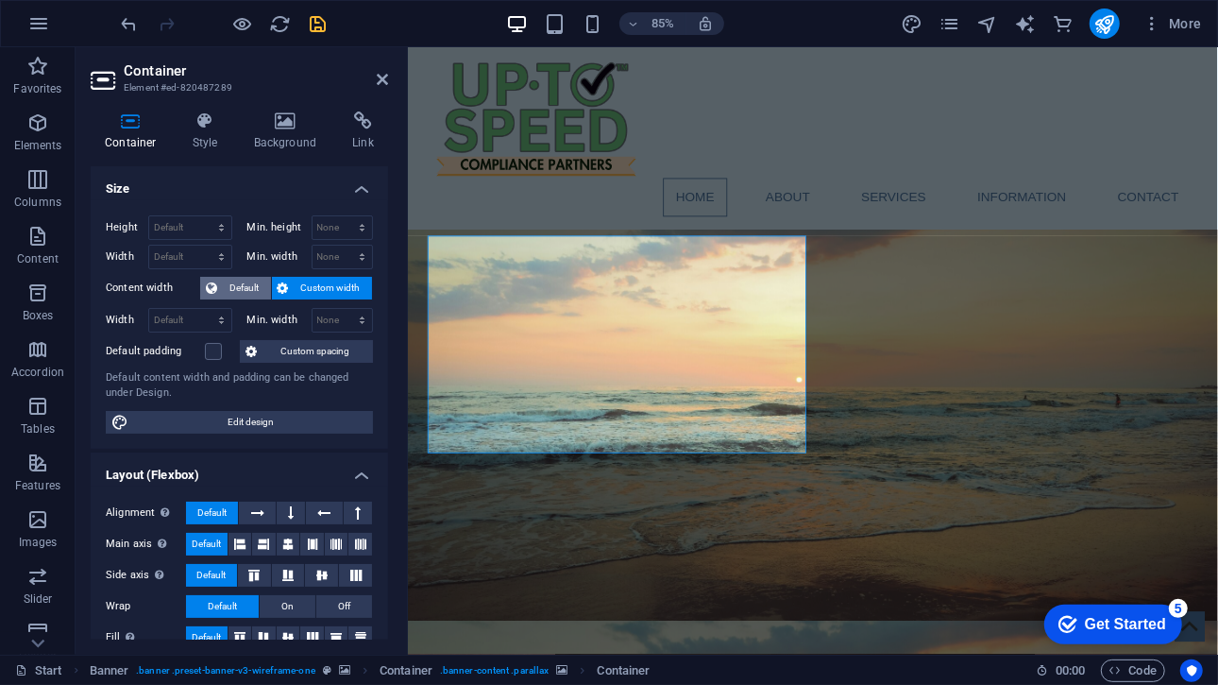
click at [257, 285] on span "Default" at bounding box center [244, 288] width 42 height 23
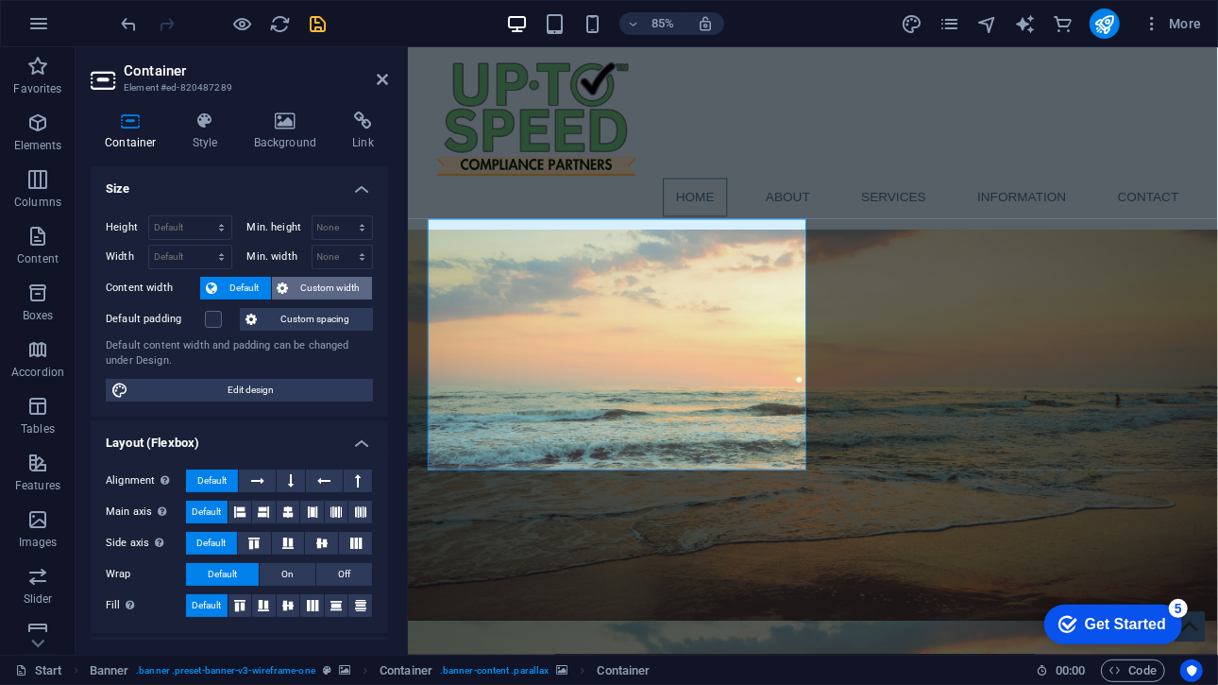
click at [297, 284] on span "Custom width" at bounding box center [331, 288] width 73 height 23
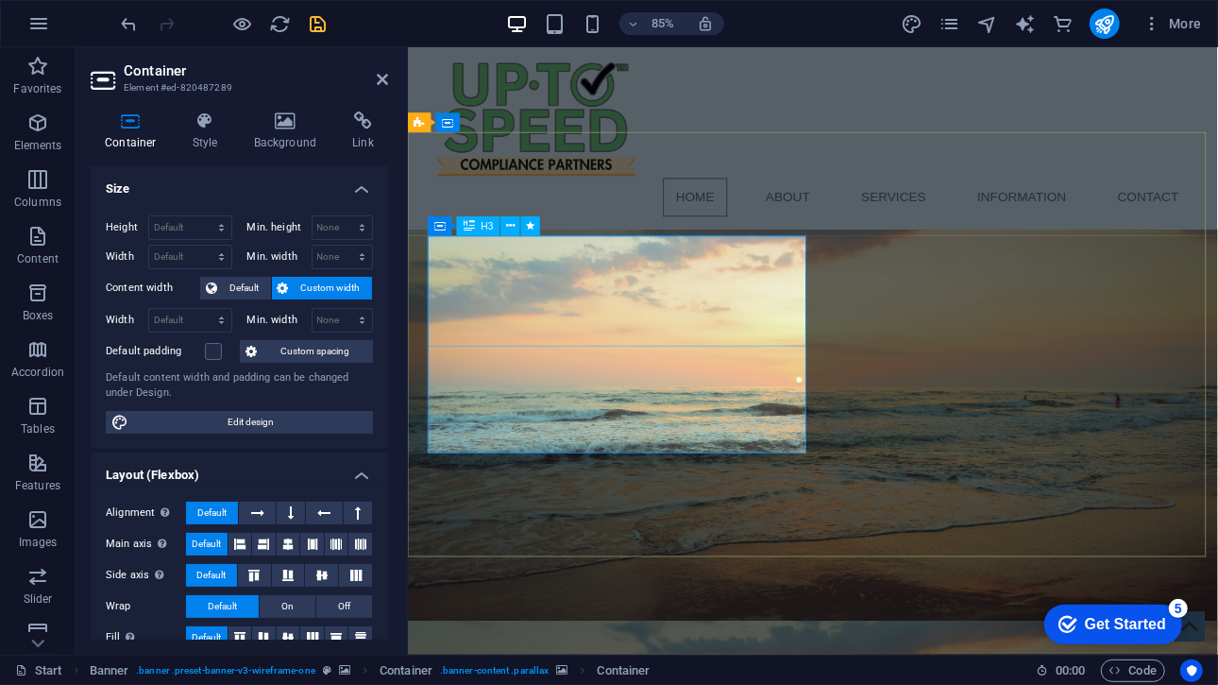
click at [211, 137] on h4 "Style" at bounding box center [208, 131] width 61 height 40
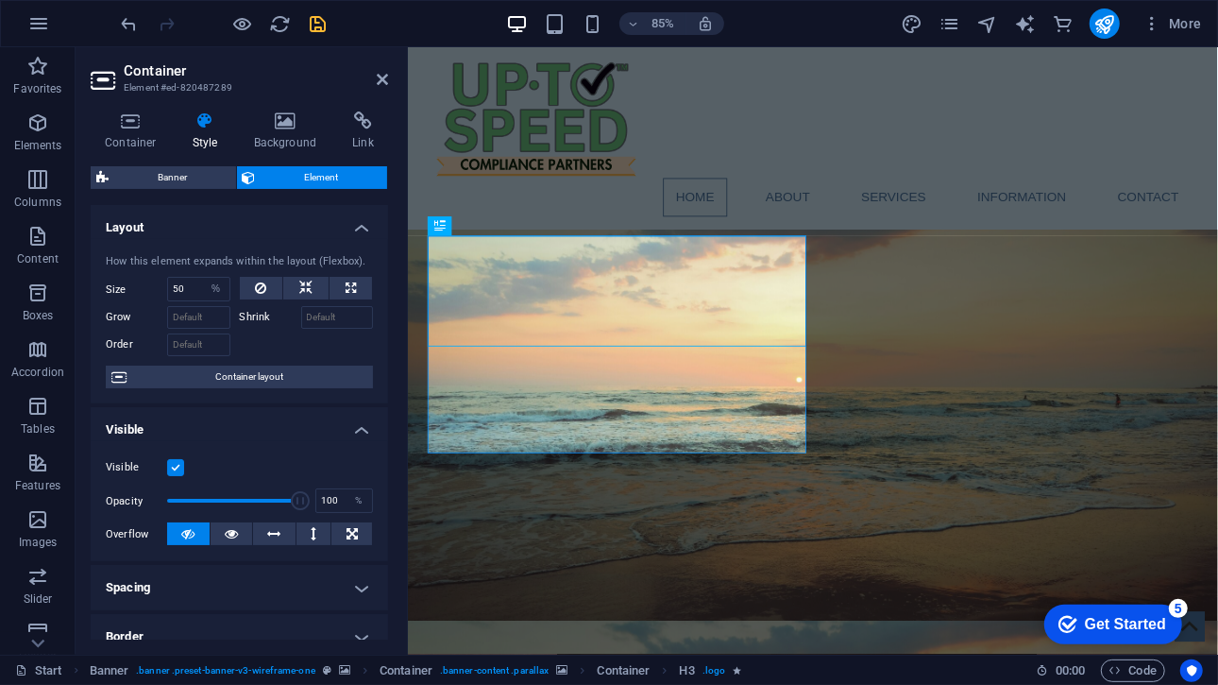
click at [190, 163] on div "Container Style Background Link Size Height Default px rem % vh vw Min. height …" at bounding box center [239, 375] width 297 height 528
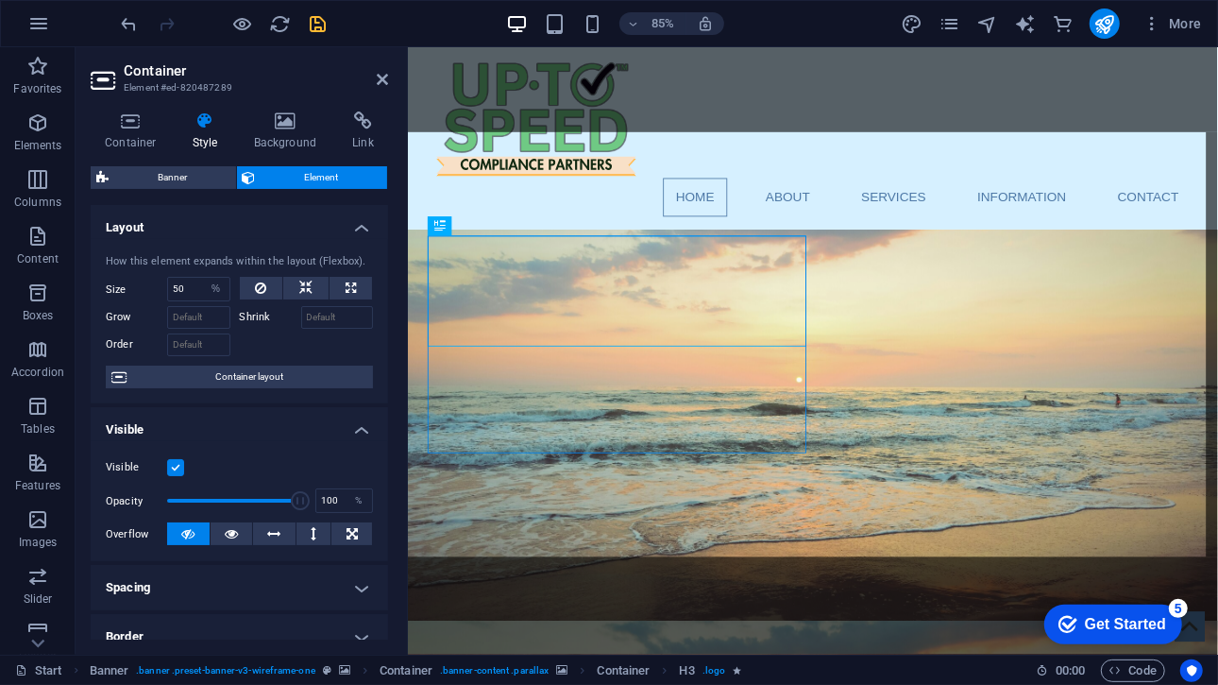
click at [183, 176] on span "Banner" at bounding box center [172, 177] width 116 height 23
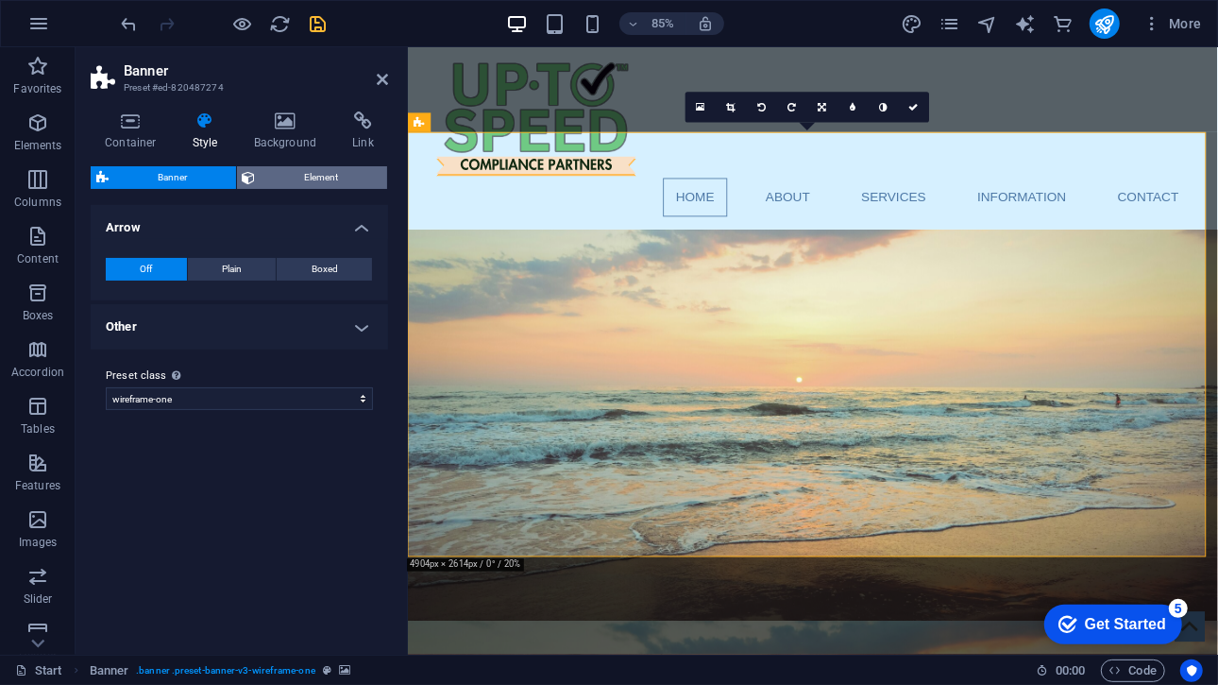
click at [296, 173] on span "Element" at bounding box center [322, 177] width 121 height 23
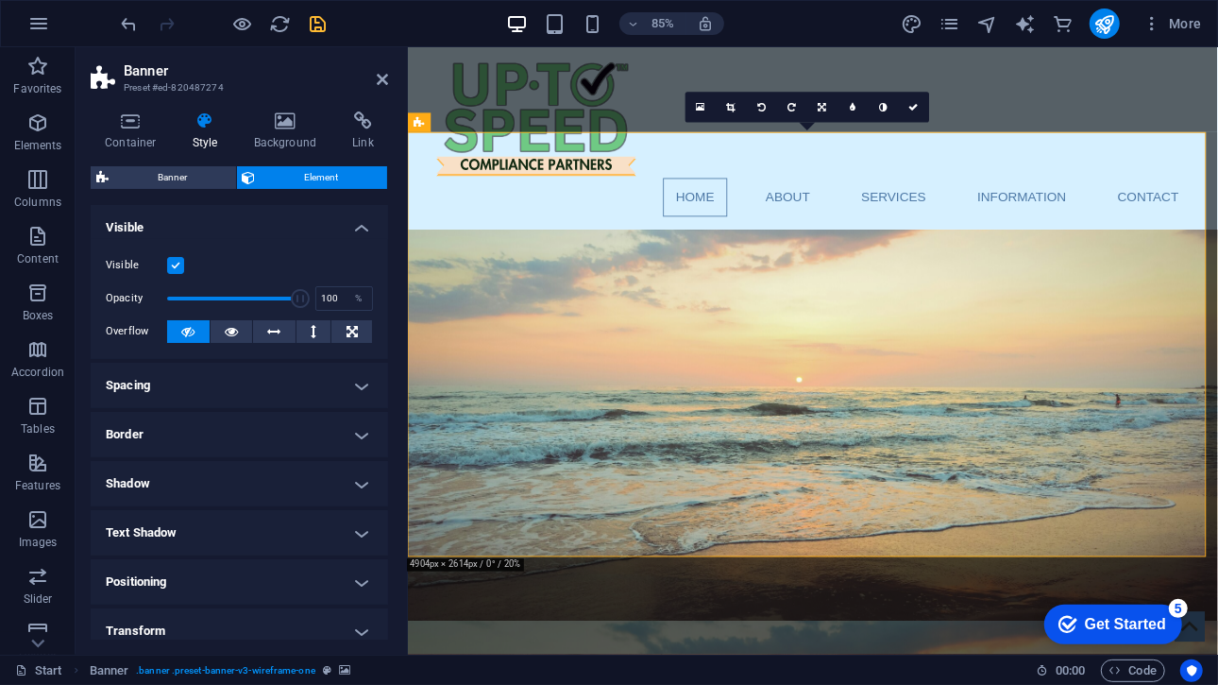
click at [224, 397] on h4 "Spacing" at bounding box center [239, 385] width 297 height 45
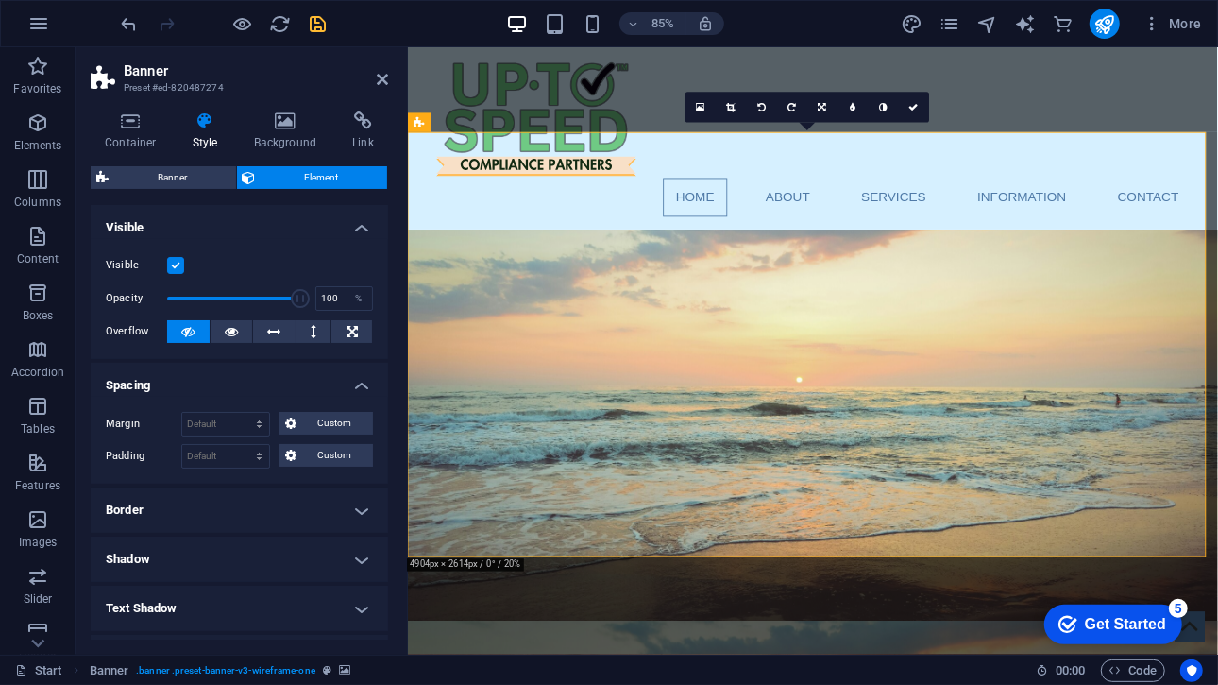
click at [221, 375] on h4 "Spacing" at bounding box center [239, 380] width 297 height 34
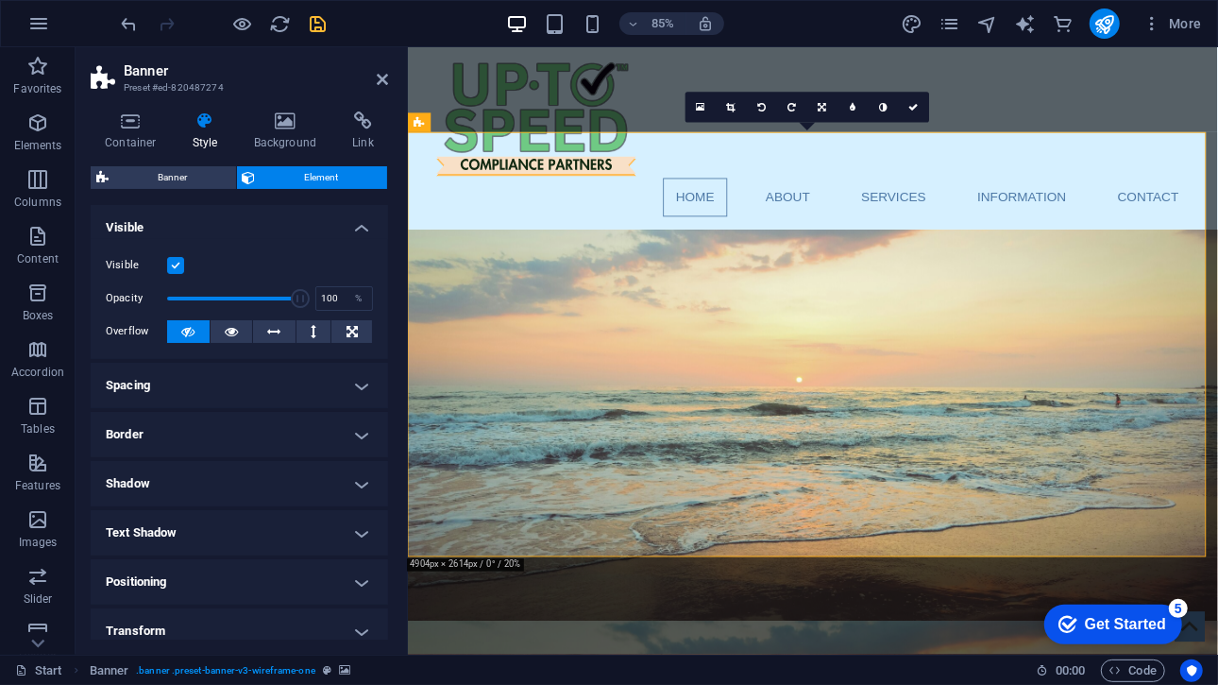
click at [211, 428] on h4 "Border" at bounding box center [239, 434] width 297 height 45
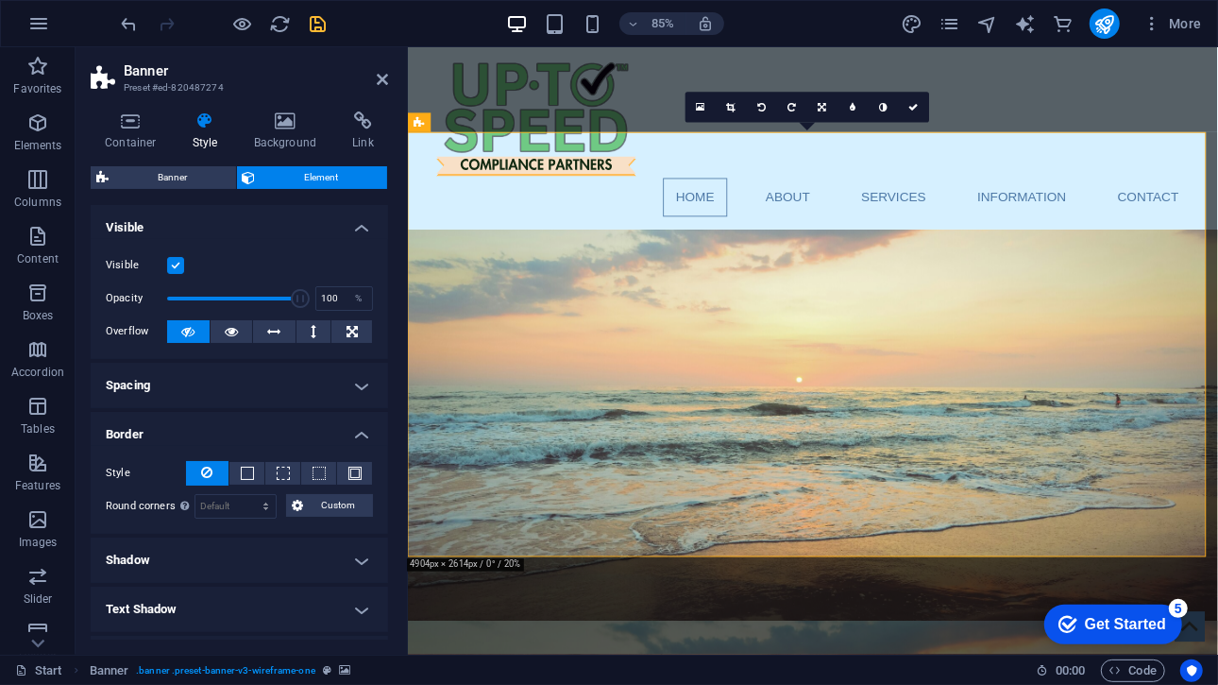
click at [211, 428] on h4 "Border" at bounding box center [239, 429] width 297 height 34
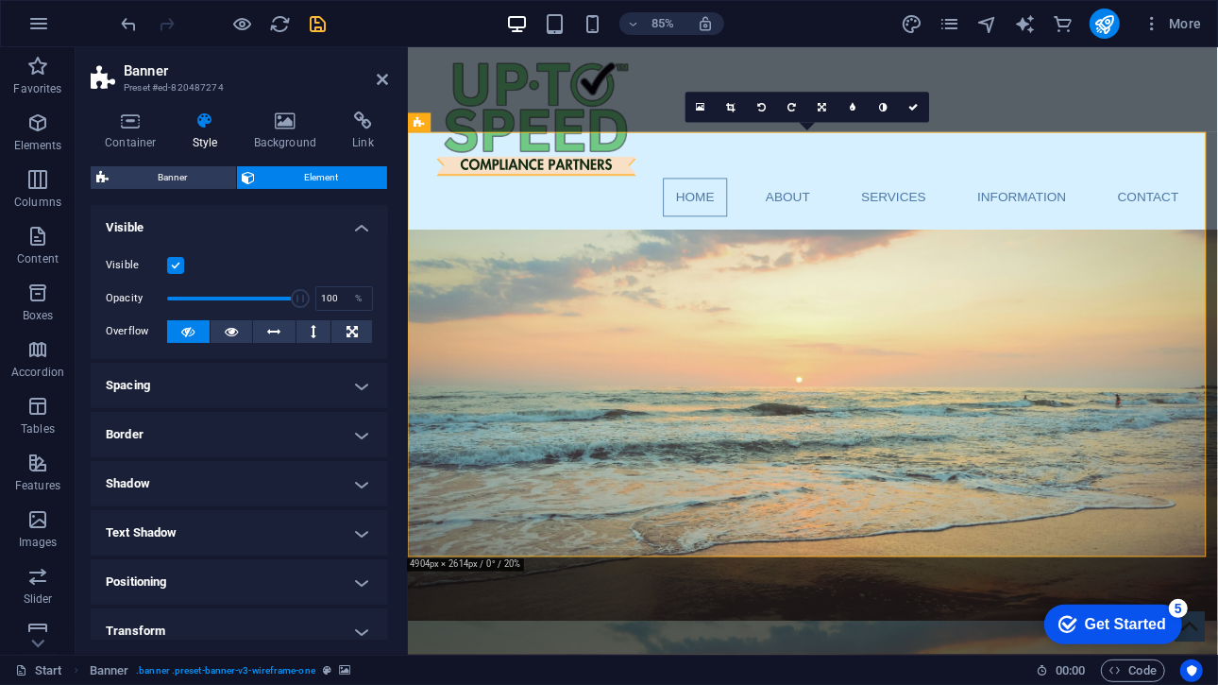
click at [223, 489] on h4 "Shadow" at bounding box center [239, 483] width 297 height 45
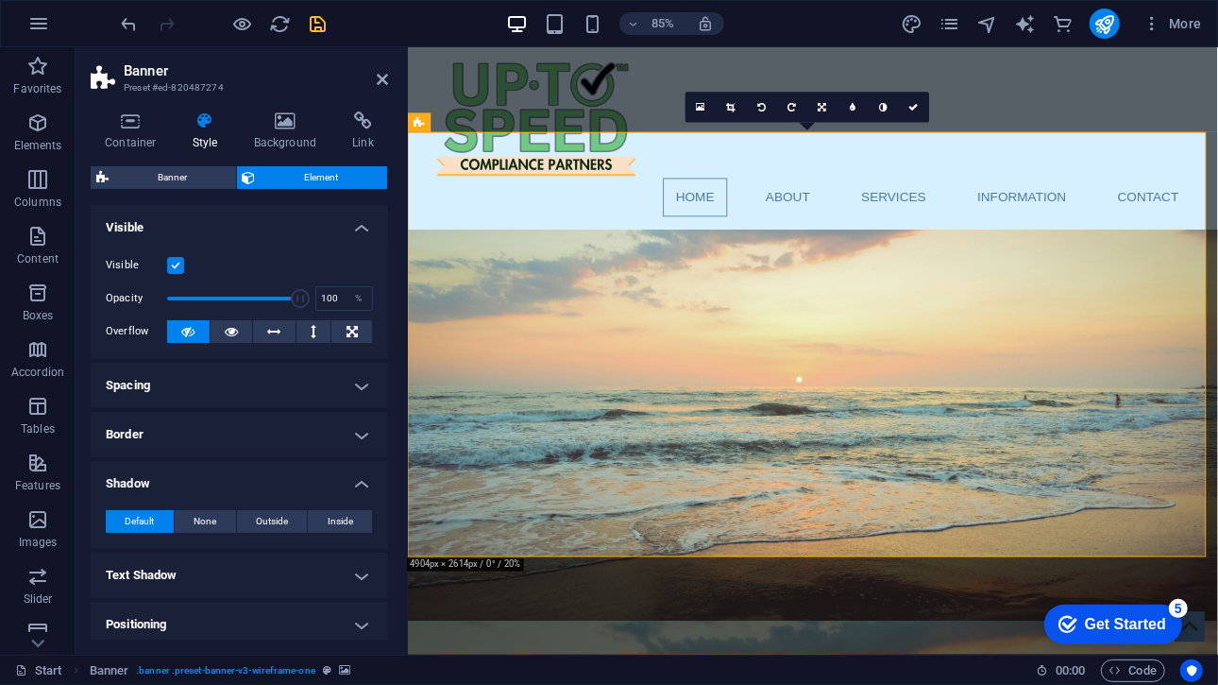
click at [223, 489] on h4 "Shadow" at bounding box center [239, 478] width 297 height 34
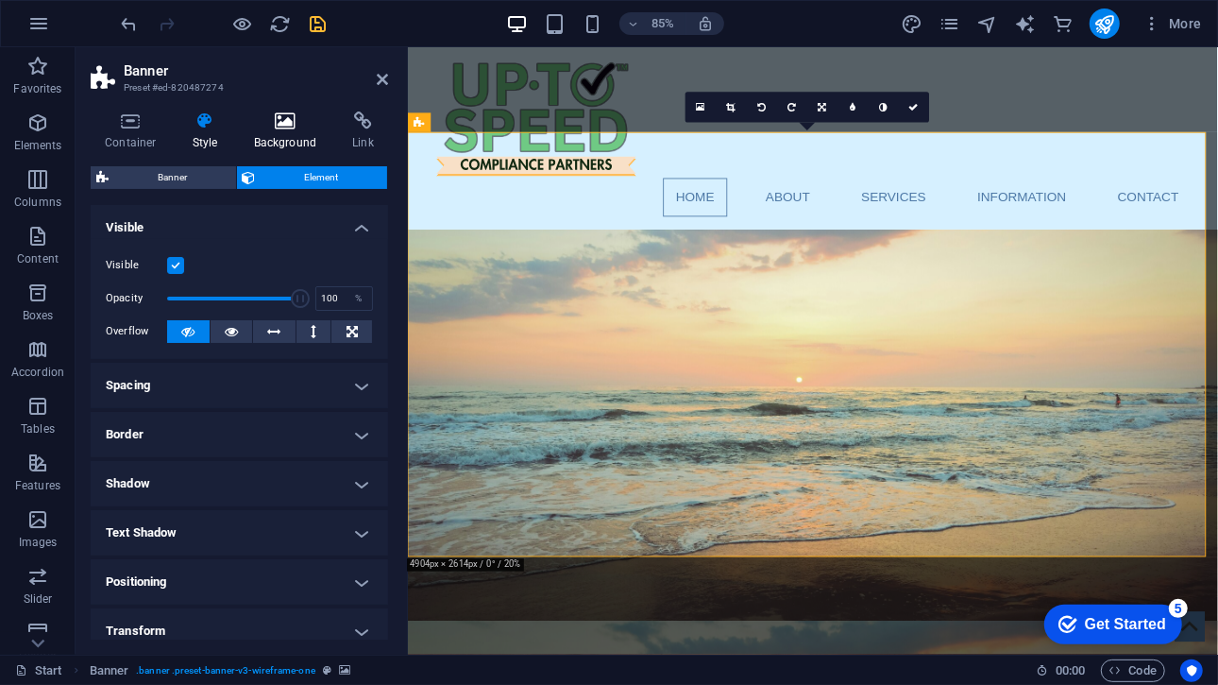
click at [301, 136] on h4 "Background" at bounding box center [289, 131] width 99 height 40
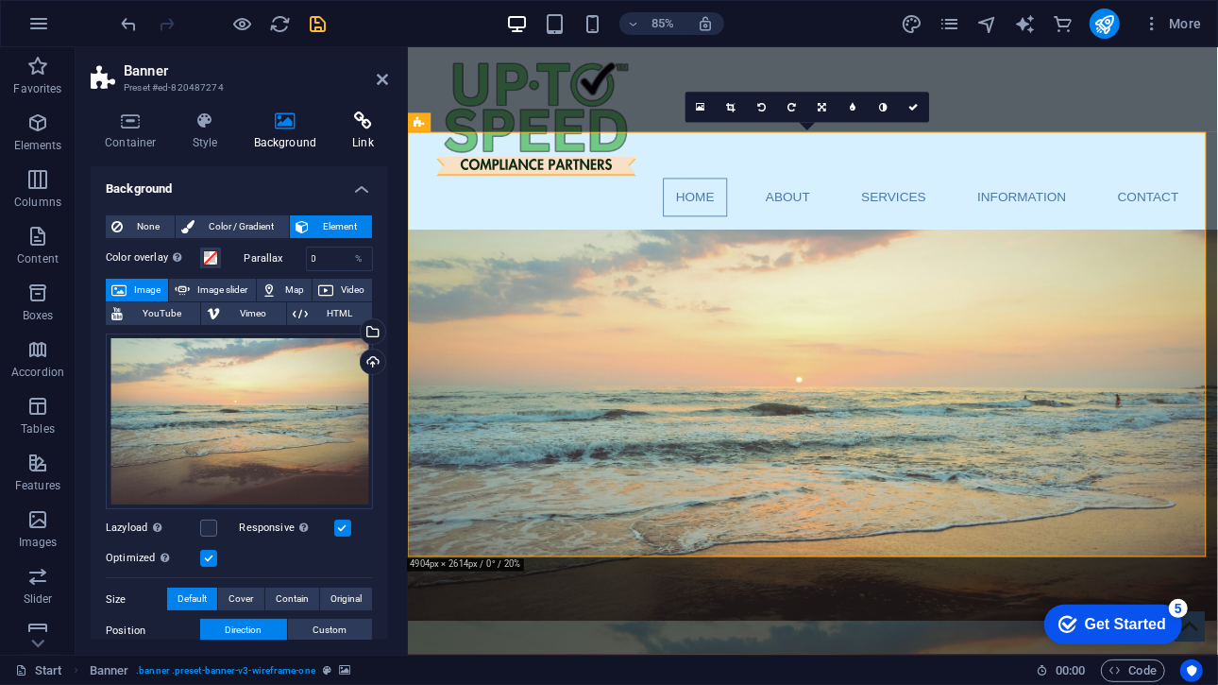
click at [349, 127] on icon at bounding box center [363, 120] width 50 height 19
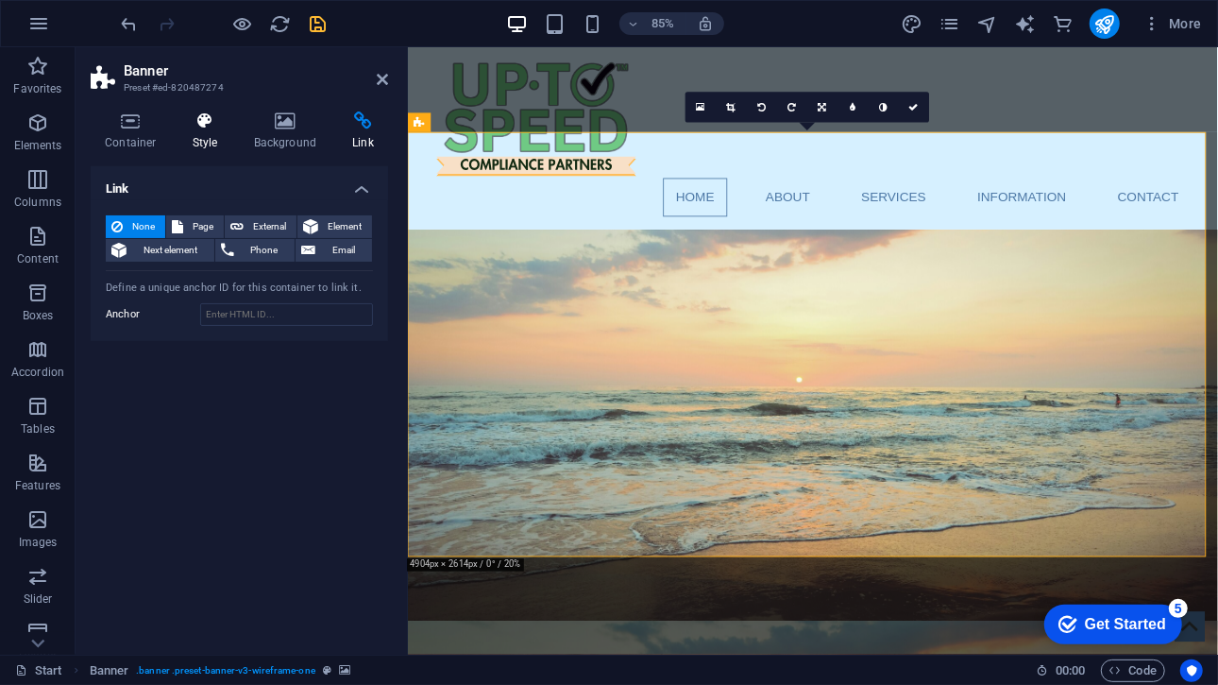
click at [220, 130] on h4 "Style" at bounding box center [208, 131] width 61 height 40
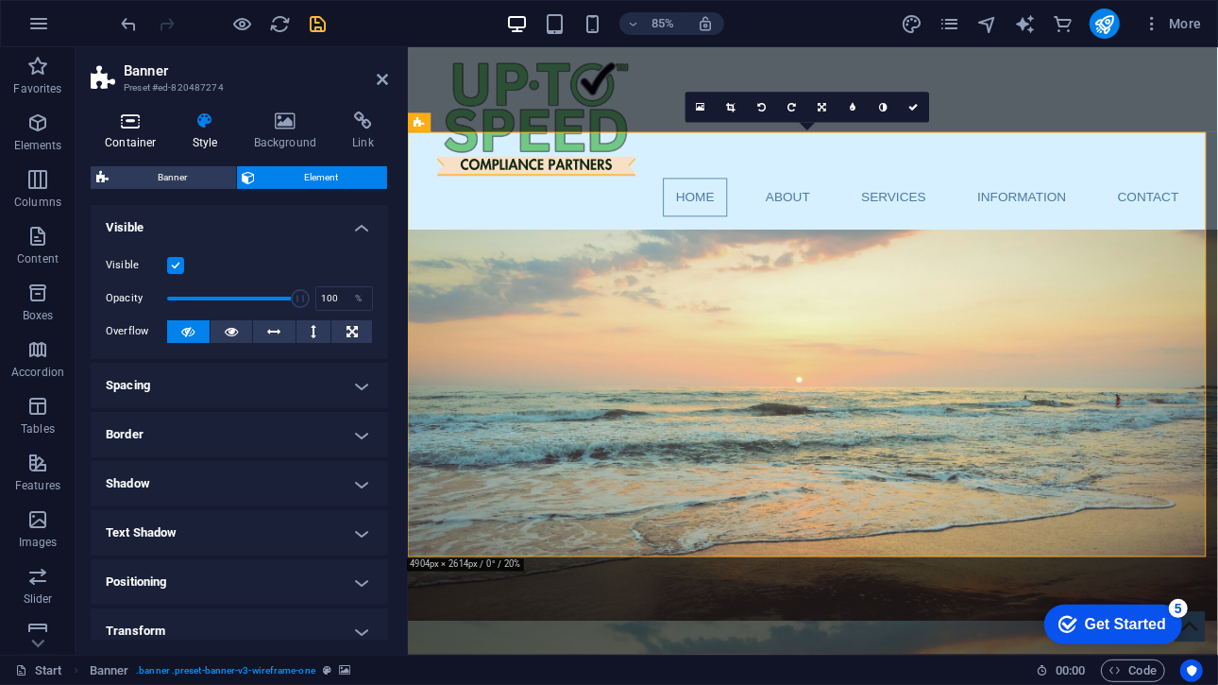
click at [118, 134] on h4 "Container" at bounding box center [135, 131] width 88 height 40
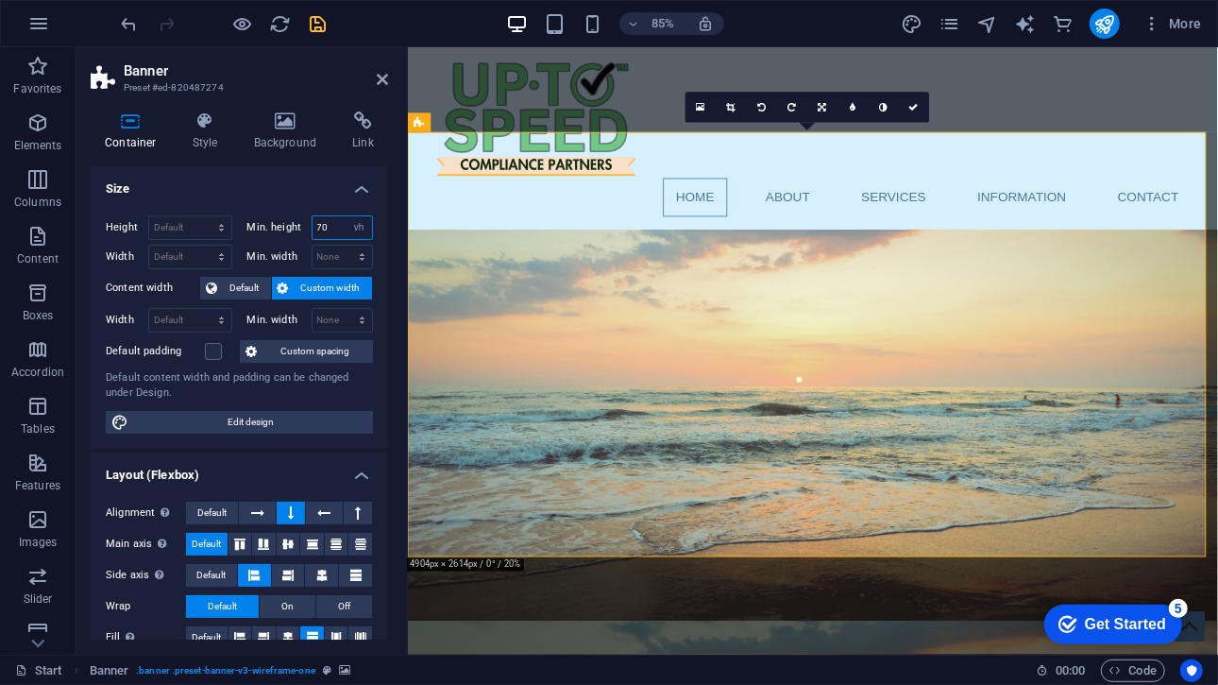
drag, startPoint x: 330, startPoint y: 231, endPoint x: 315, endPoint y: 230, distance: 15.1
click at [315, 230] on input "70" at bounding box center [343, 227] width 60 height 23
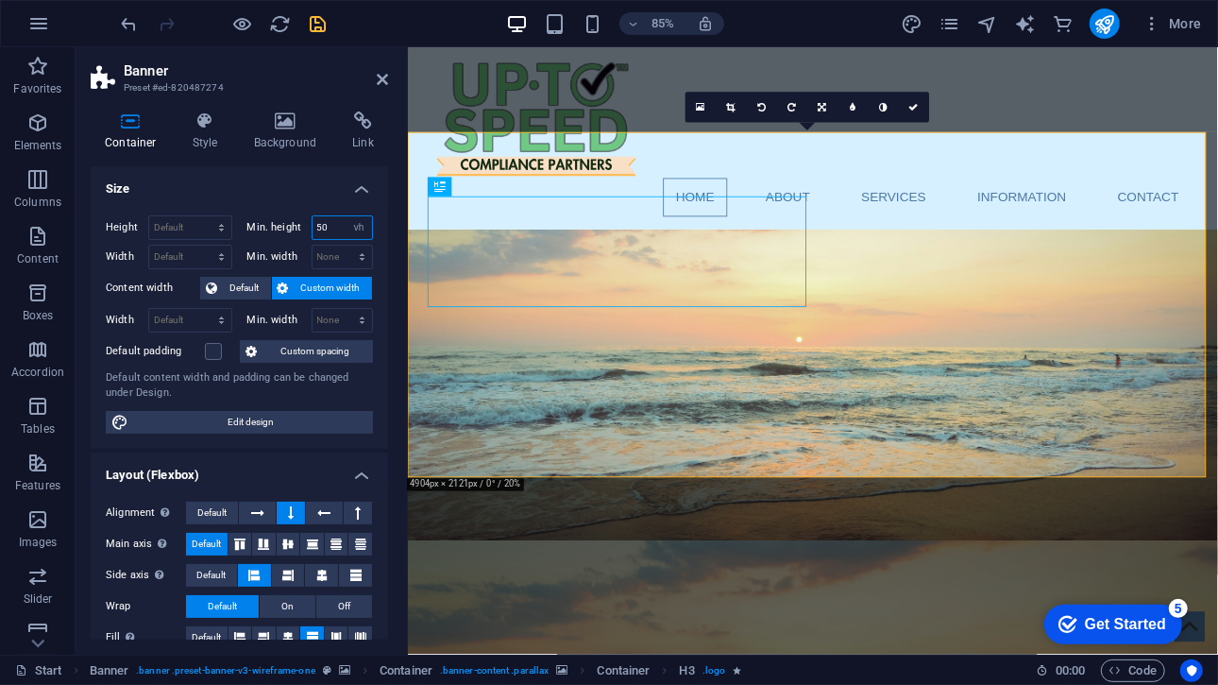
drag, startPoint x: 327, startPoint y: 228, endPoint x: 311, endPoint y: 228, distance: 16.1
click at [313, 228] on input "50" at bounding box center [343, 227] width 60 height 23
drag, startPoint x: 329, startPoint y: 226, endPoint x: 307, endPoint y: 226, distance: 21.7
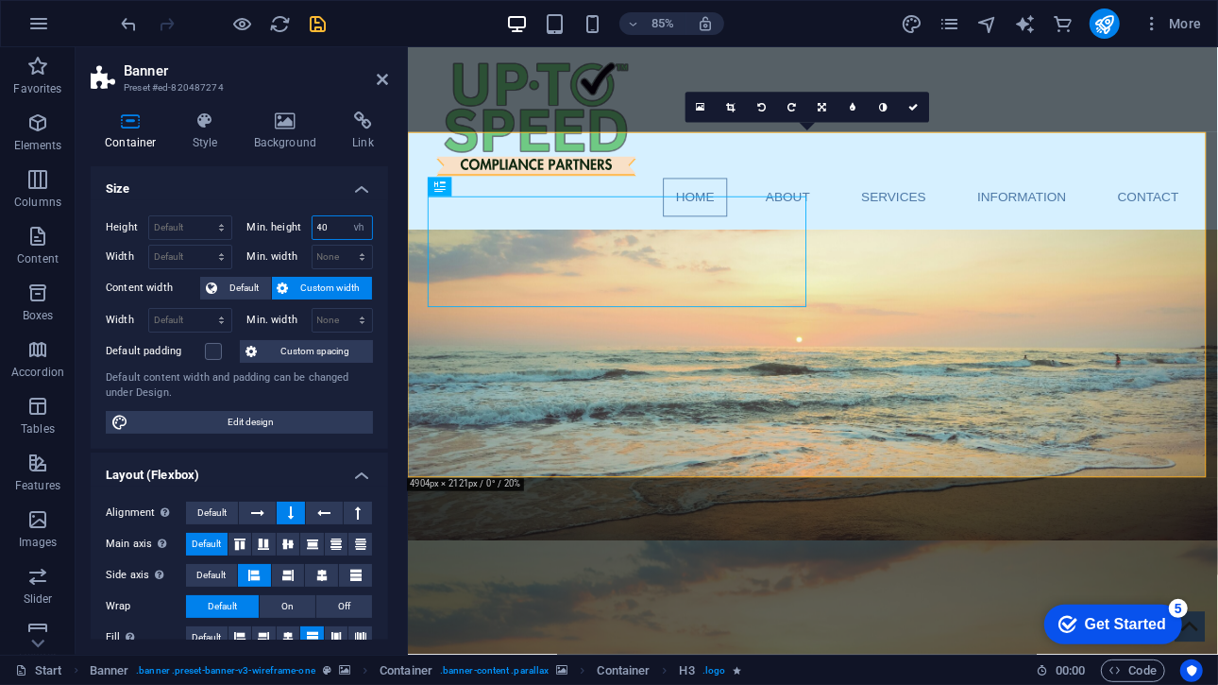
click at [307, 226] on div "Min. height 40 None px rem % vh vw" at bounding box center [310, 227] width 127 height 25
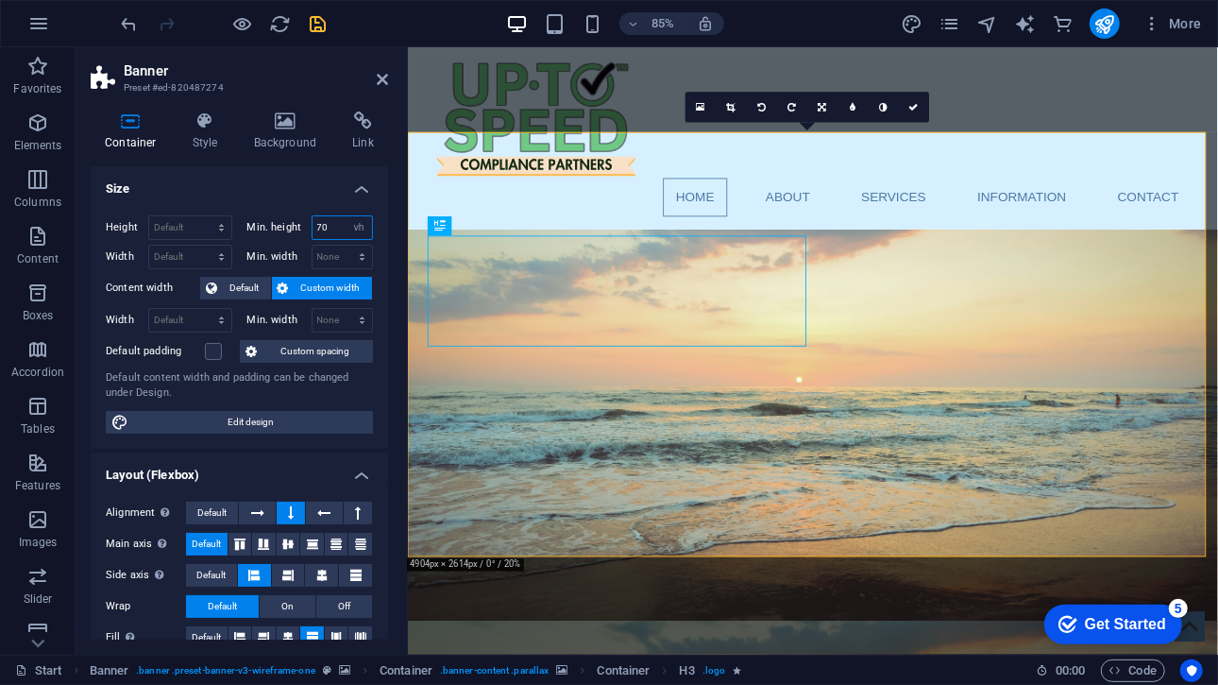
drag, startPoint x: 330, startPoint y: 229, endPoint x: 313, endPoint y: 229, distance: 17.0
click at [313, 229] on input "70" at bounding box center [343, 227] width 60 height 23
type input "60"
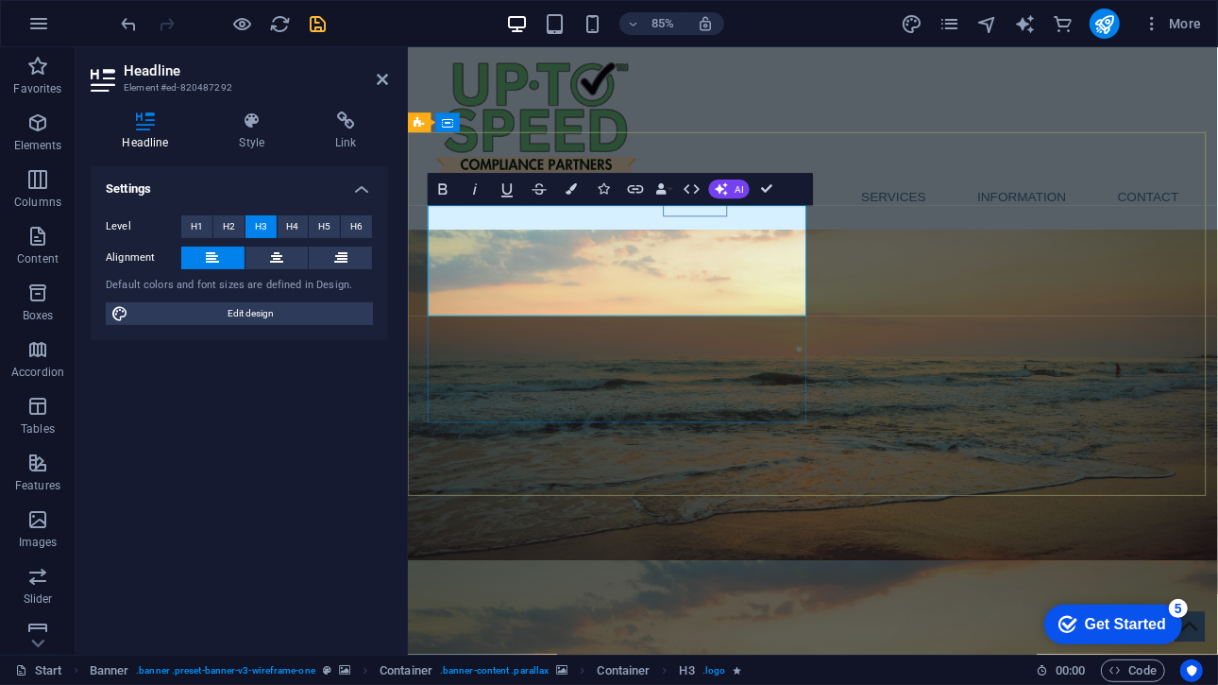
click at [264, 131] on h4 "Style" at bounding box center [256, 131] width 96 height 40
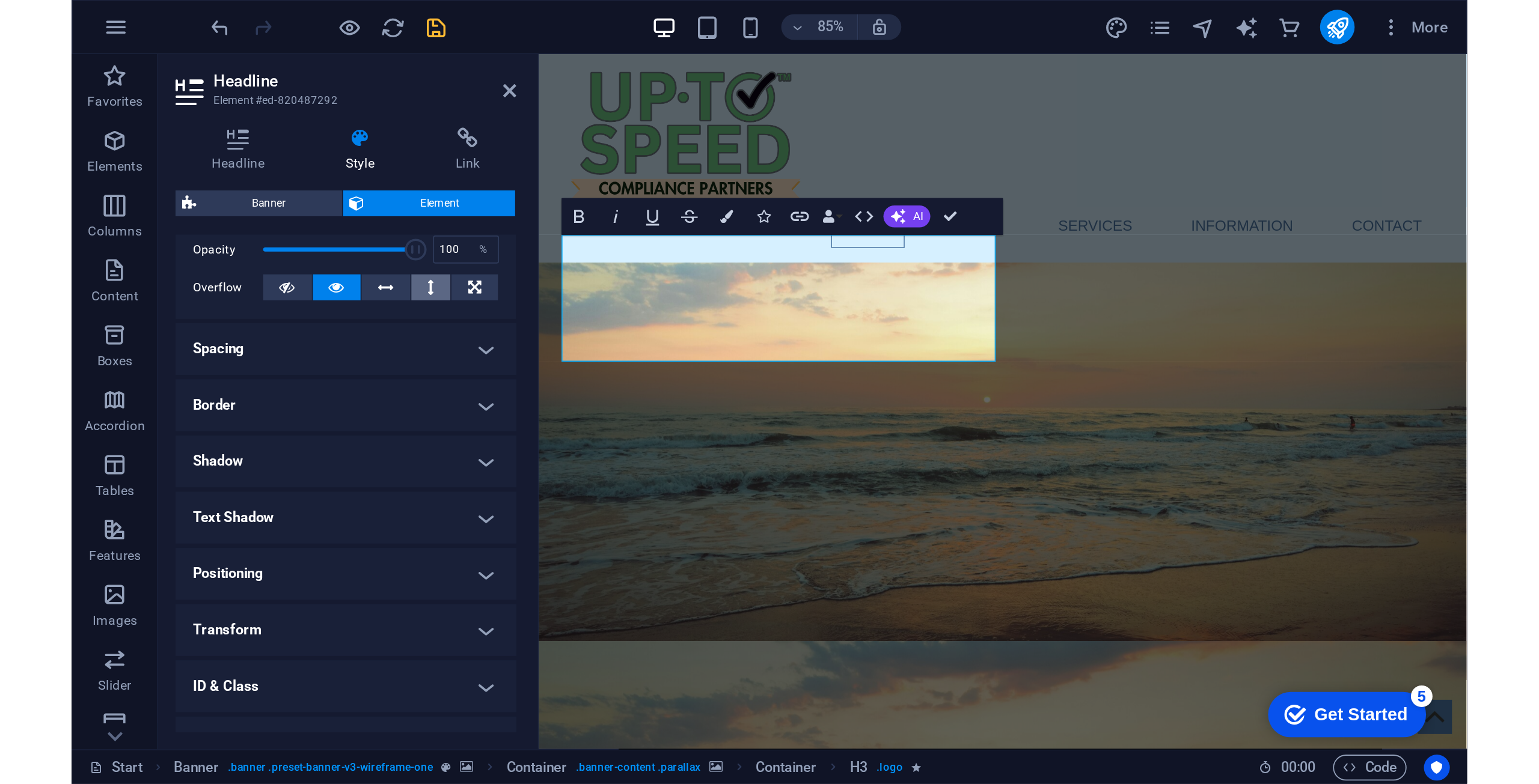
scroll to position [180, 0]
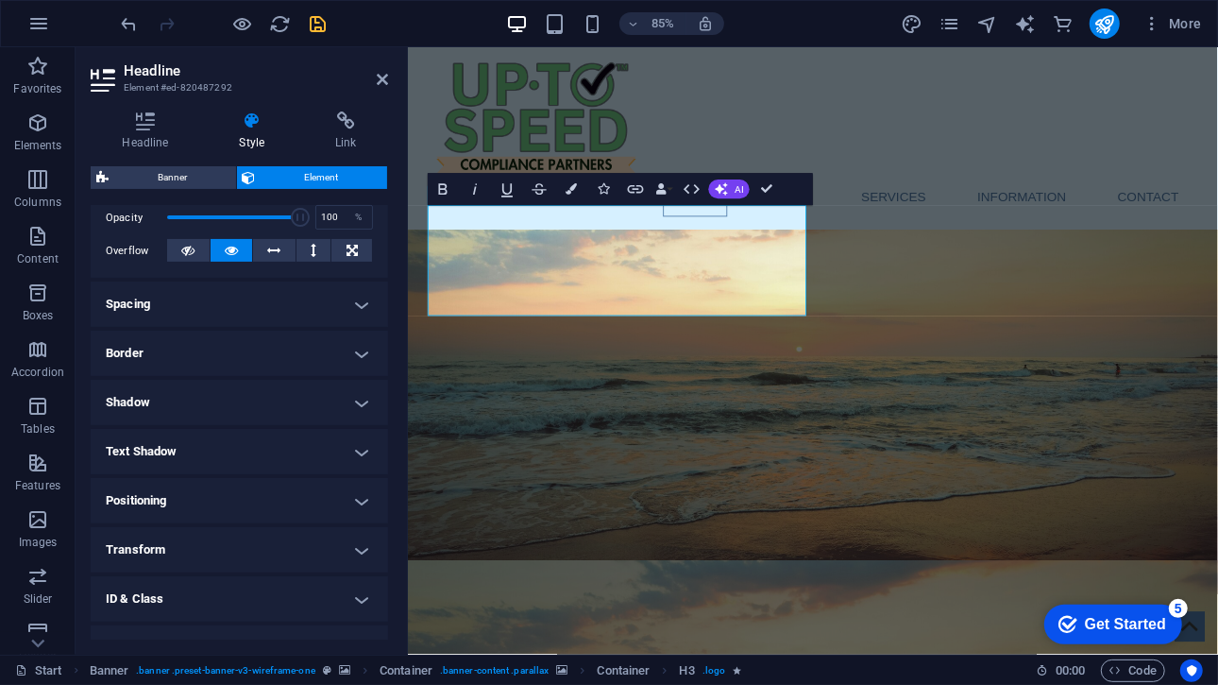
click at [238, 303] on h4 "Spacing" at bounding box center [239, 303] width 297 height 45
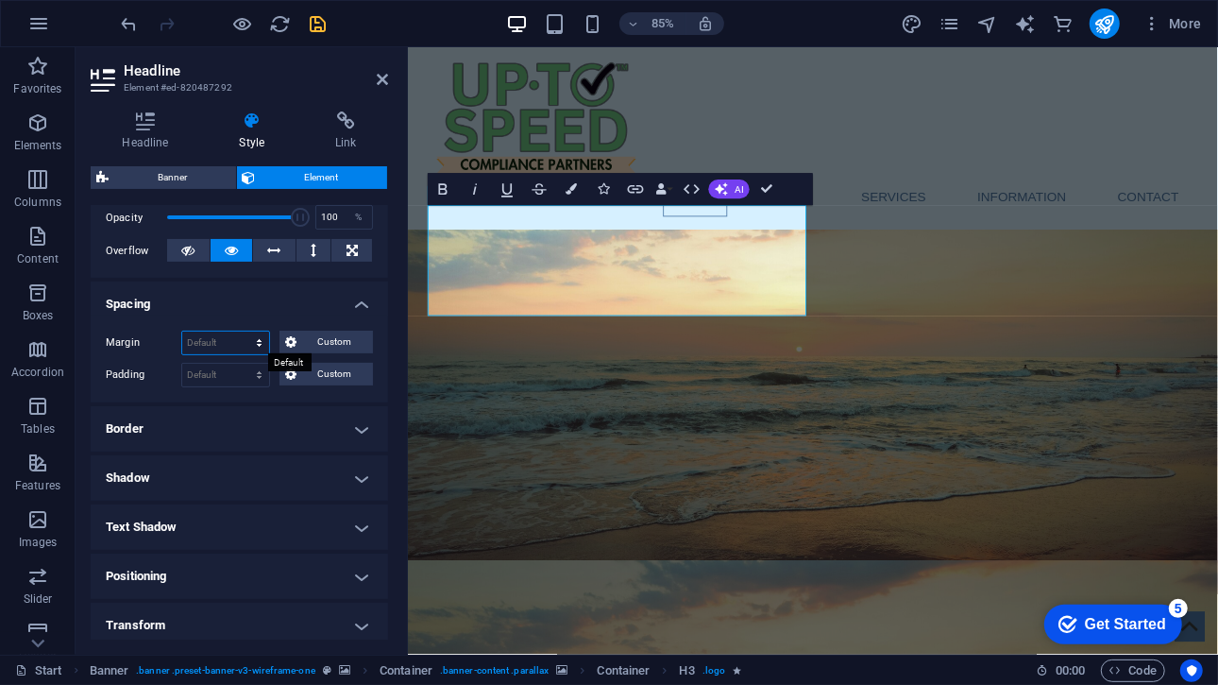
click at [229, 347] on select "Default auto px % rem vw vh Custom" at bounding box center [225, 342] width 87 height 23
click at [254, 313] on h4 "Spacing" at bounding box center [239, 298] width 297 height 34
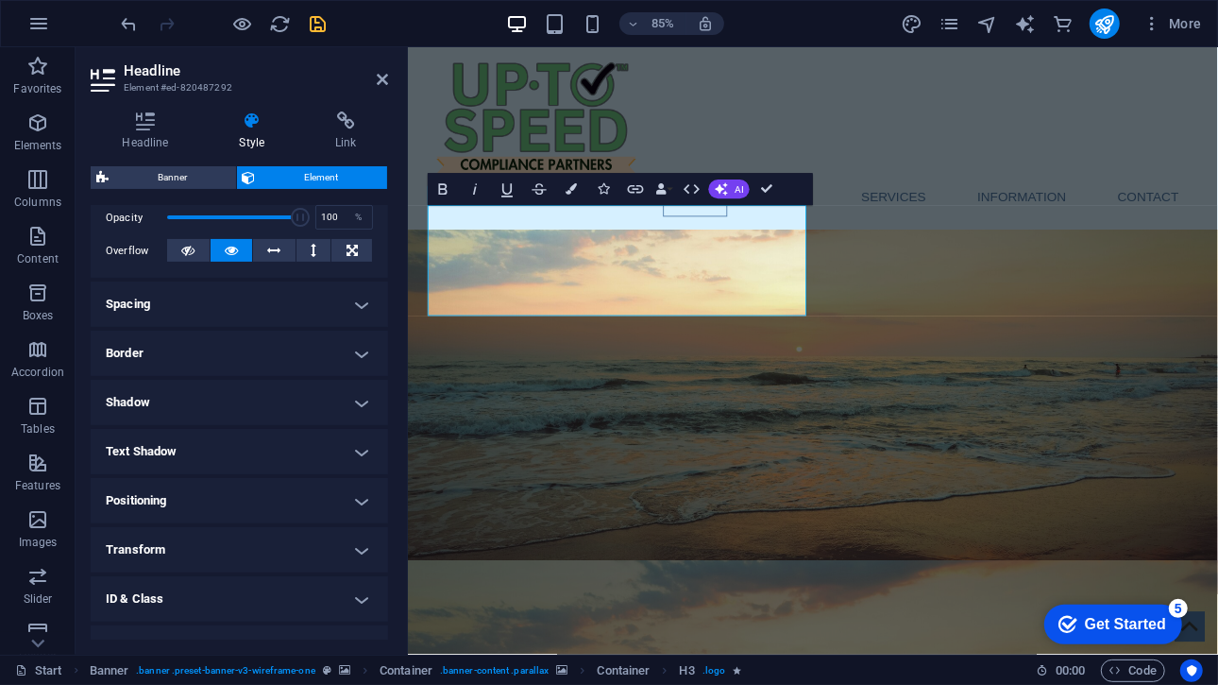
click at [261, 297] on h4 "Spacing" at bounding box center [239, 303] width 297 height 45
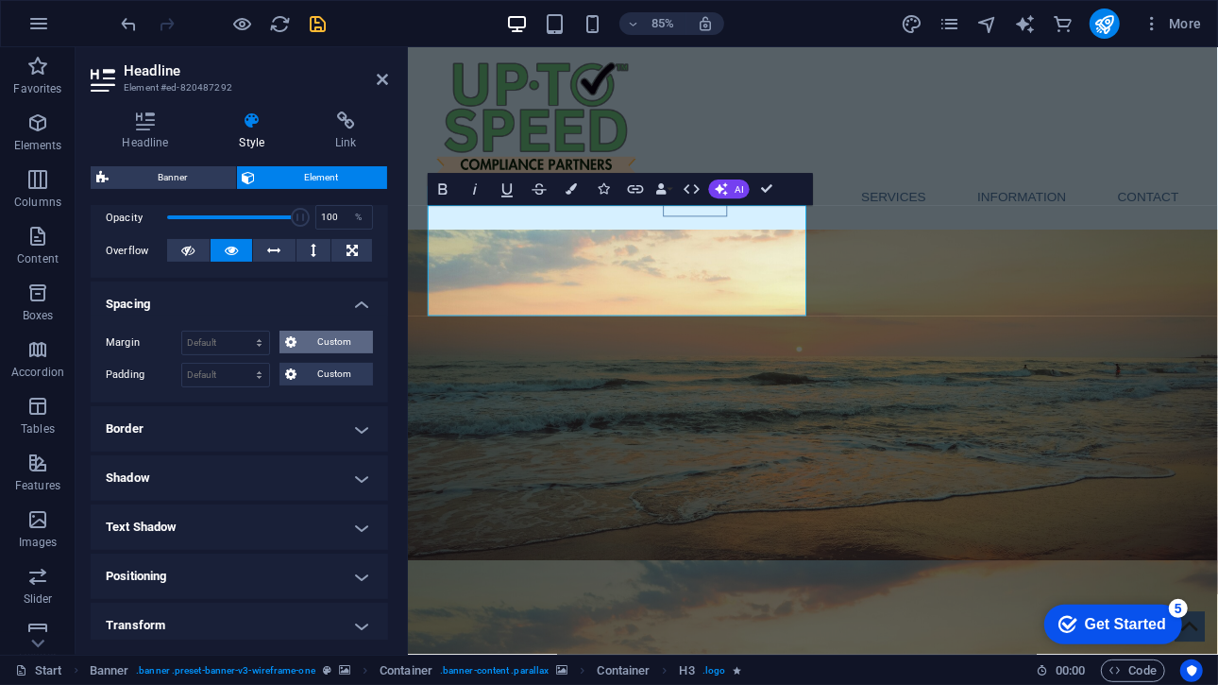
click at [316, 338] on span "Custom" at bounding box center [334, 341] width 65 height 23
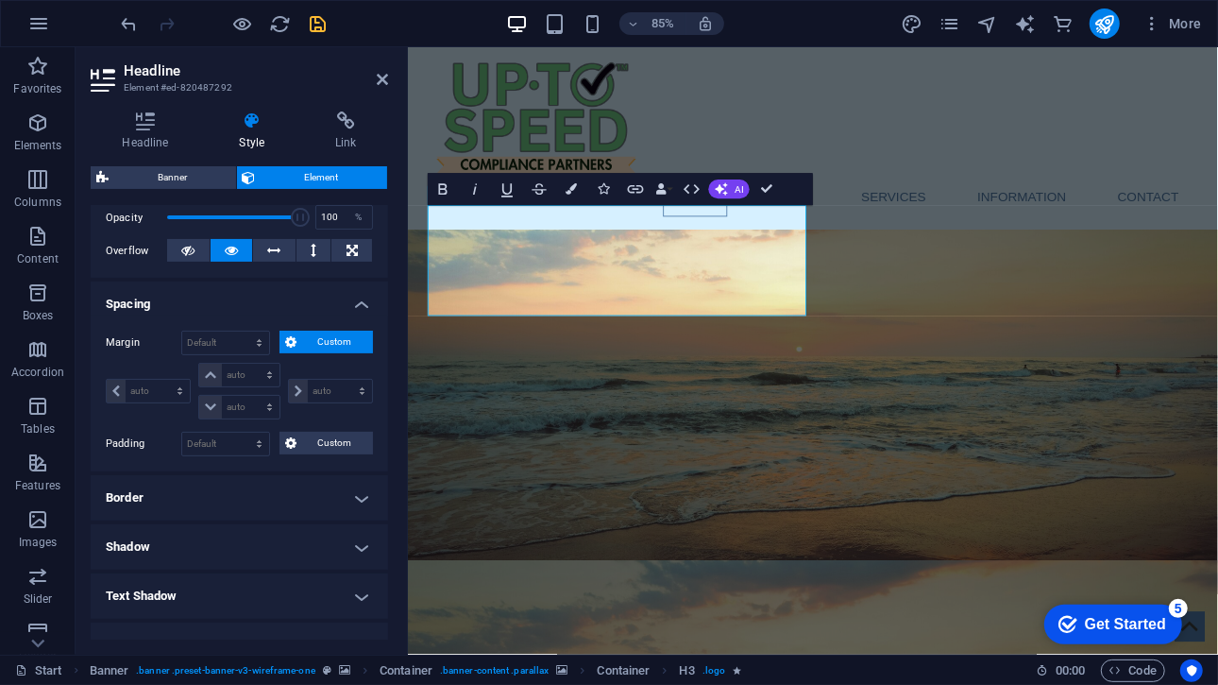
click at [242, 501] on h4 "Border" at bounding box center [239, 497] width 297 height 45
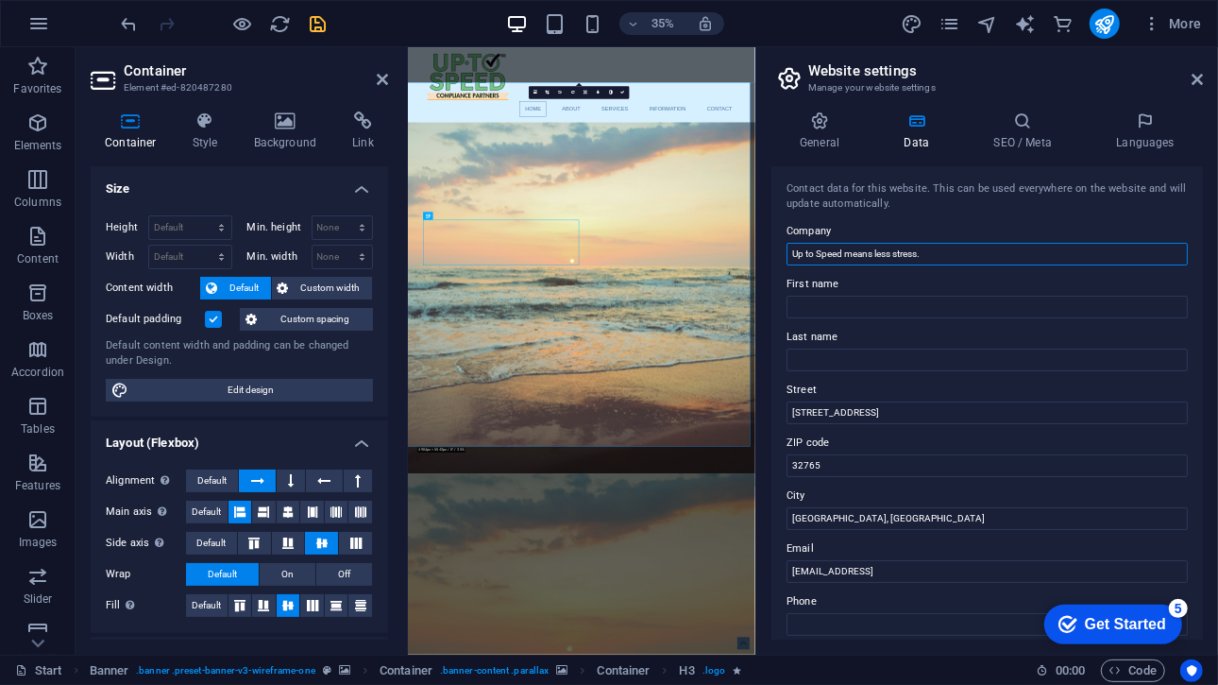
click at [844, 259] on input "Up to Speed means less stress." at bounding box center [986, 254] width 401 height 23
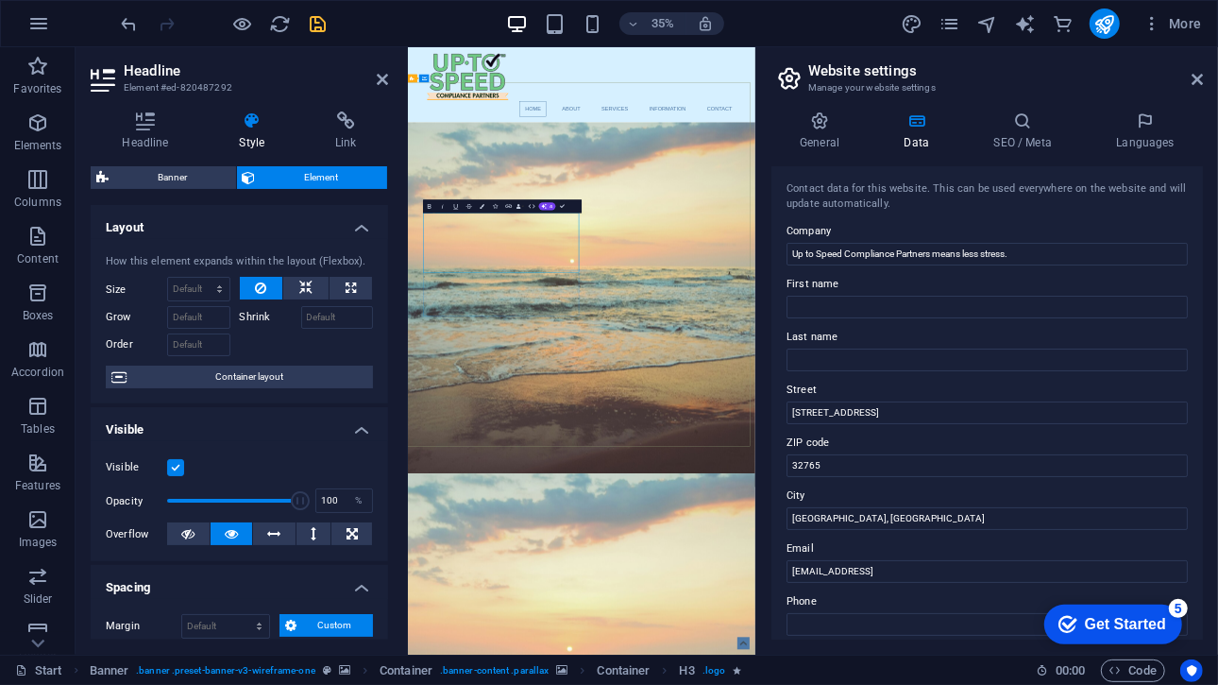
drag, startPoint x: 1033, startPoint y: 258, endPoint x: 933, endPoint y: 254, distance: 100.2
click at [933, 254] on input "Up to Speed Compliance Partners means less stress." at bounding box center [986, 254] width 401 height 23
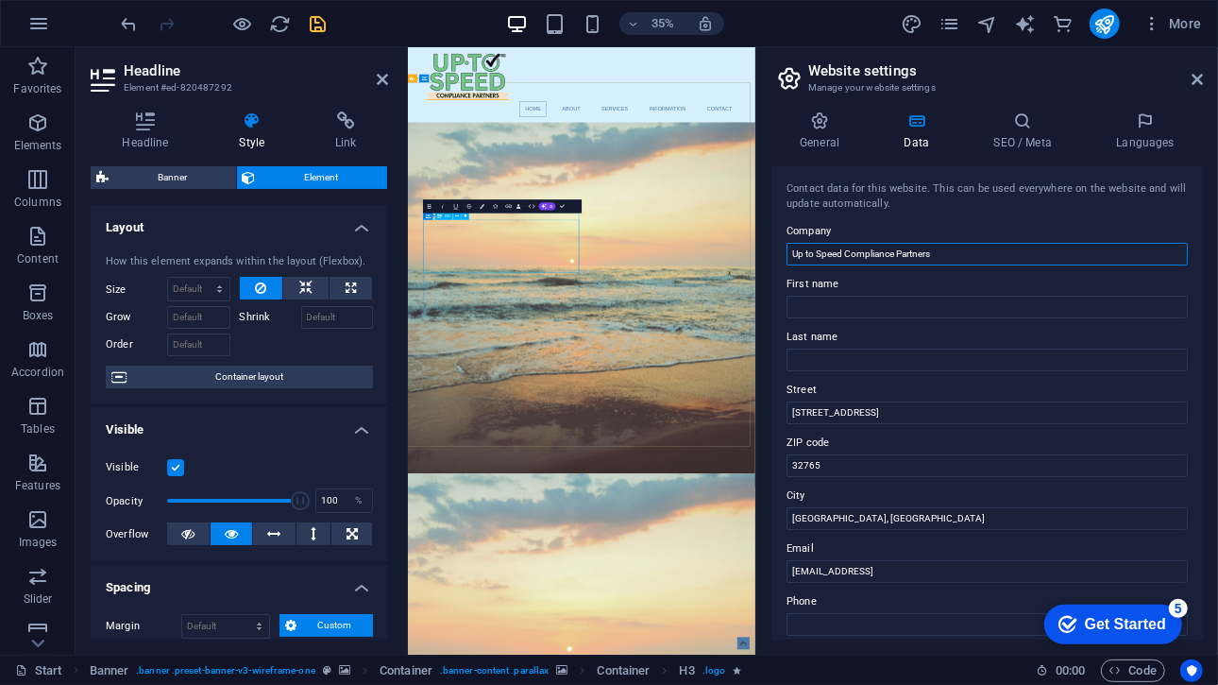
type input "Up to Speed Compliance Partners"
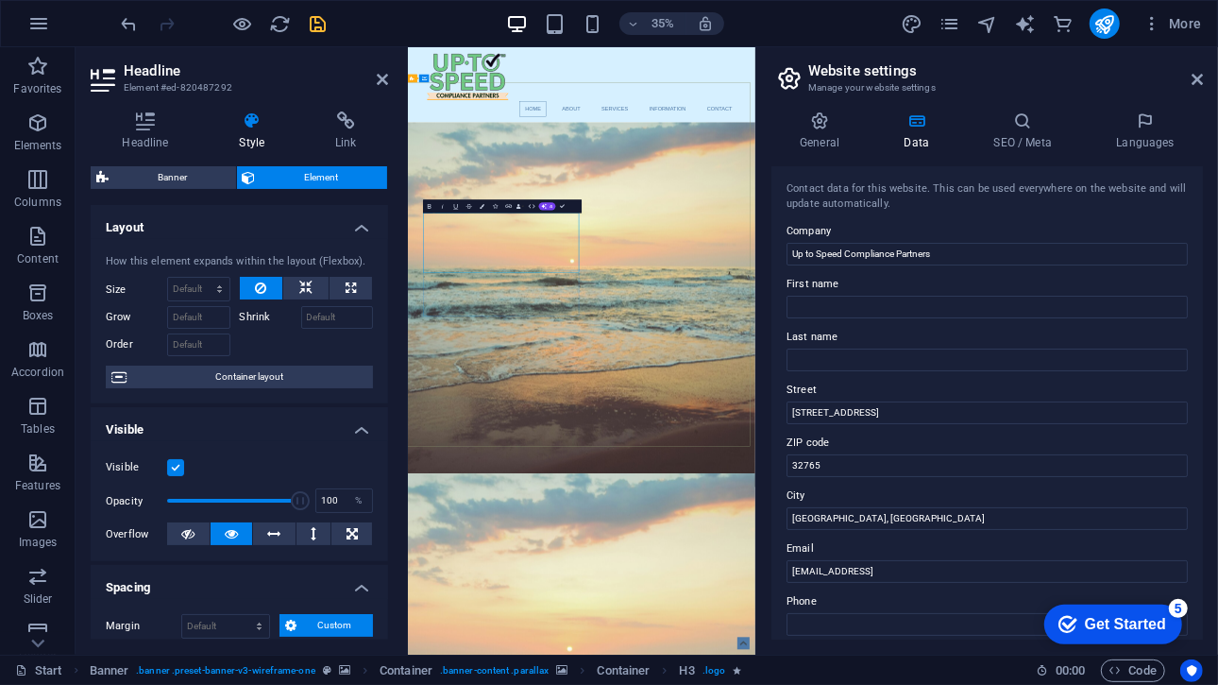
drag, startPoint x: 608, startPoint y: 579, endPoint x: 516, endPoint y: 579, distance: 92.5
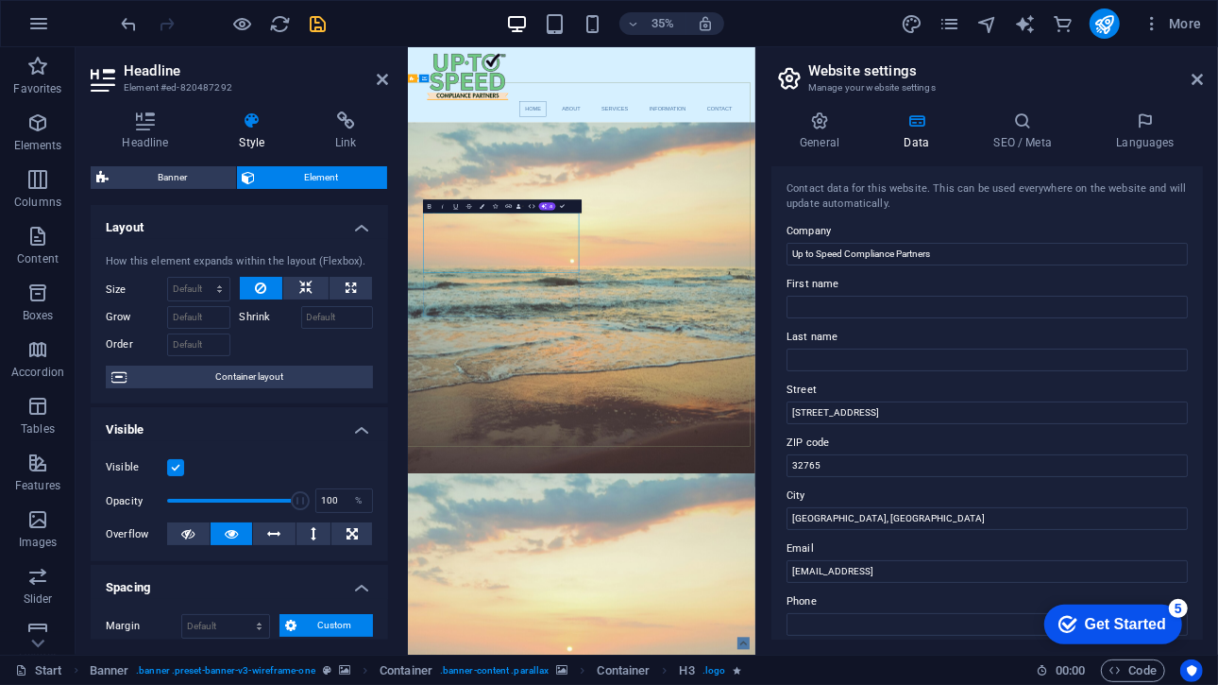
drag, startPoint x: 739, startPoint y: 588, endPoint x: 804, endPoint y: 582, distance: 65.5
drag, startPoint x: 615, startPoint y: 615, endPoint x: 457, endPoint y: 566, distance: 164.9
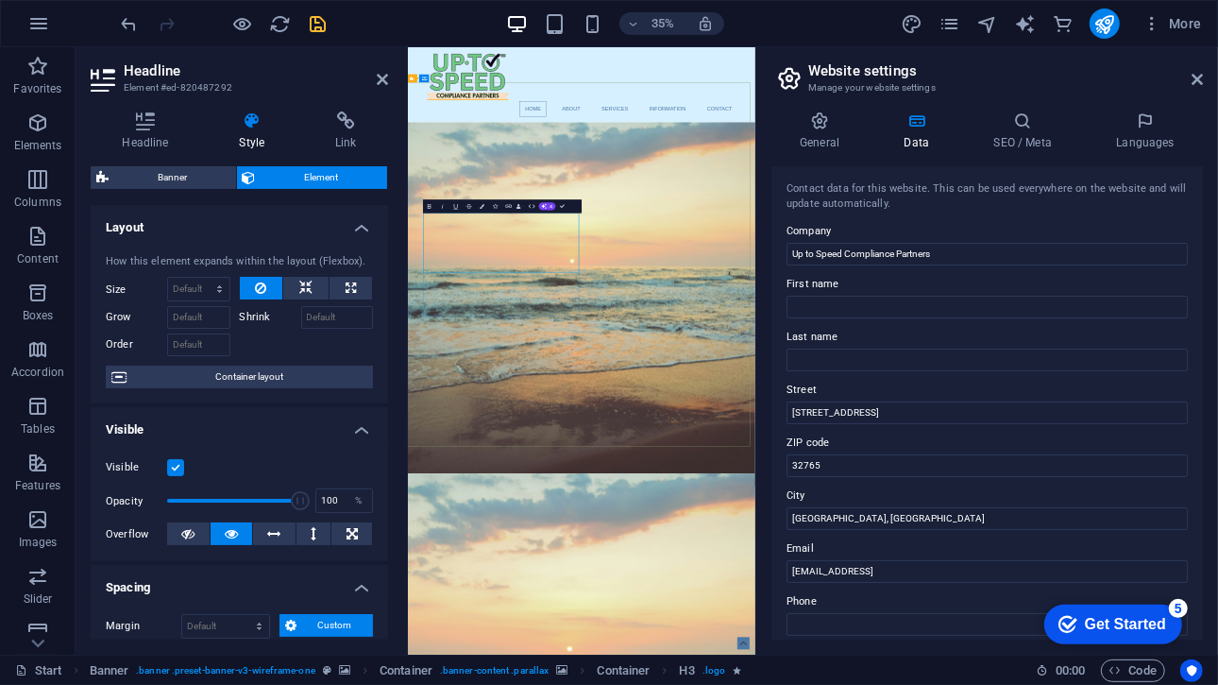
drag, startPoint x: 613, startPoint y: 624, endPoint x: 583, endPoint y: 586, distance: 47.8
drag, startPoint x: 583, startPoint y: 620, endPoint x: 464, endPoint y: 590, distance: 123.7
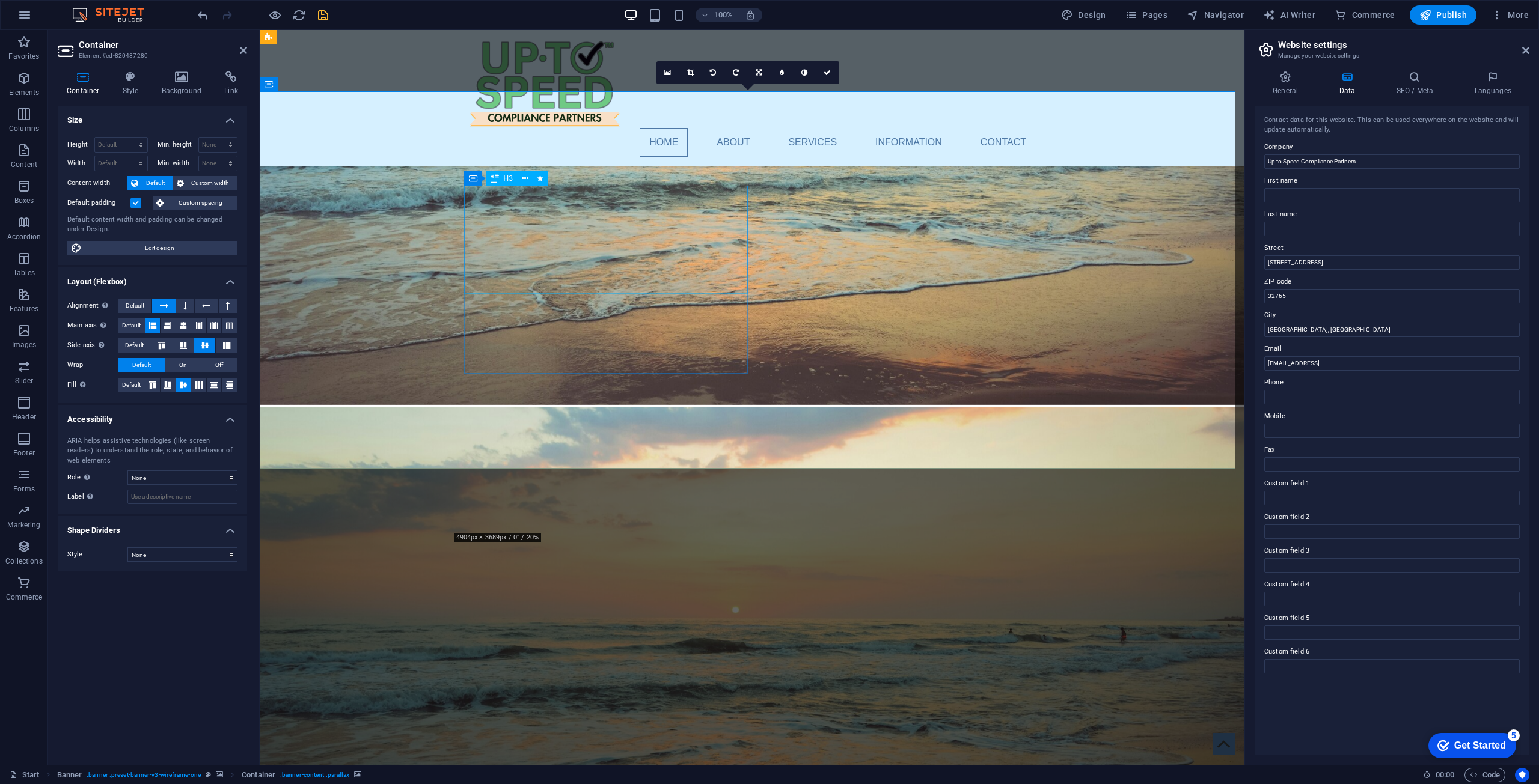
scroll to position [0, 0]
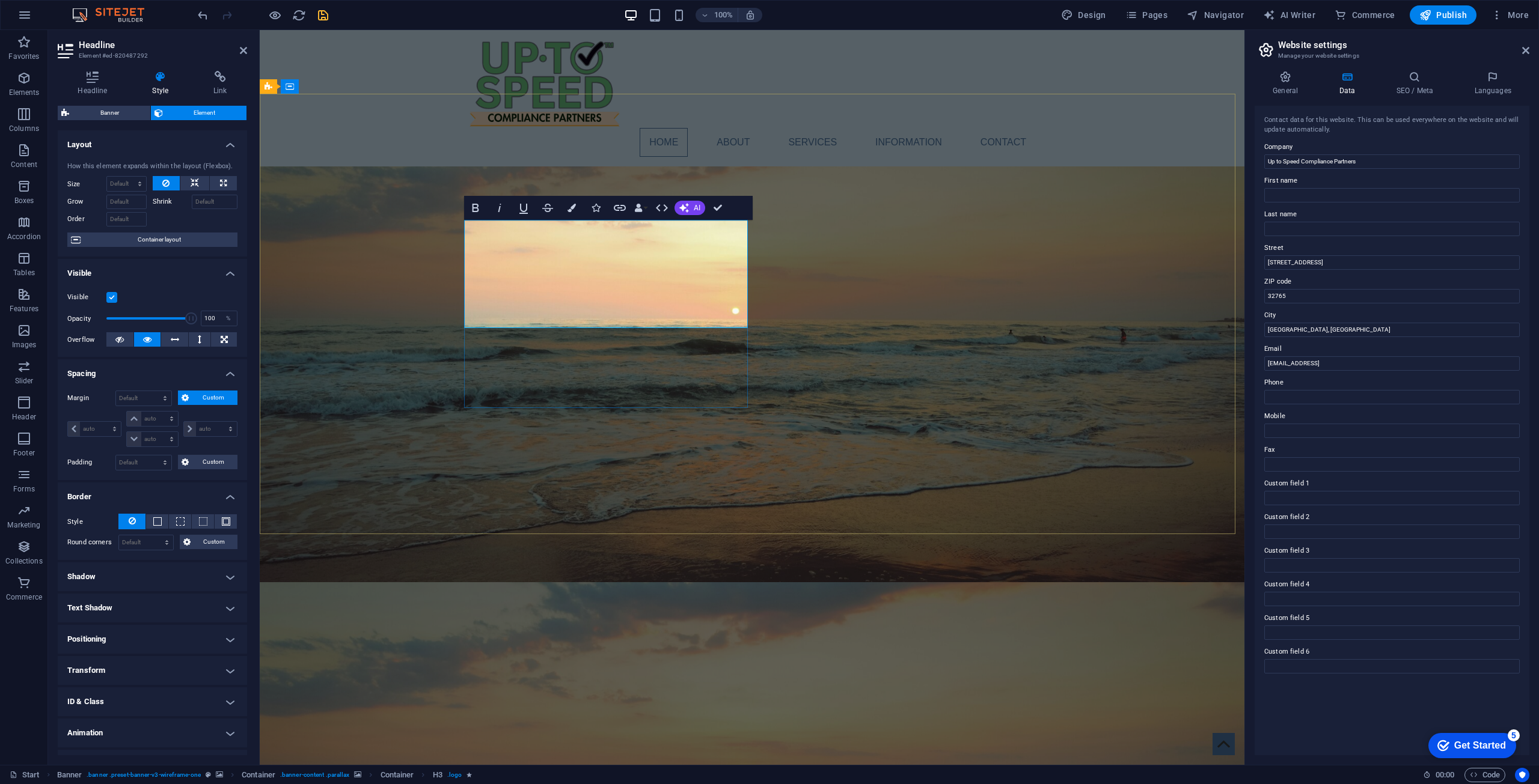
drag, startPoint x: 649, startPoint y: 256, endPoint x: 494, endPoint y: 287, distance: 158.1
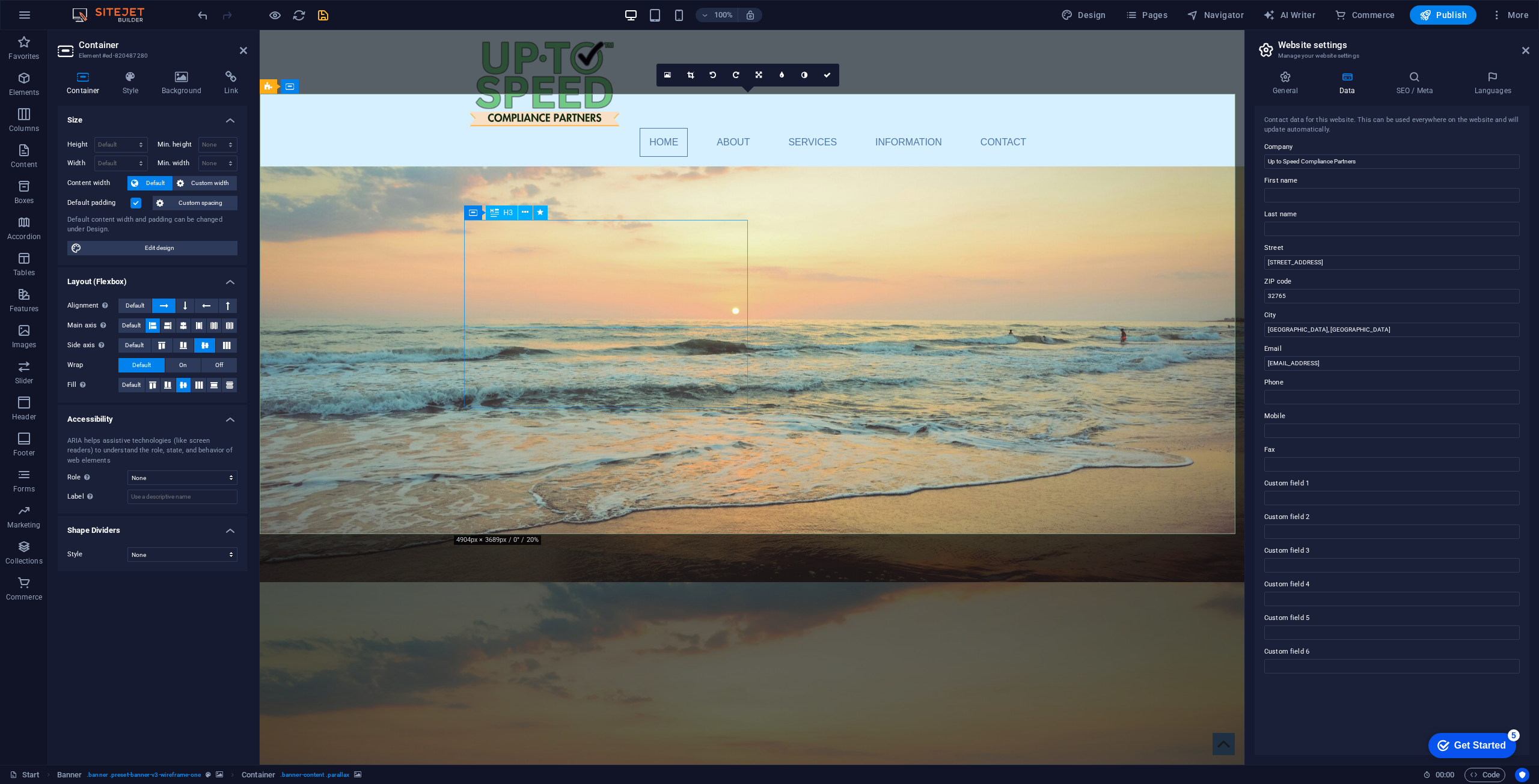
drag, startPoint x: 576, startPoint y: 267, endPoint x: 788, endPoint y: 266, distance: 212.0
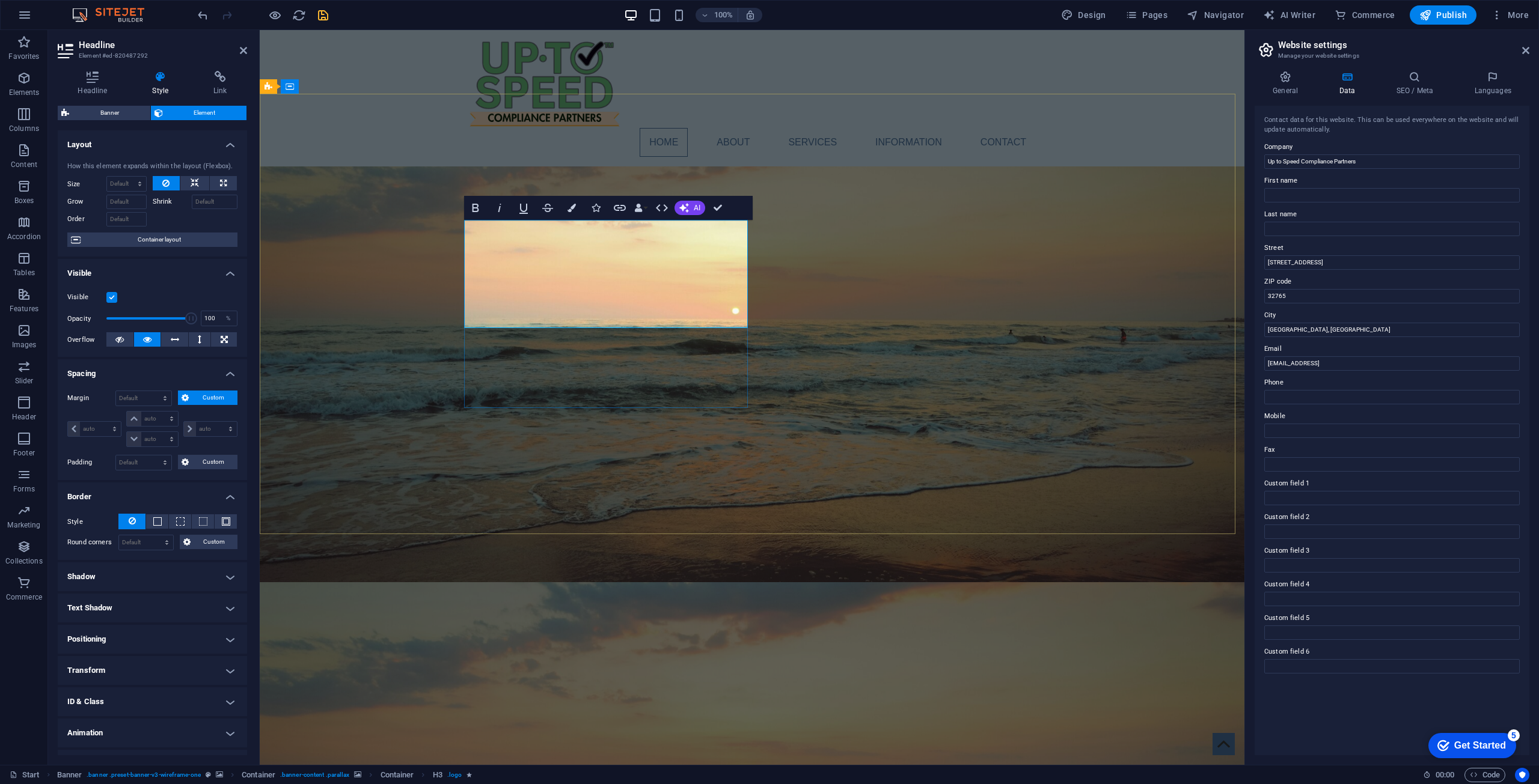
drag, startPoint x: 616, startPoint y: 294, endPoint x: 467, endPoint y: 255, distance: 154.0
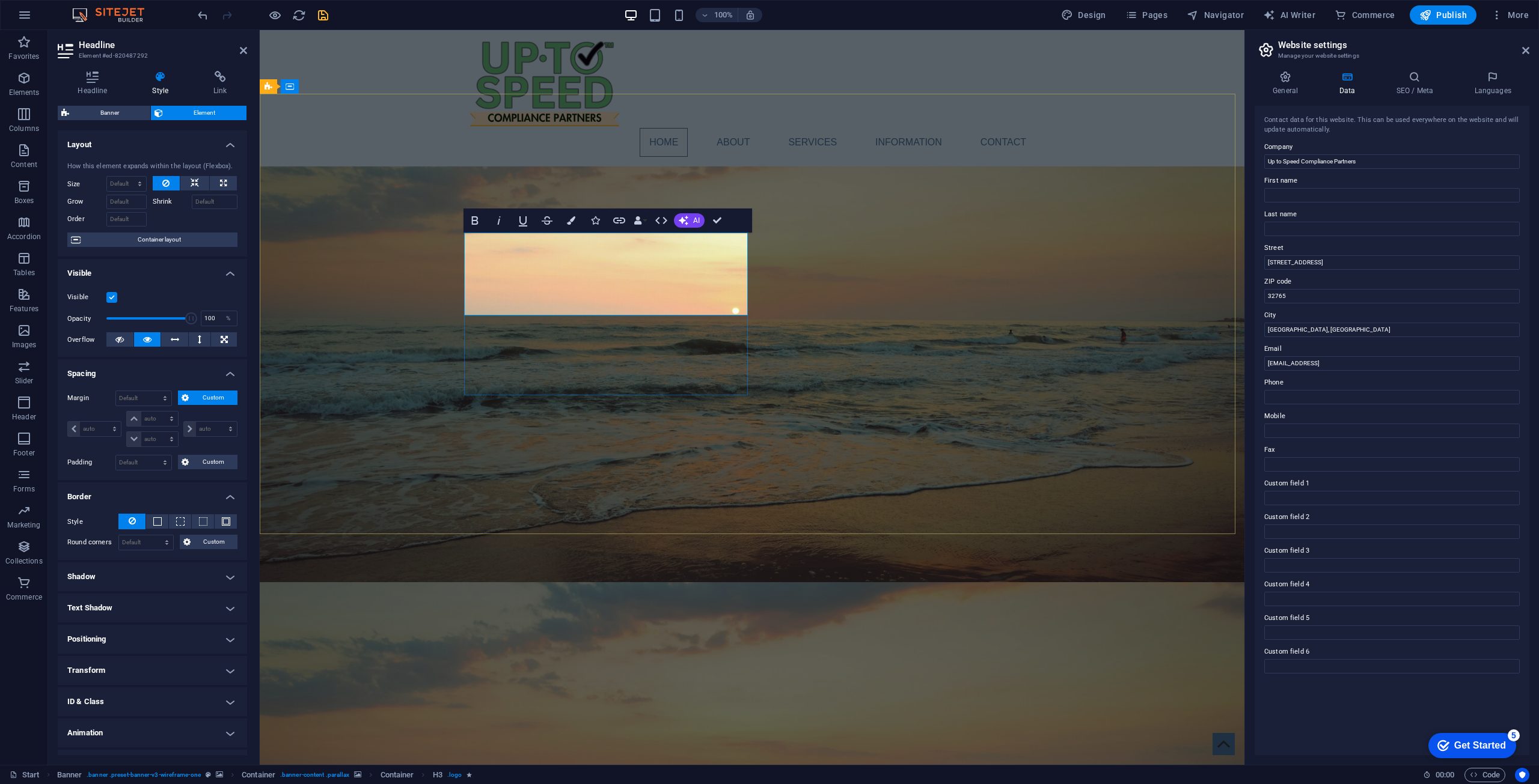
scroll to position [0, 1]
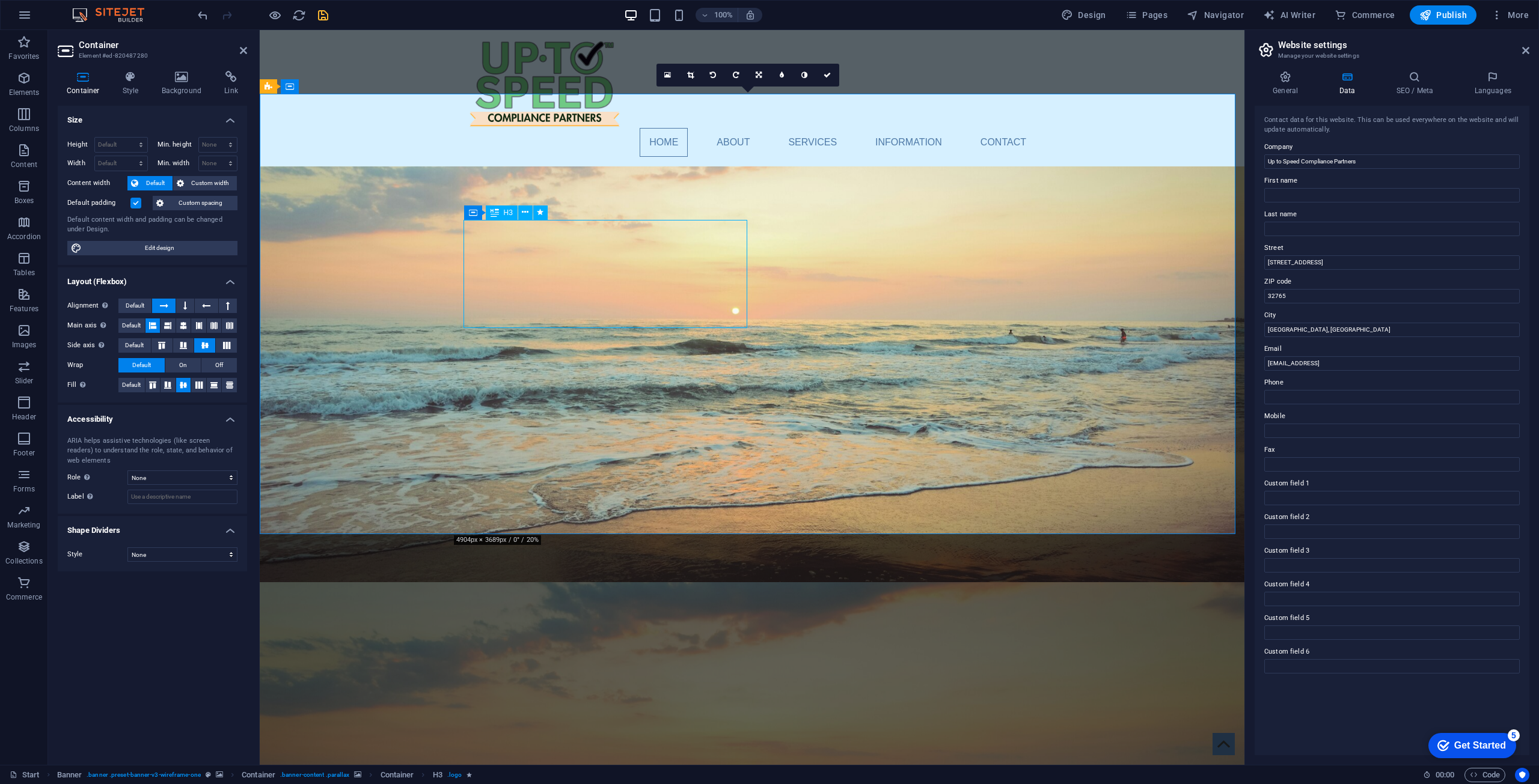
scroll to position [0, 0]
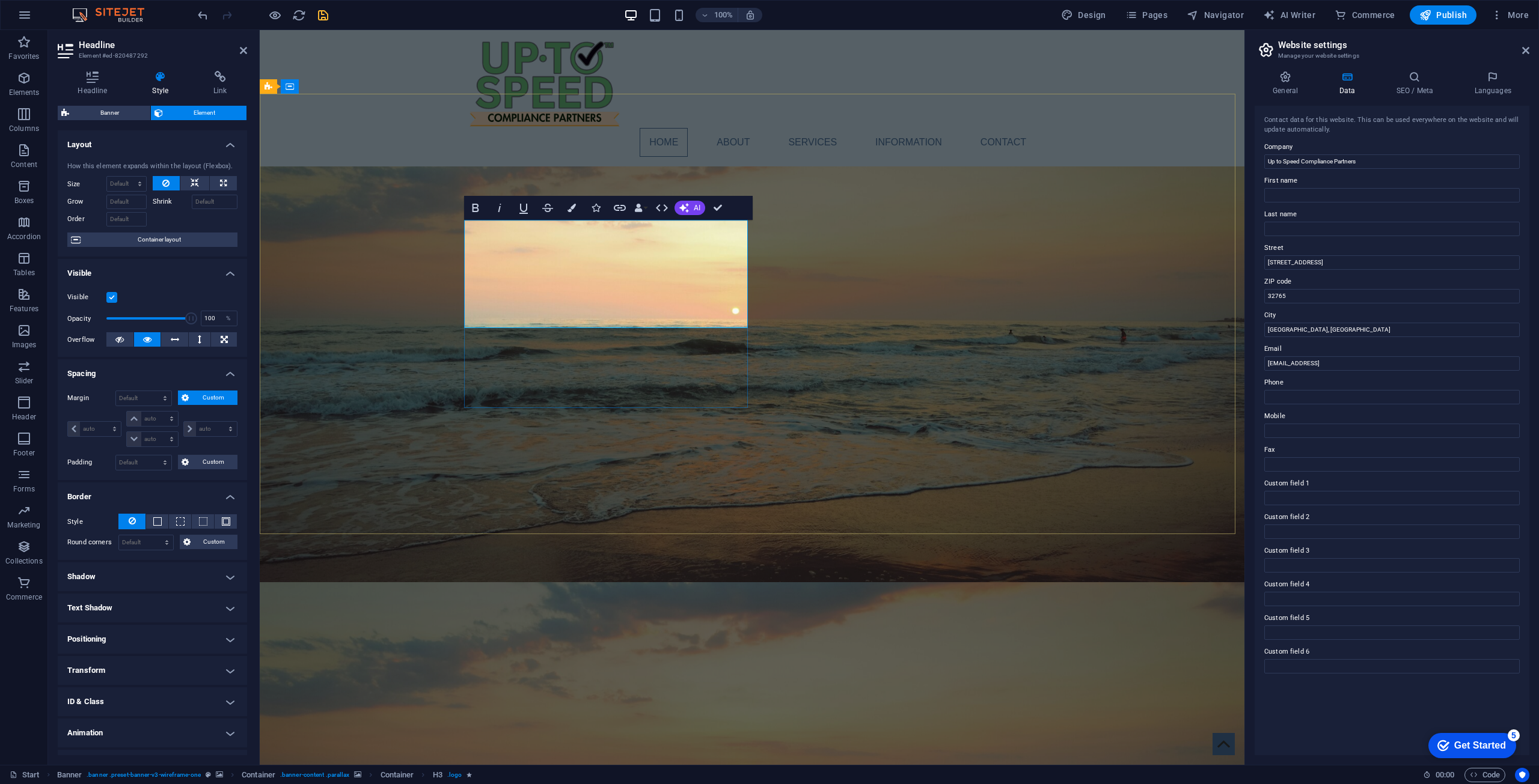
drag, startPoint x: 678, startPoint y: 262, endPoint x: 515, endPoint y: 284, distance: 164.5
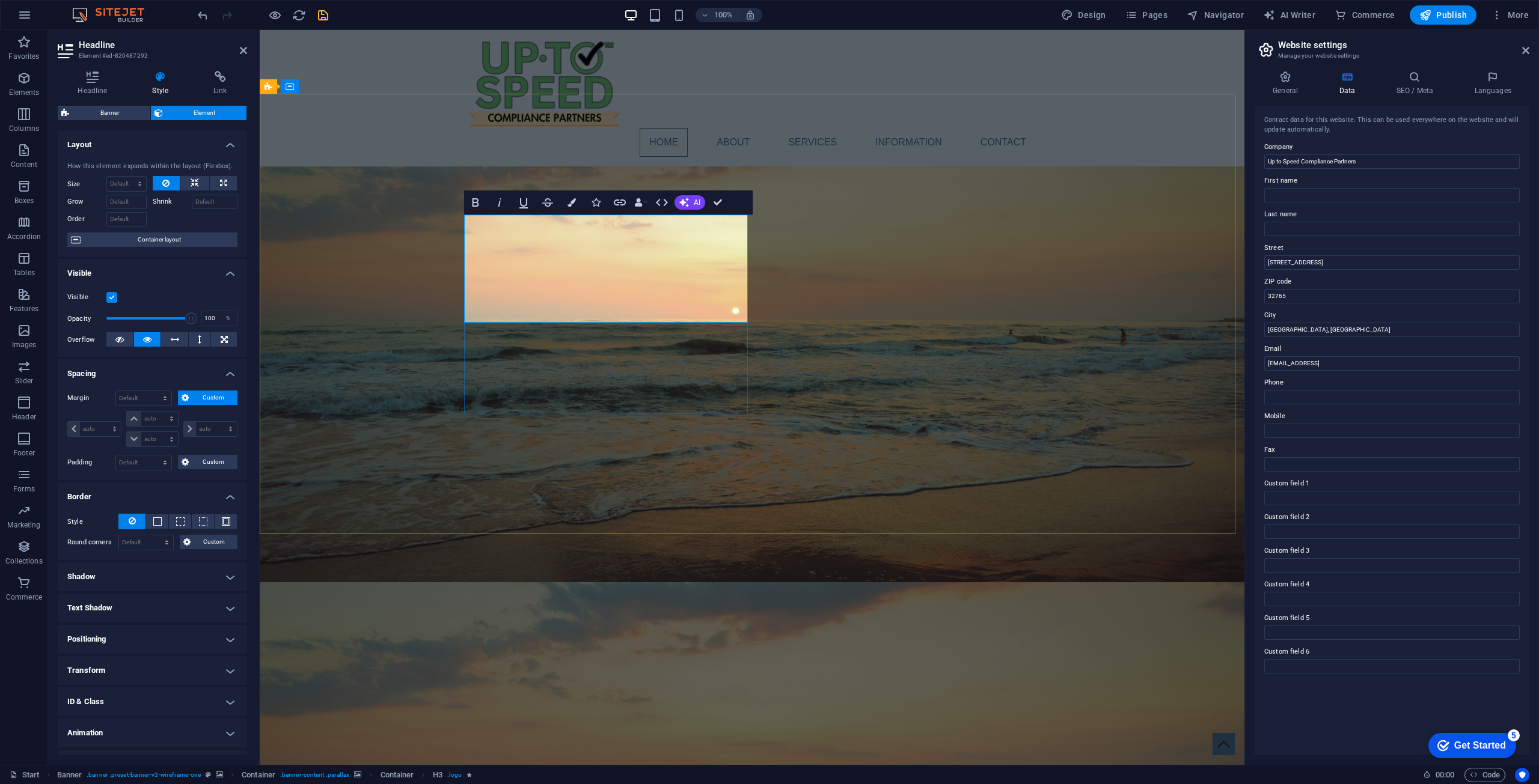
drag, startPoint x: 549, startPoint y: 279, endPoint x: 468, endPoint y: 249, distance: 86.4
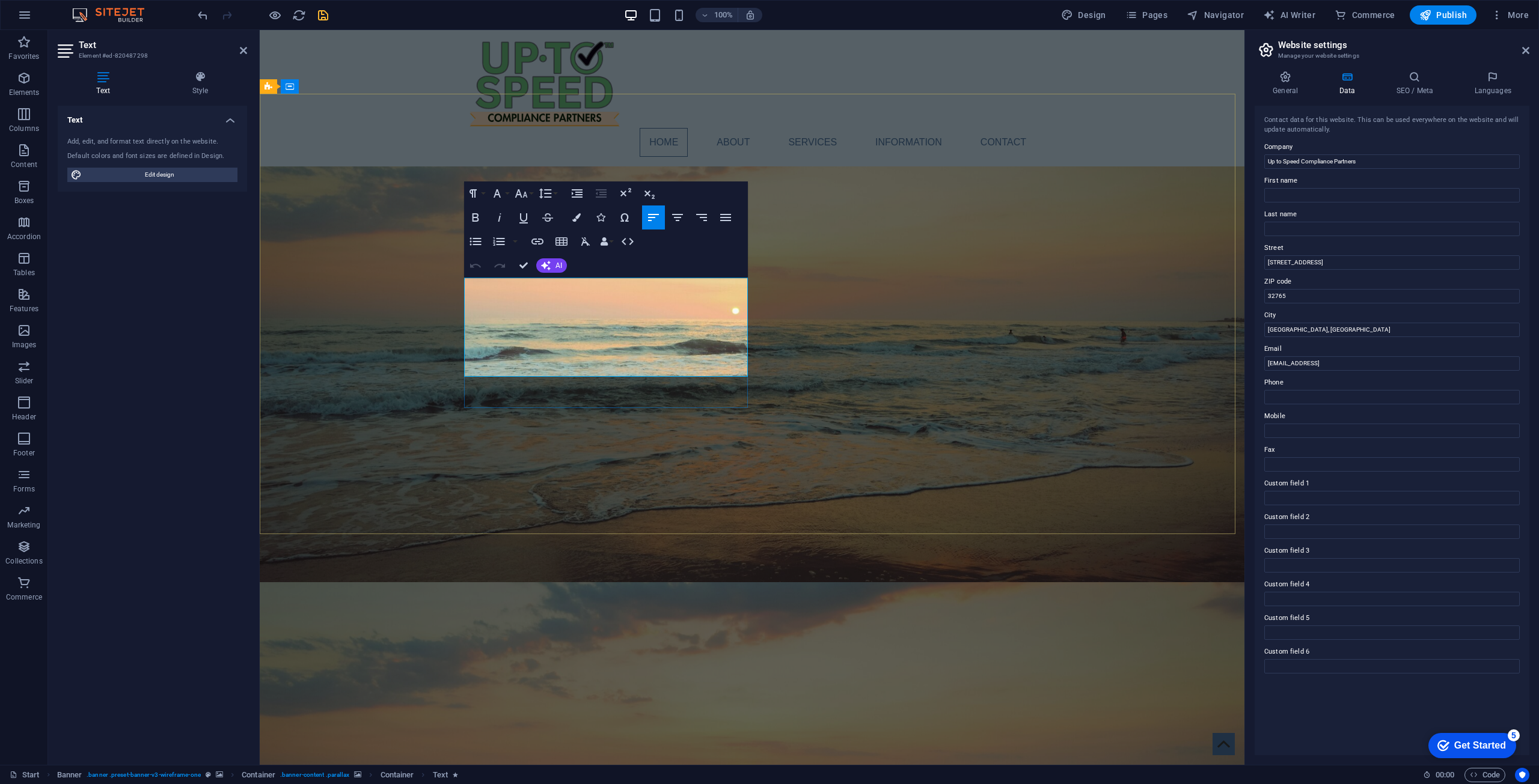
drag, startPoint x: 538, startPoint y: 318, endPoint x: 467, endPoint y: 290, distance: 76.3
click at [575, 221] on button "Colors" at bounding box center [576, 218] width 23 height 24
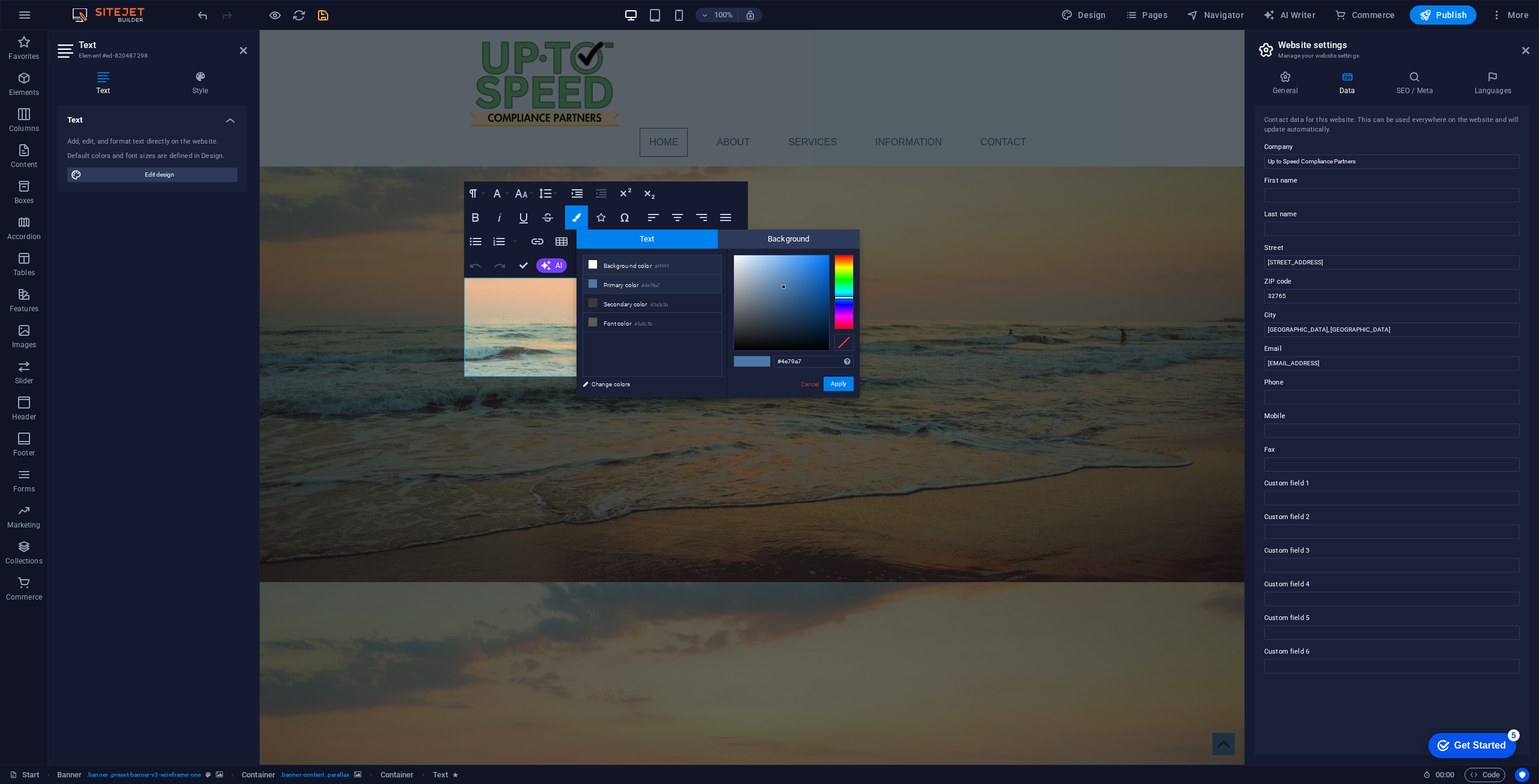
click at [593, 266] on icon at bounding box center [592, 264] width 8 height 8
type input "#ffffff"
click at [775, 249] on div "#ffffff Supported formats #0852ed rgb(8, 82, 237) rgba(8, 82, 237, 90%) hsv(221…" at bounding box center [793, 410] width 133 height 323
click at [775, 241] on span "Background" at bounding box center [788, 239] width 142 height 19
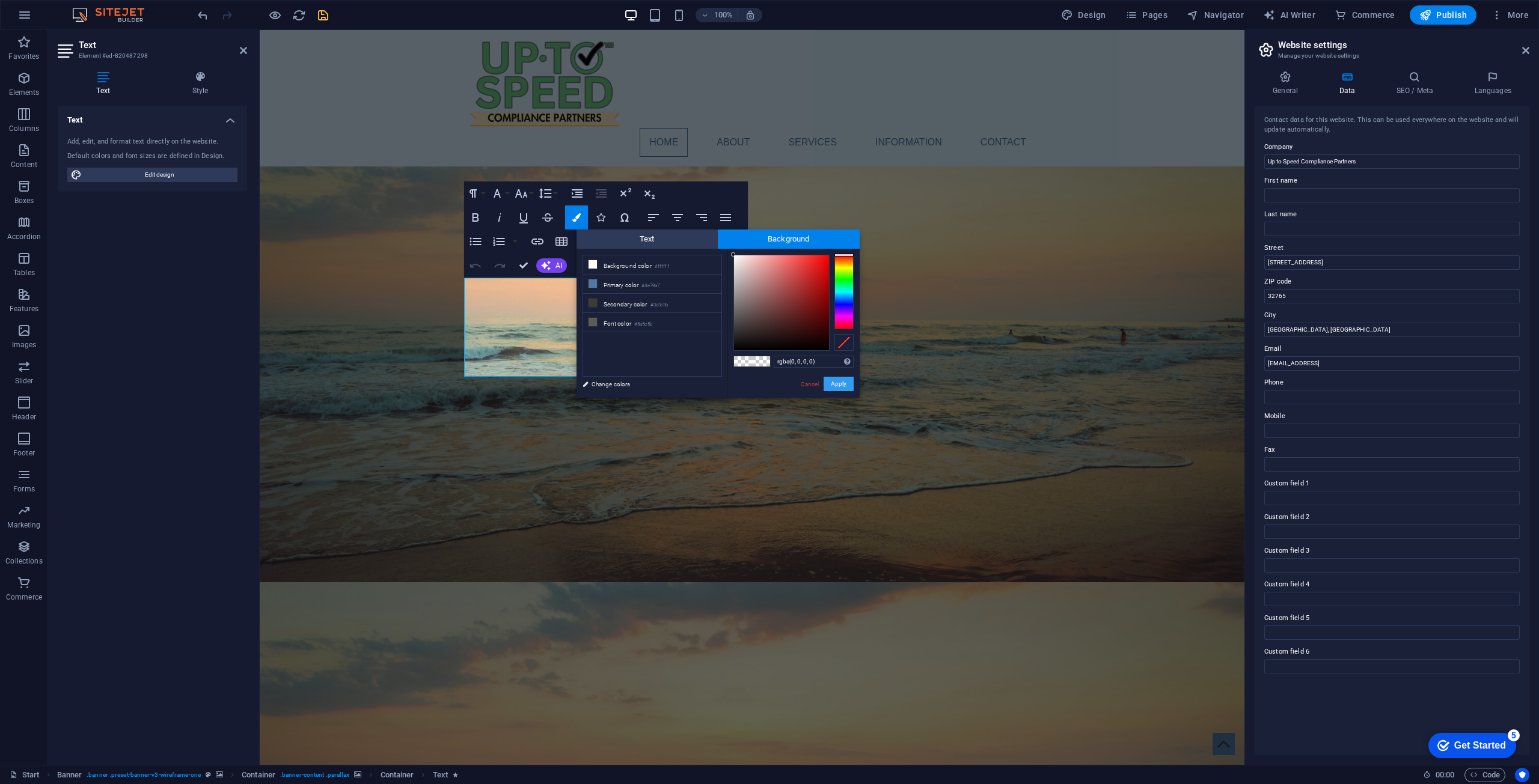
click at [775, 386] on button "Apply" at bounding box center [838, 384] width 30 height 15
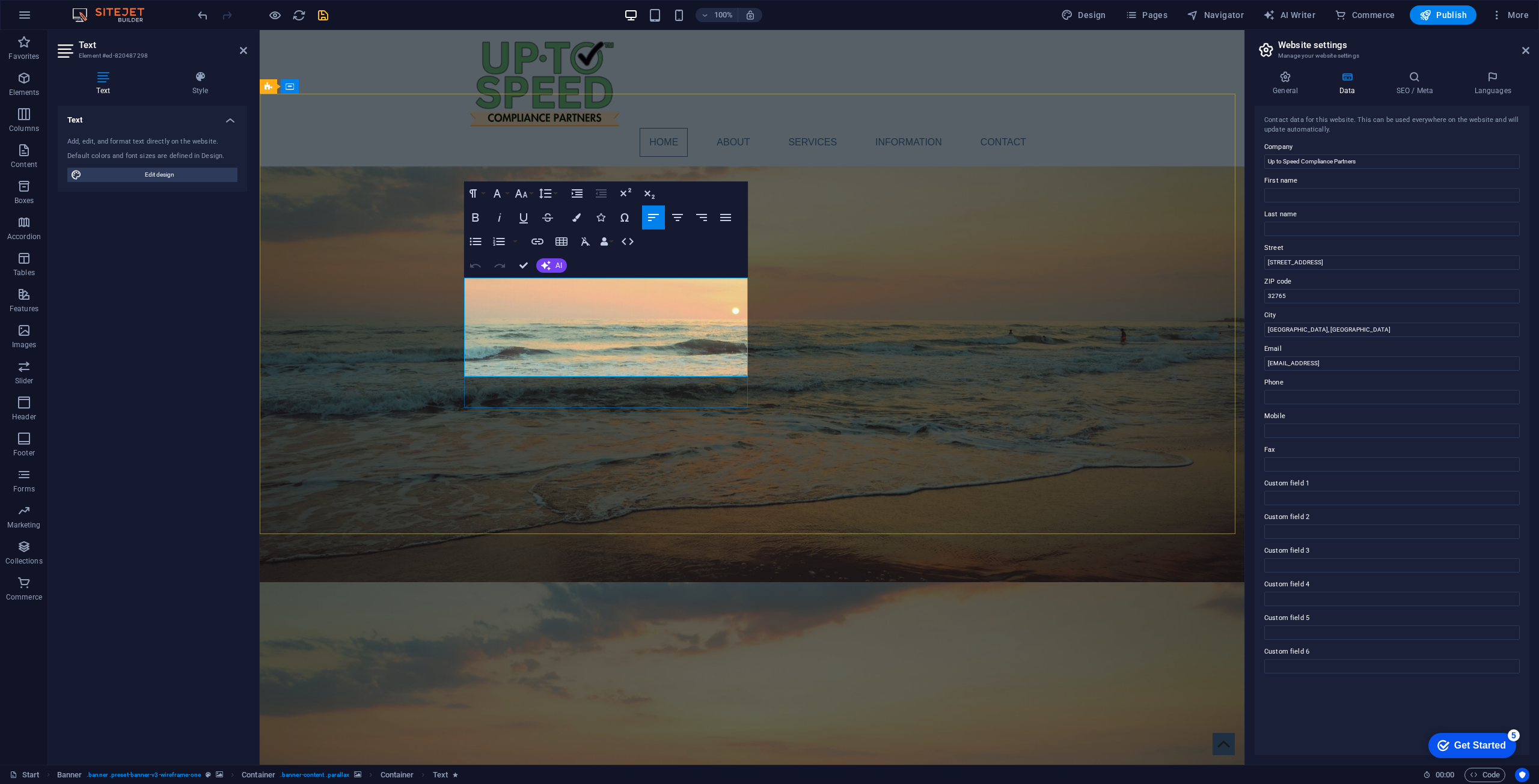
drag, startPoint x: 553, startPoint y: 319, endPoint x: 467, endPoint y: 290, distance: 90.8
click at [565, 220] on button "Colors" at bounding box center [576, 218] width 23 height 24
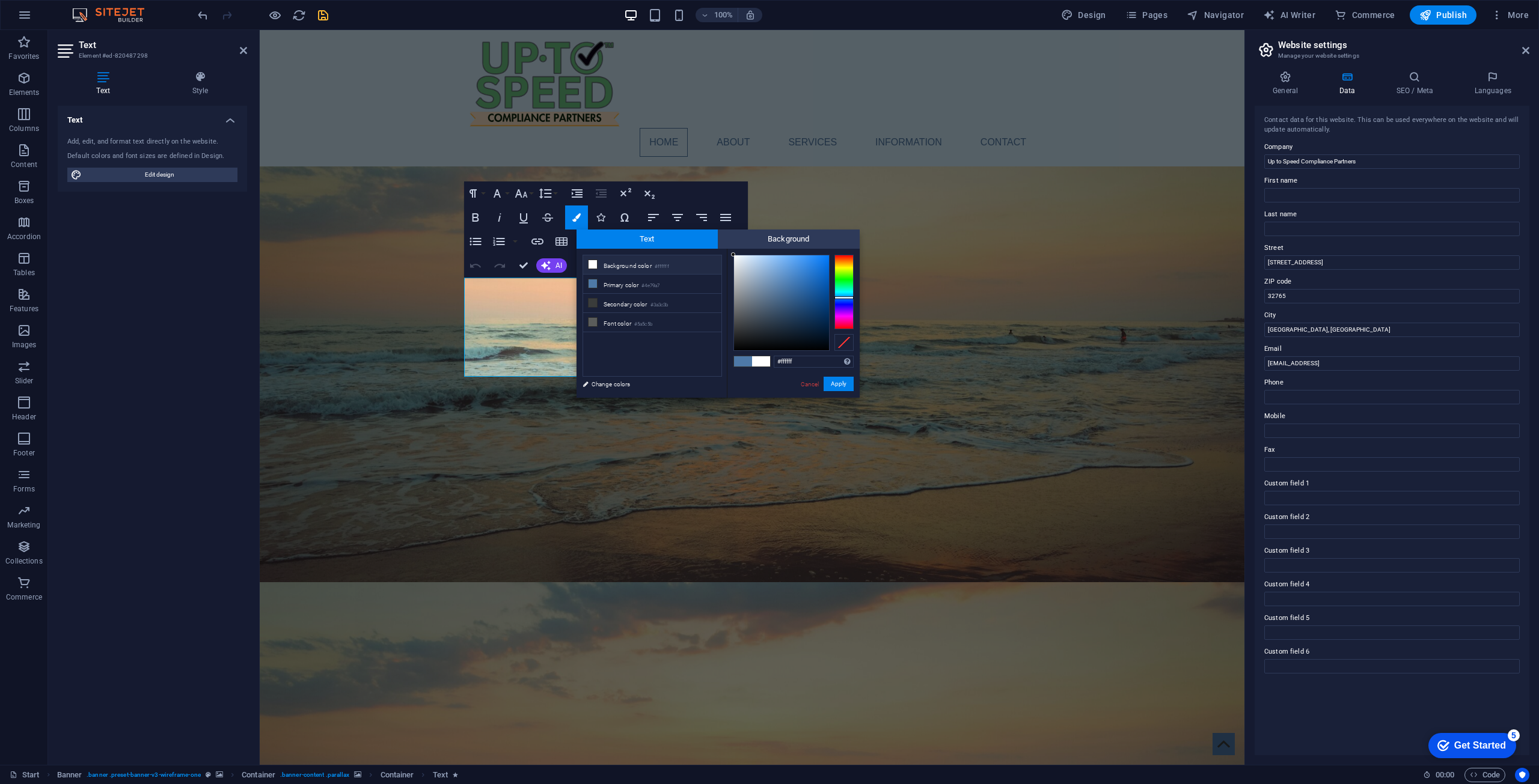
drag, startPoint x: 781, startPoint y: 324, endPoint x: 728, endPoint y: 253, distance: 88.6
click at [728, 253] on div "#ffffff Supported formats #0852ed rgb(8, 82, 237) rgba(8, 82, 237, 90%) hsv(221…" at bounding box center [793, 410] width 133 height 323
click at [731, 254] on div at bounding box center [733, 255] width 4 height 4
click at [775, 381] on button "Apply" at bounding box center [838, 384] width 30 height 15
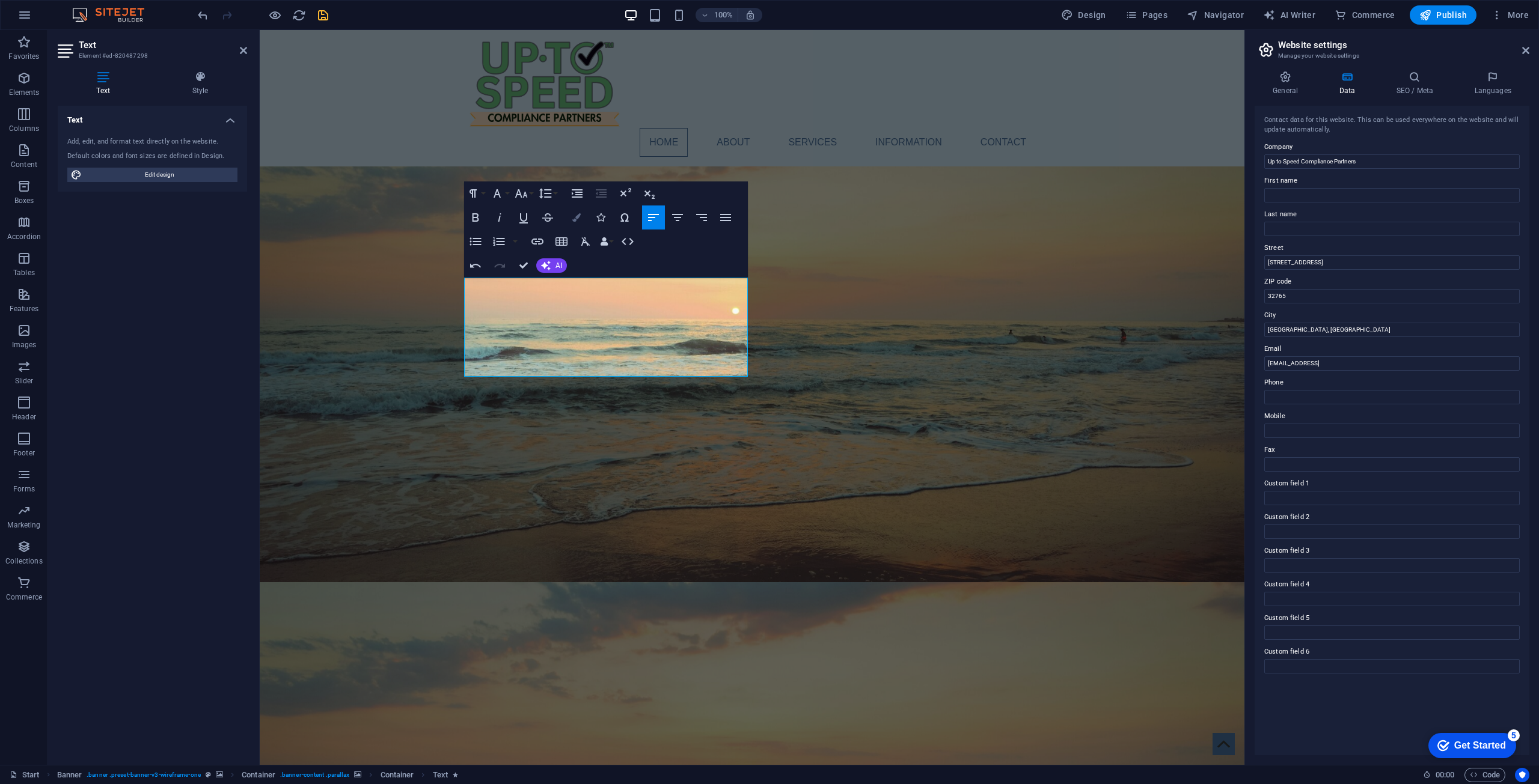
click at [579, 225] on button "Colors" at bounding box center [576, 218] width 23 height 24
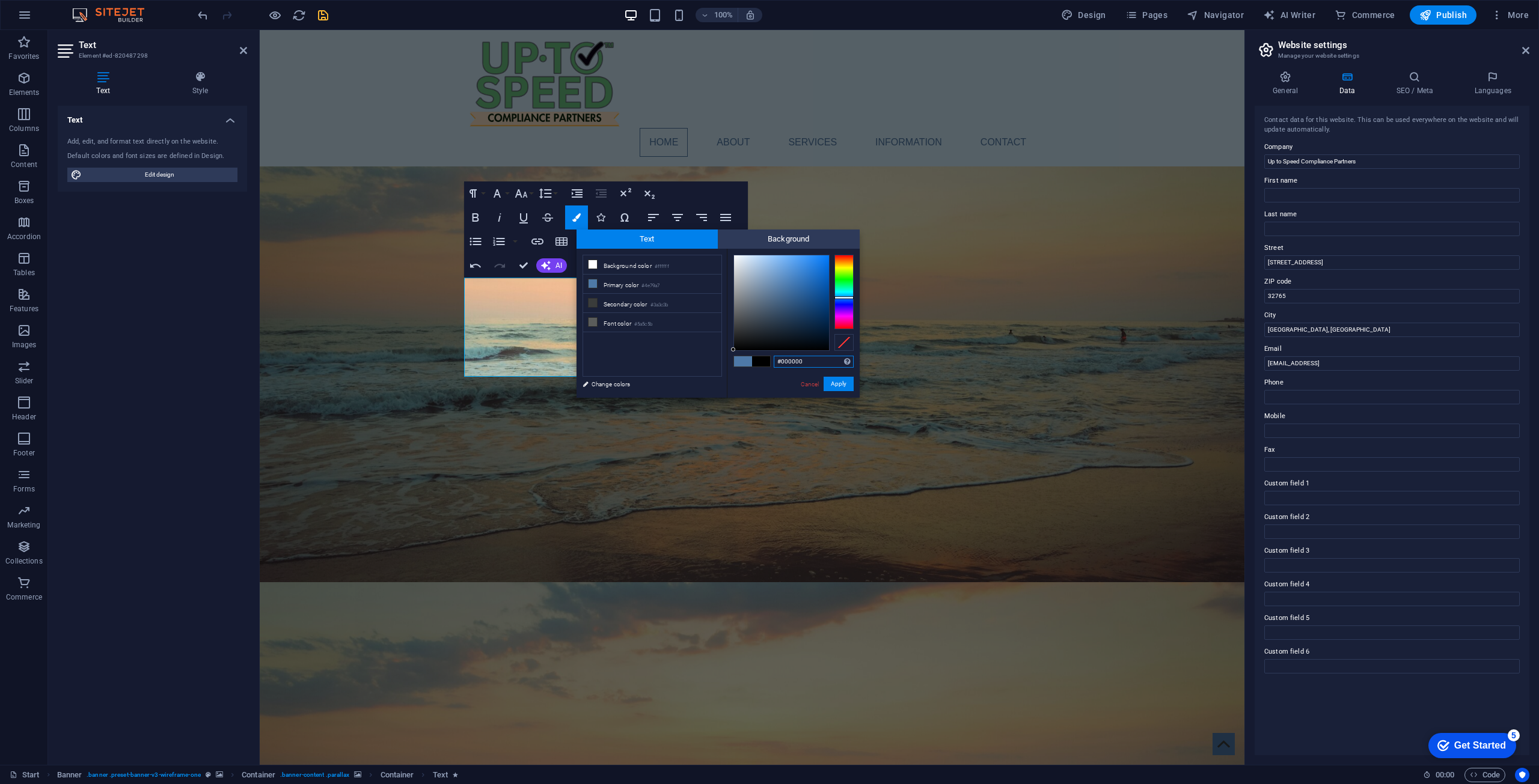
drag, startPoint x: 757, startPoint y: 326, endPoint x: 734, endPoint y: 353, distance: 35.5
click at [734, 353] on div "#000000 Supported formats #0852ed rgb(8, 82, 237) rgba(8, 82, 237, 90%) hsv(221…" at bounding box center [793, 410] width 133 height 323
click at [736, 351] on div at bounding box center [735, 349] width 4 height 4
click at [775, 388] on button "Apply" at bounding box center [838, 384] width 30 height 15
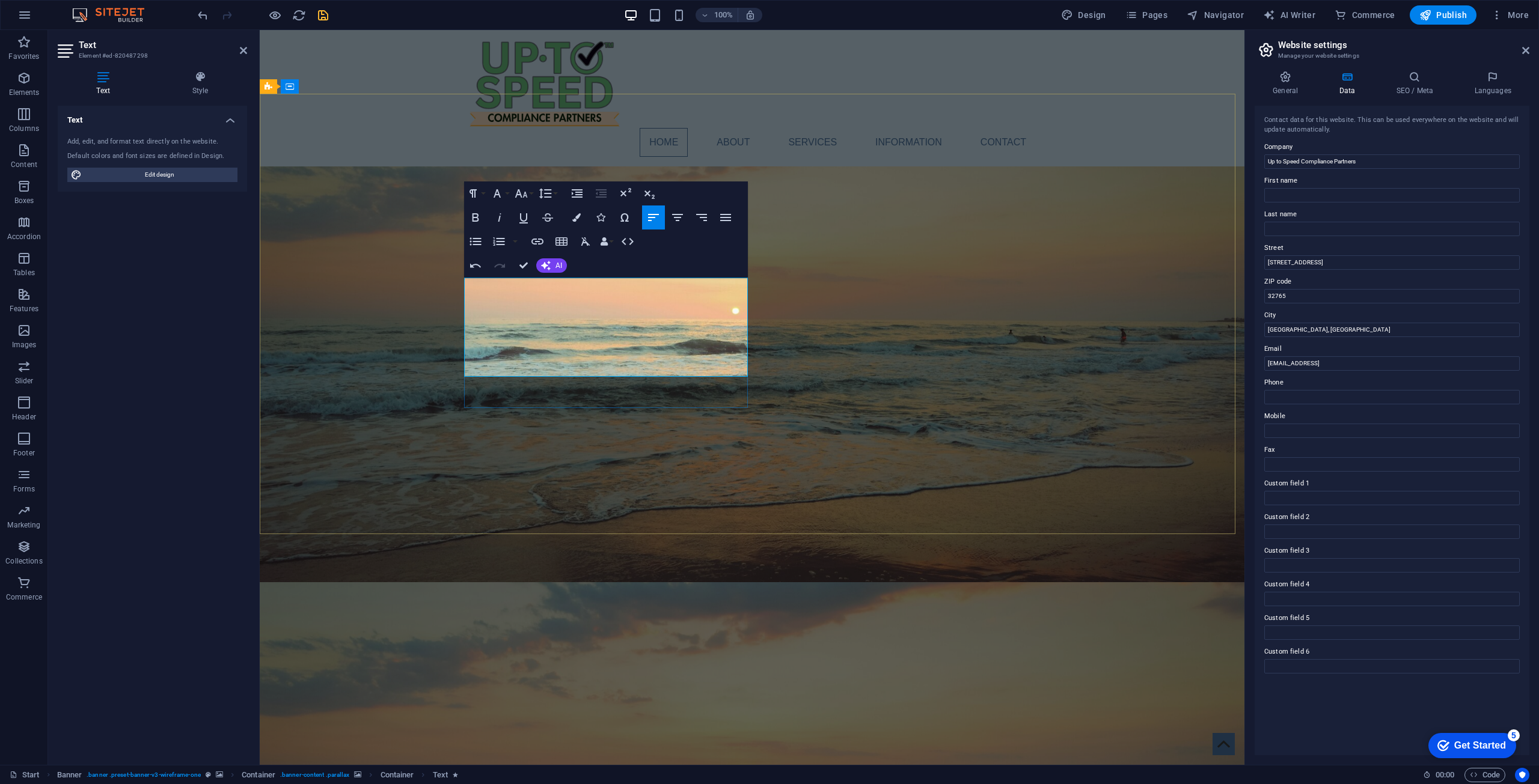
drag, startPoint x: 544, startPoint y: 317, endPoint x: 467, endPoint y: 280, distance: 85.4
click at [570, 221] on button "Colors" at bounding box center [576, 218] width 23 height 24
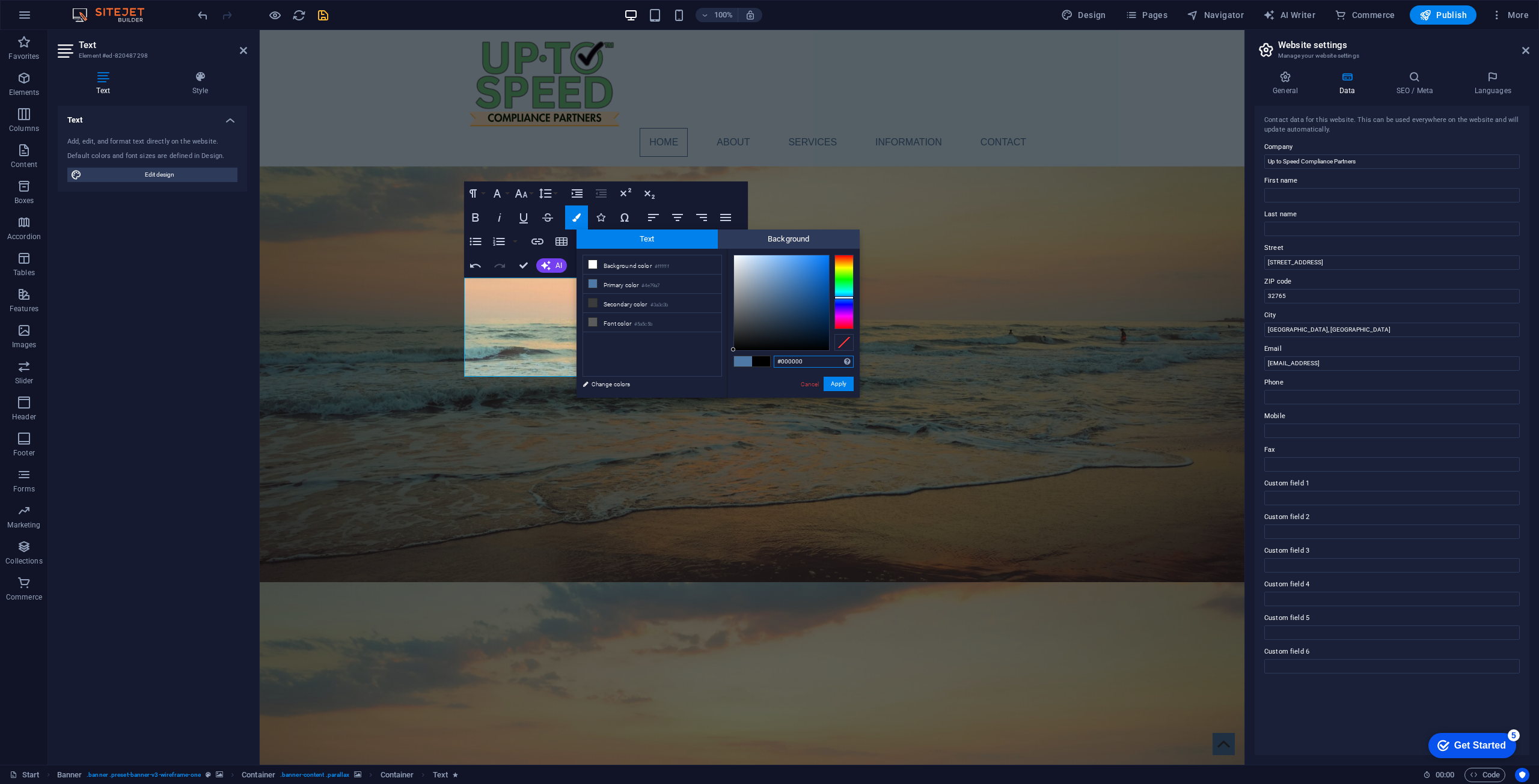
drag, startPoint x: 757, startPoint y: 325, endPoint x: 732, endPoint y: 351, distance: 36.1
click at [732, 351] on div "#000000 Supported formats #0852ed rgb(8, 82, 237) rgba(8, 82, 237, 90%) hsv(221…" at bounding box center [793, 410] width 133 height 323
type input "#000000"
click at [732, 350] on div at bounding box center [733, 349] width 4 height 4
click at [763, 247] on span "Background" at bounding box center [788, 239] width 142 height 19
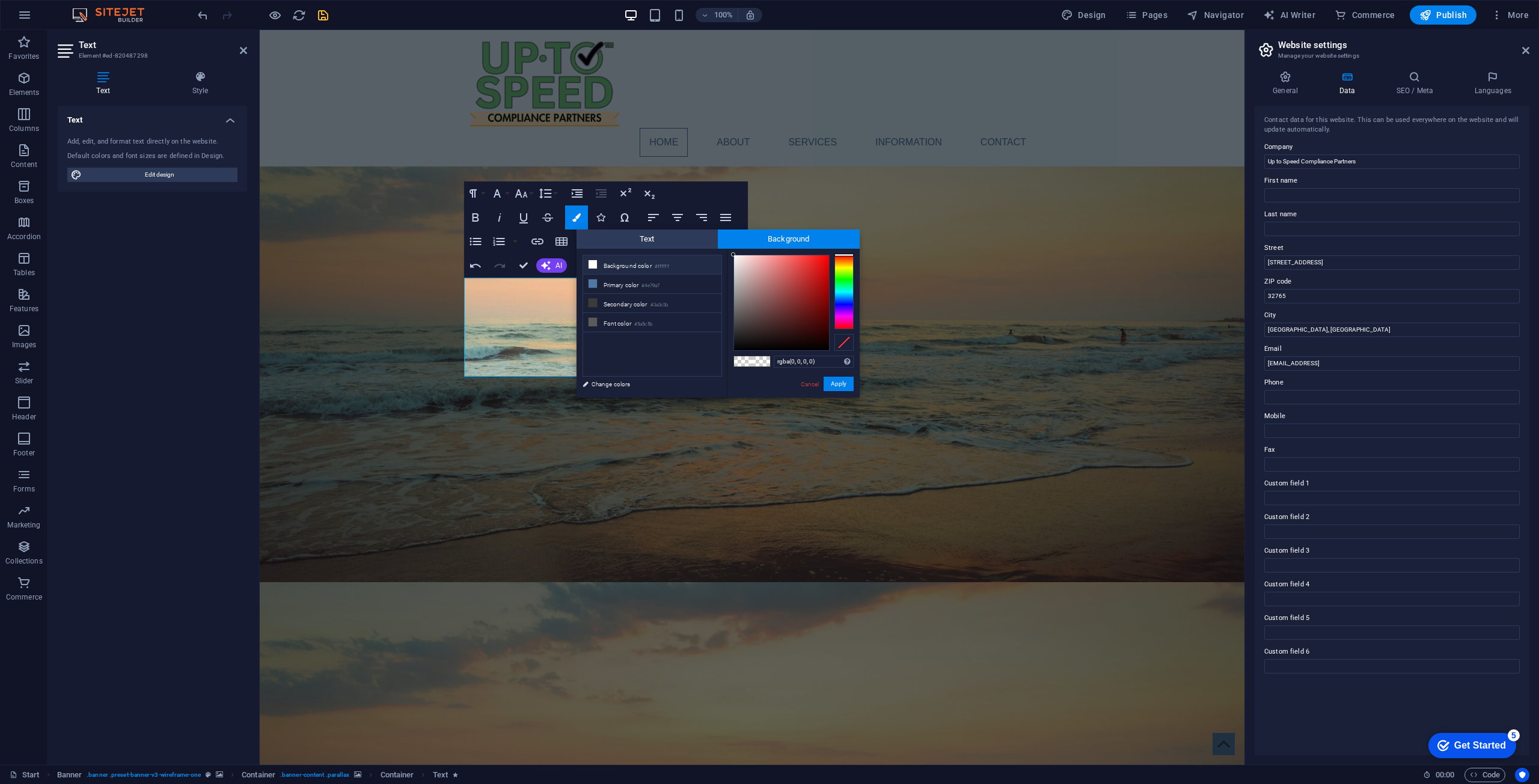
click at [679, 269] on li "Background color #ffffff" at bounding box center [652, 265] width 138 height 19
type input "rgba(255, 255, 255, 0)"
click at [775, 384] on button "Apply" at bounding box center [838, 384] width 30 height 15
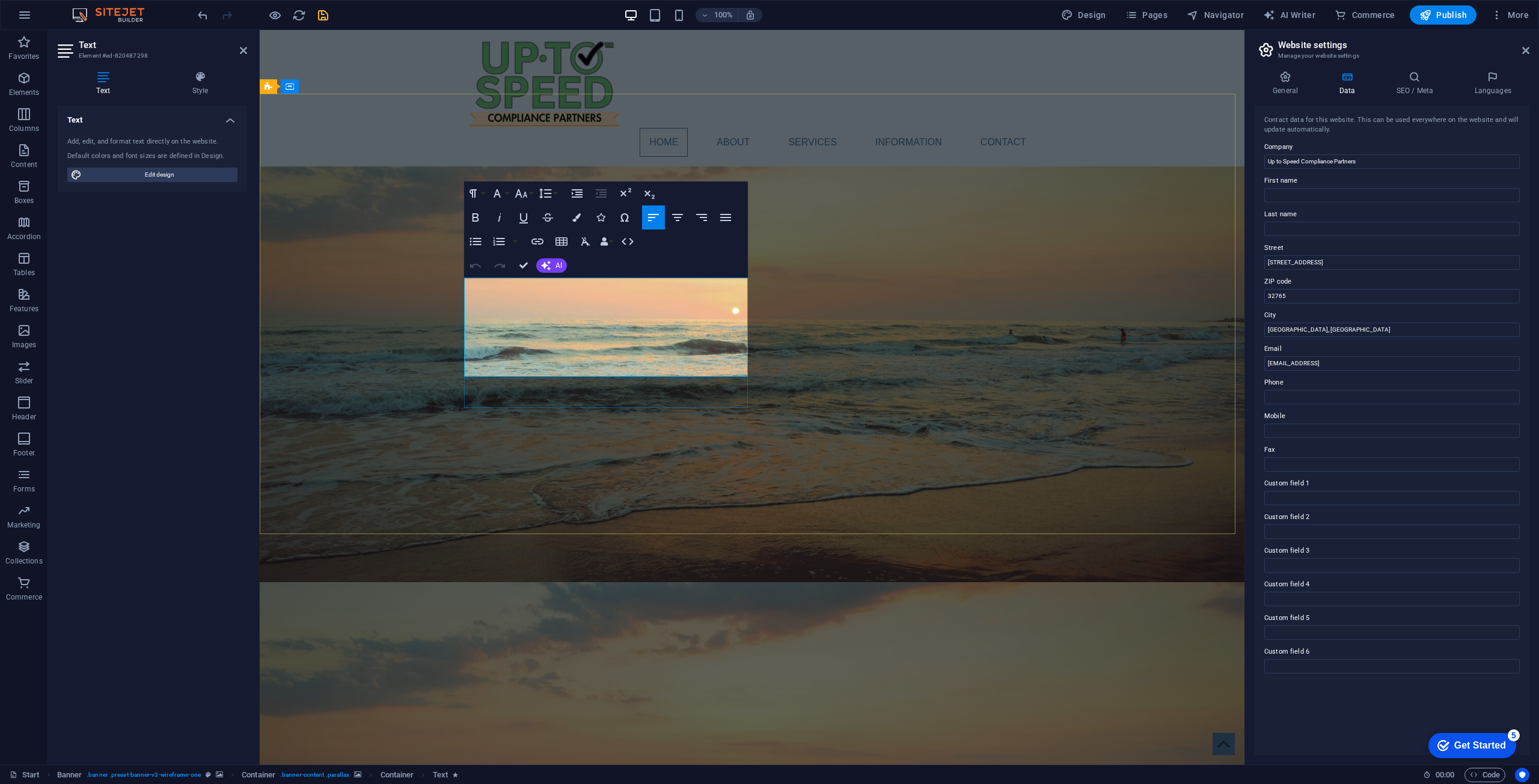
drag, startPoint x: 541, startPoint y: 322, endPoint x: 587, endPoint y: 330, distance: 46.7
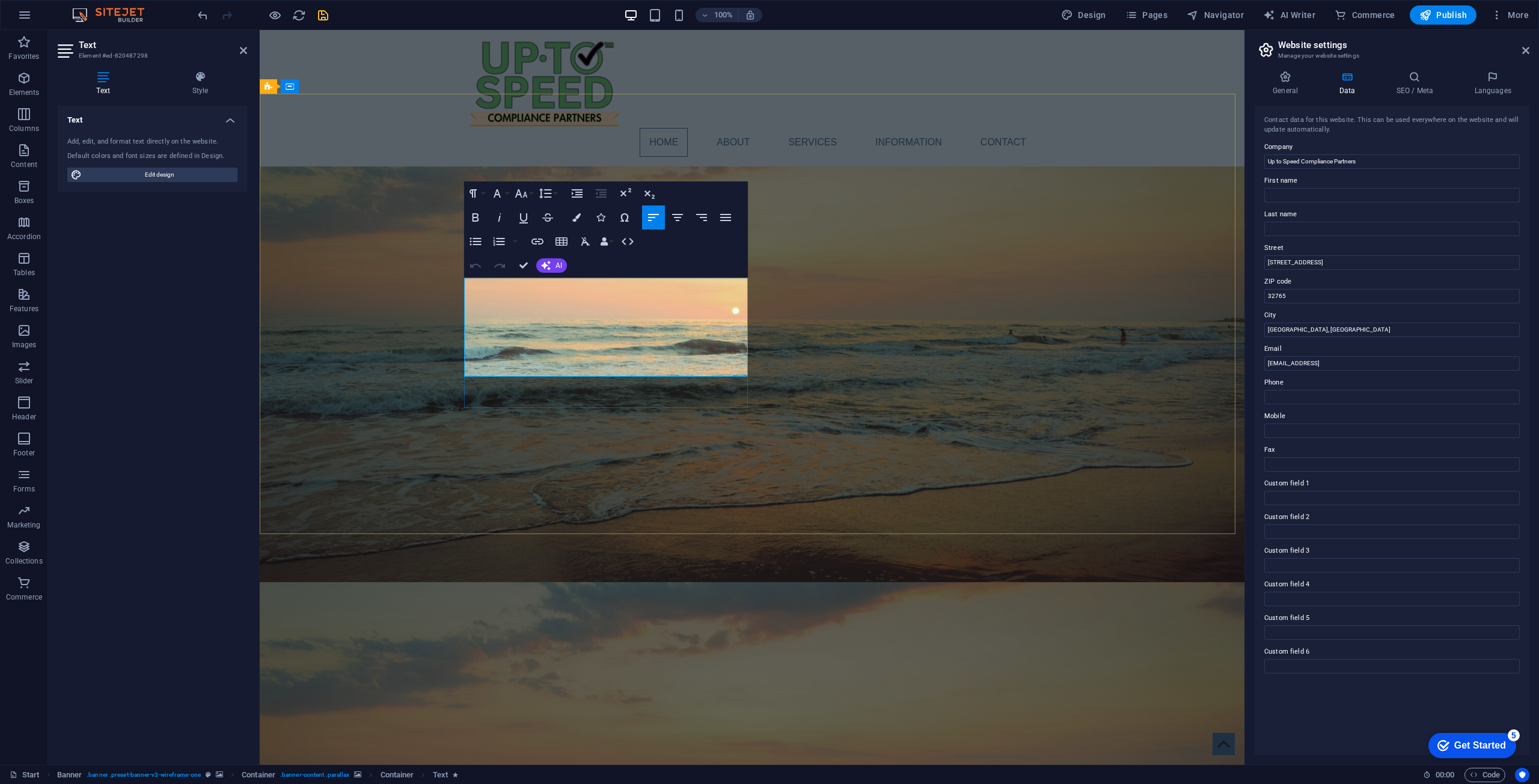
drag, startPoint x: 686, startPoint y: 319, endPoint x: 465, endPoint y: 289, distance: 223.0
click at [569, 218] on button "Colors" at bounding box center [576, 218] width 23 height 24
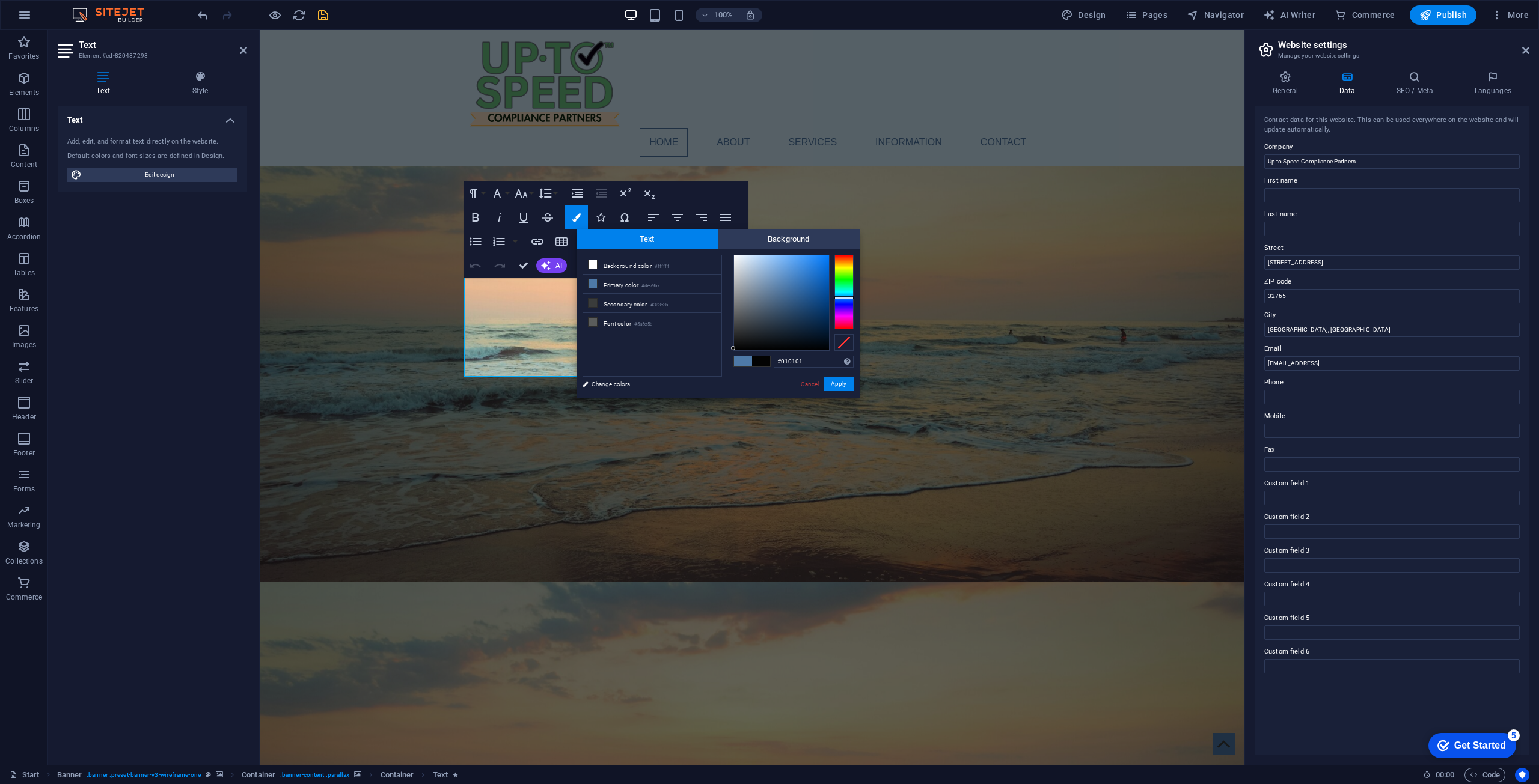
type input "#000000"
drag, startPoint x: 757, startPoint y: 272, endPoint x: 728, endPoint y: 351, distance: 84.2
click at [728, 351] on div "#000000 Supported formats #0852ed rgb(8, 82, 237) rgba(8, 82, 237, 90%) hsv(221…" at bounding box center [793, 410] width 133 height 323
click at [736, 351] on div at bounding box center [735, 349] width 4 height 4
click at [775, 239] on span "Background" at bounding box center [788, 239] width 142 height 19
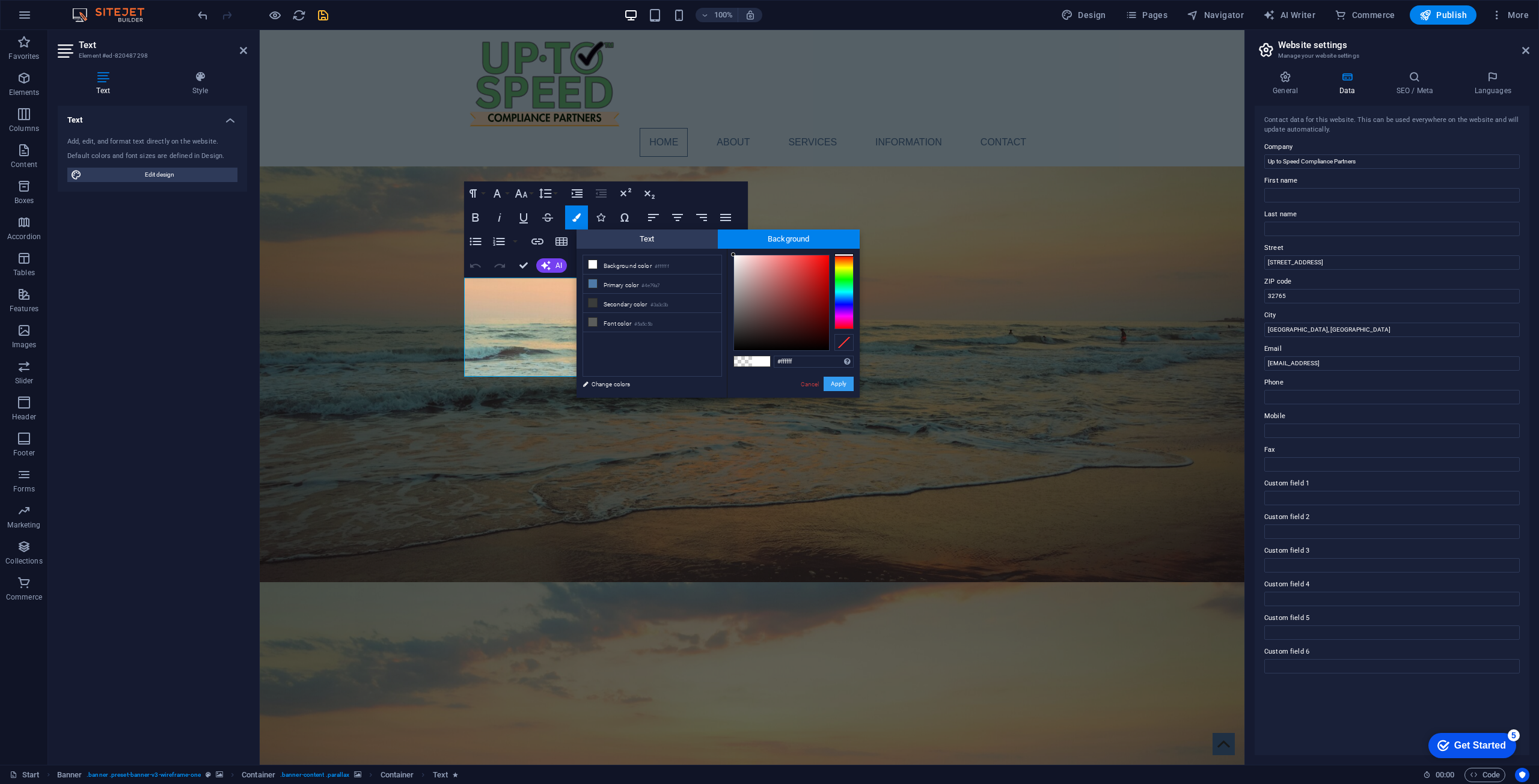
click at [775, 383] on button "Apply" at bounding box center [838, 384] width 30 height 15
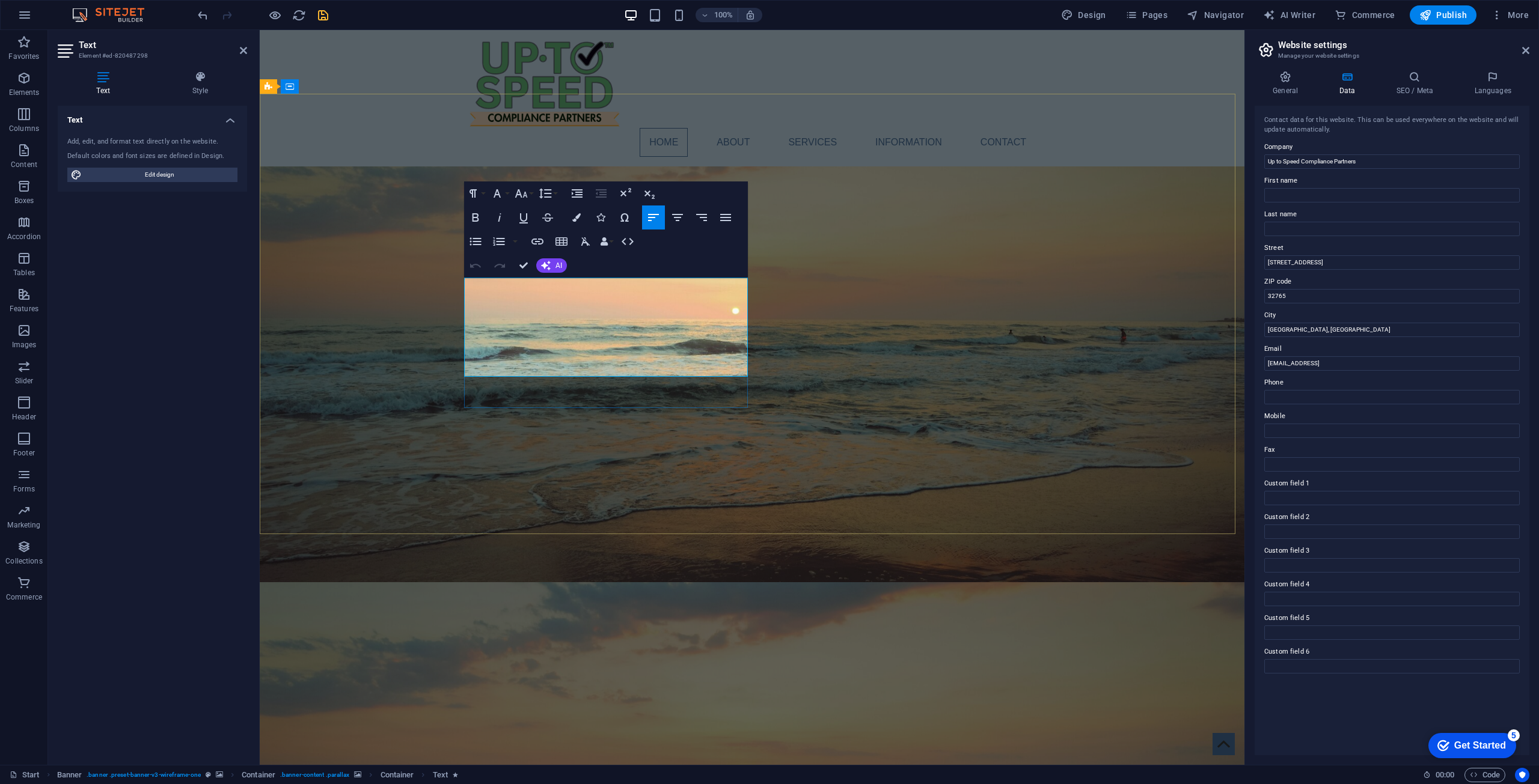
drag, startPoint x: 690, startPoint y: 316, endPoint x: 467, endPoint y: 290, distance: 224.5
click at [574, 217] on icon "button" at bounding box center [576, 217] width 8 height 8
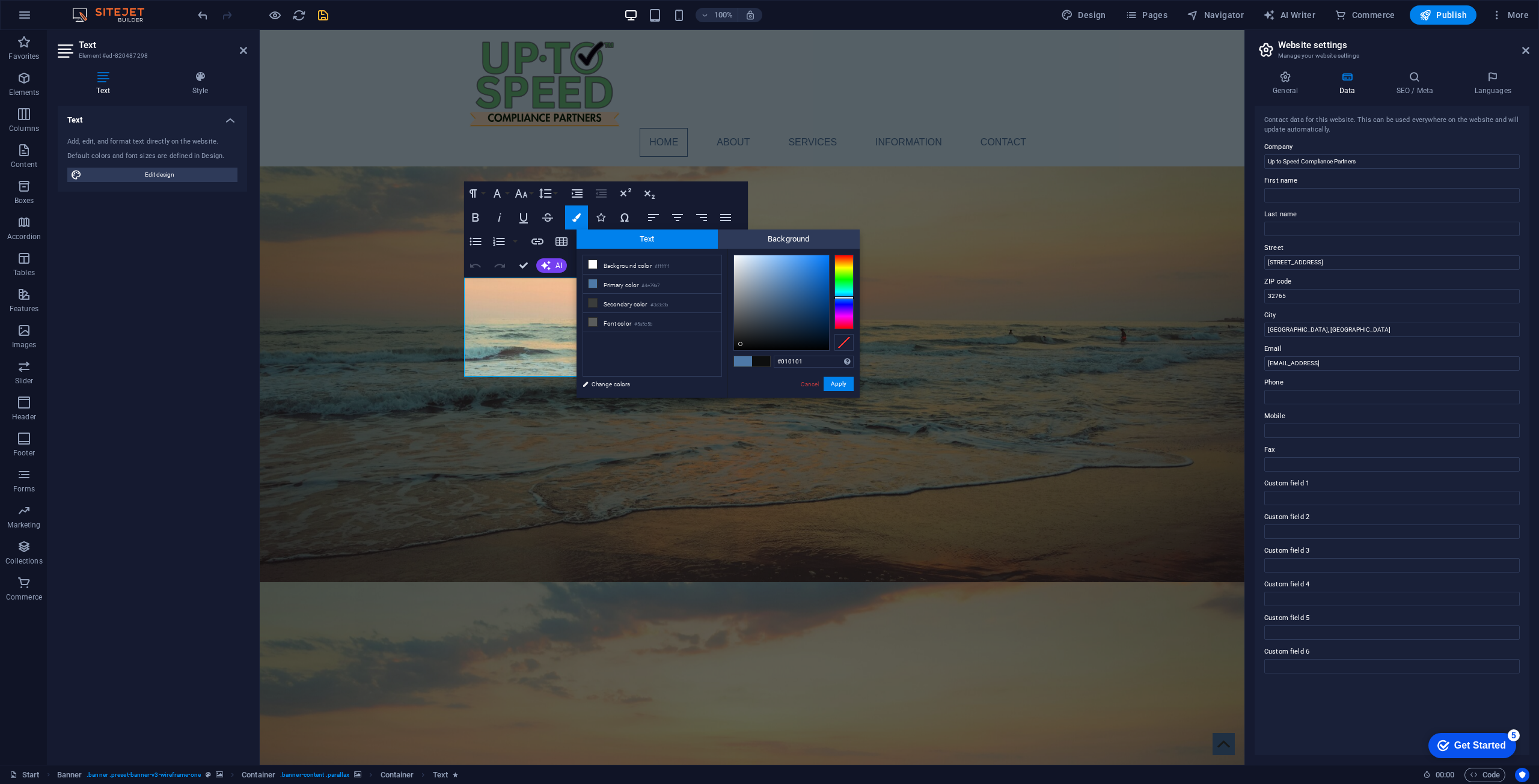
type input "#000000"
drag, startPoint x: 795, startPoint y: 331, endPoint x: 734, endPoint y: 351, distance: 64.2
click at [734, 350] on div at bounding box center [781, 302] width 95 height 95
click at [734, 351] on div at bounding box center [734, 349] width 4 height 4
click at [775, 379] on button "Apply" at bounding box center [838, 384] width 30 height 15
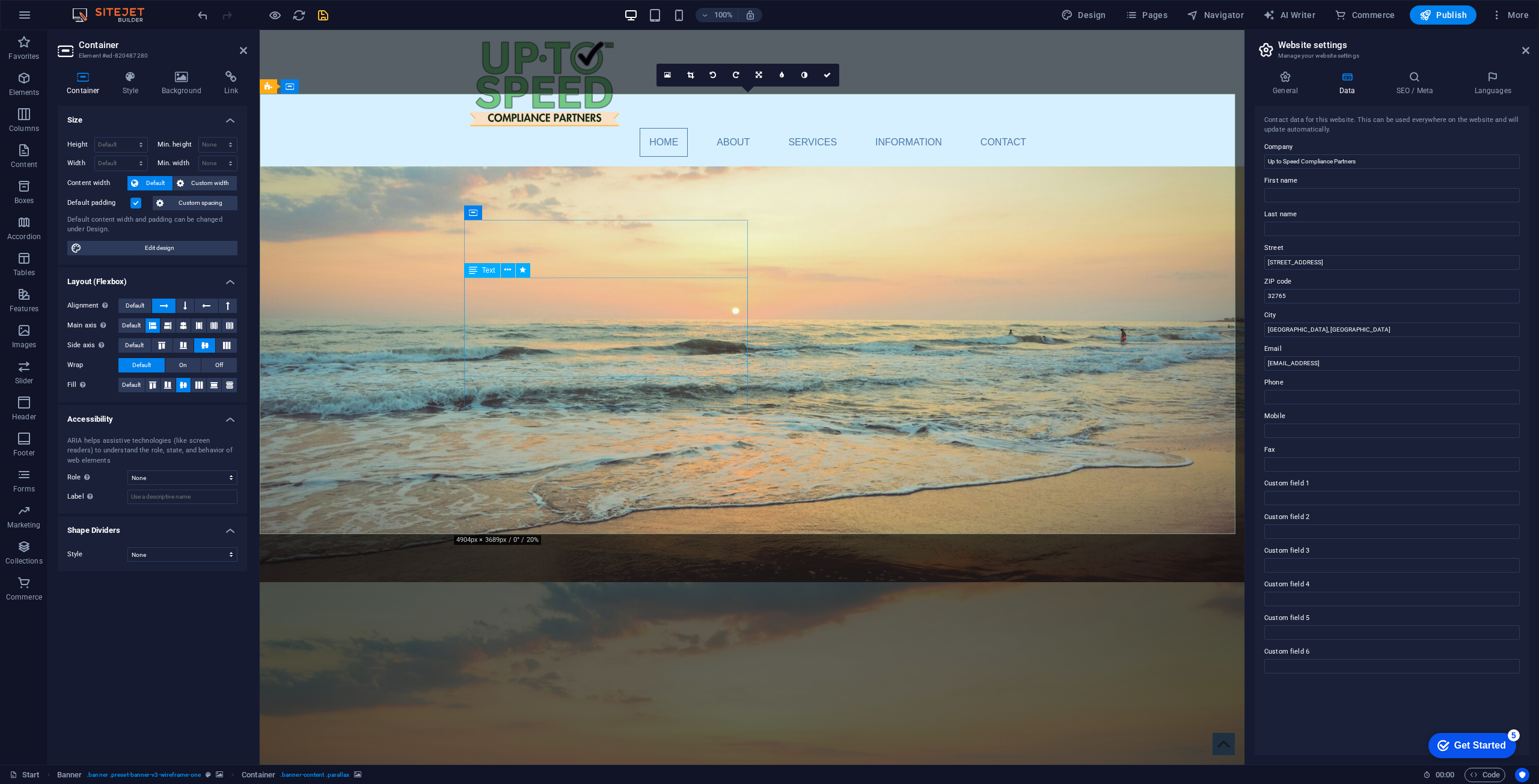
click at [775, 22] on button "Publish" at bounding box center [1443, 15] width 67 height 19
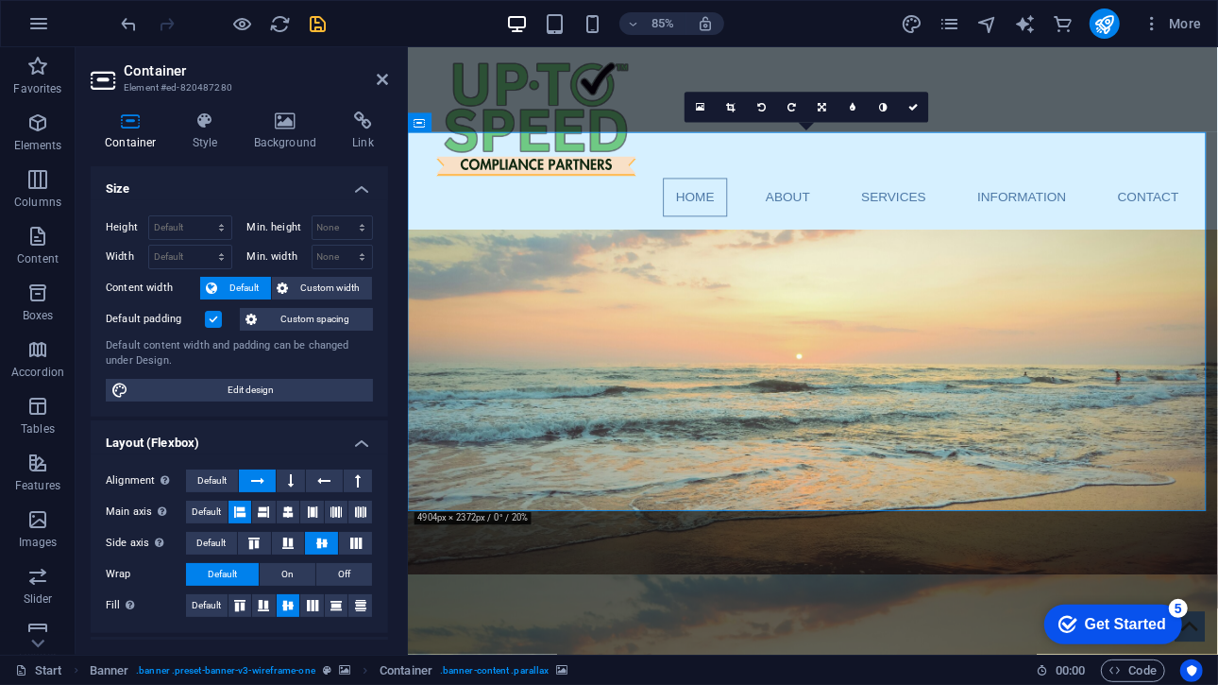
click at [322, 28] on icon "save" at bounding box center [319, 24] width 22 height 22
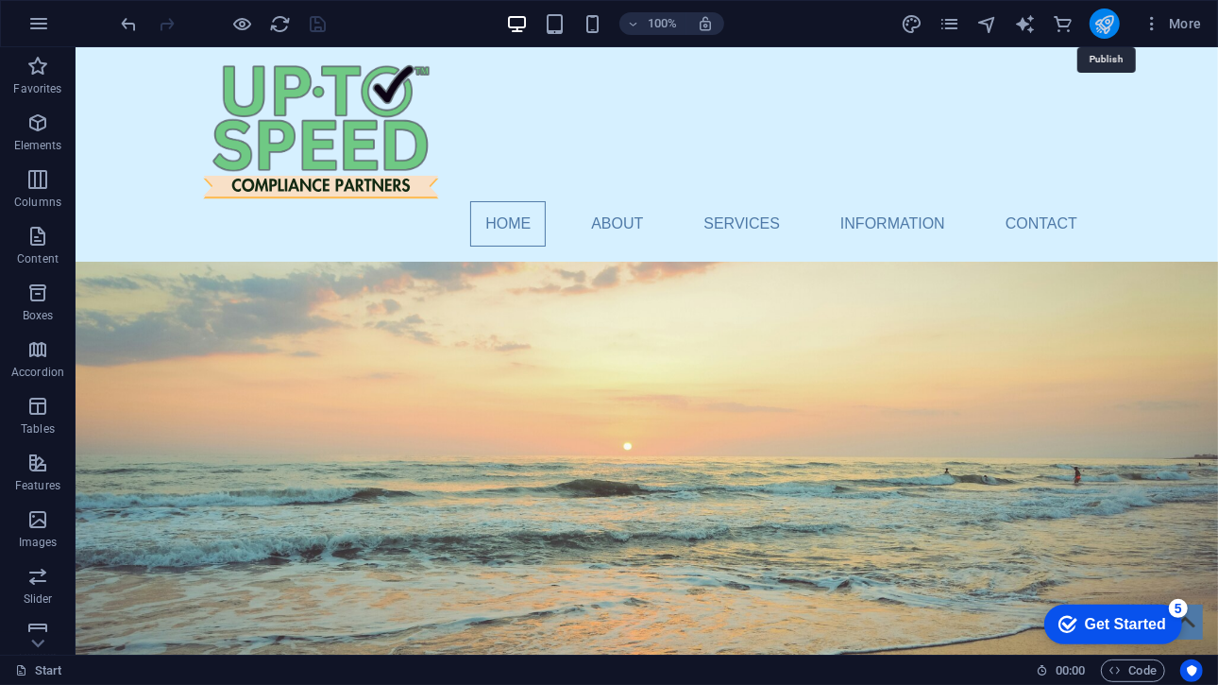
click at [1104, 27] on icon "publish" at bounding box center [1104, 24] width 22 height 22
